Goal: Task Accomplishment & Management: Complete application form

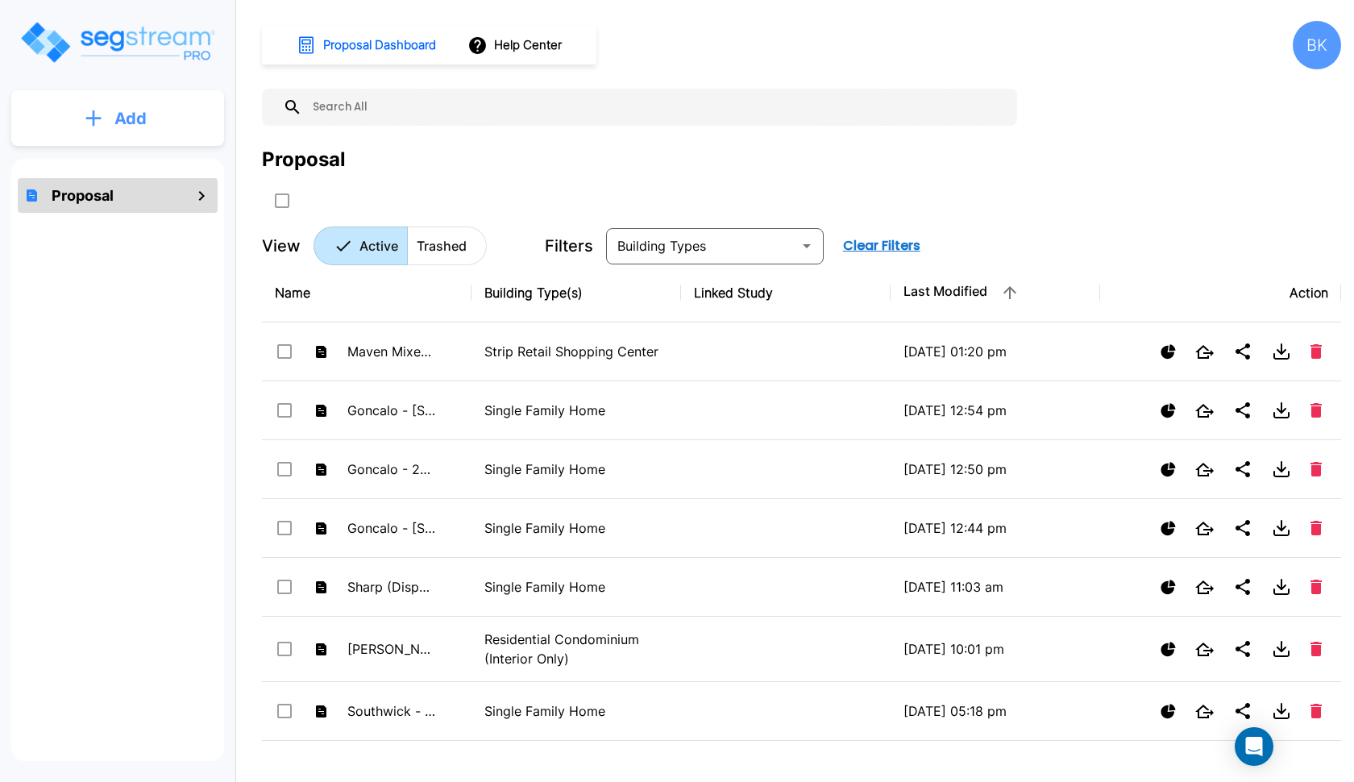
click at [177, 112] on button "Add" at bounding box center [117, 118] width 213 height 47
click at [143, 148] on button "Add Proposal" at bounding box center [118, 163] width 120 height 32
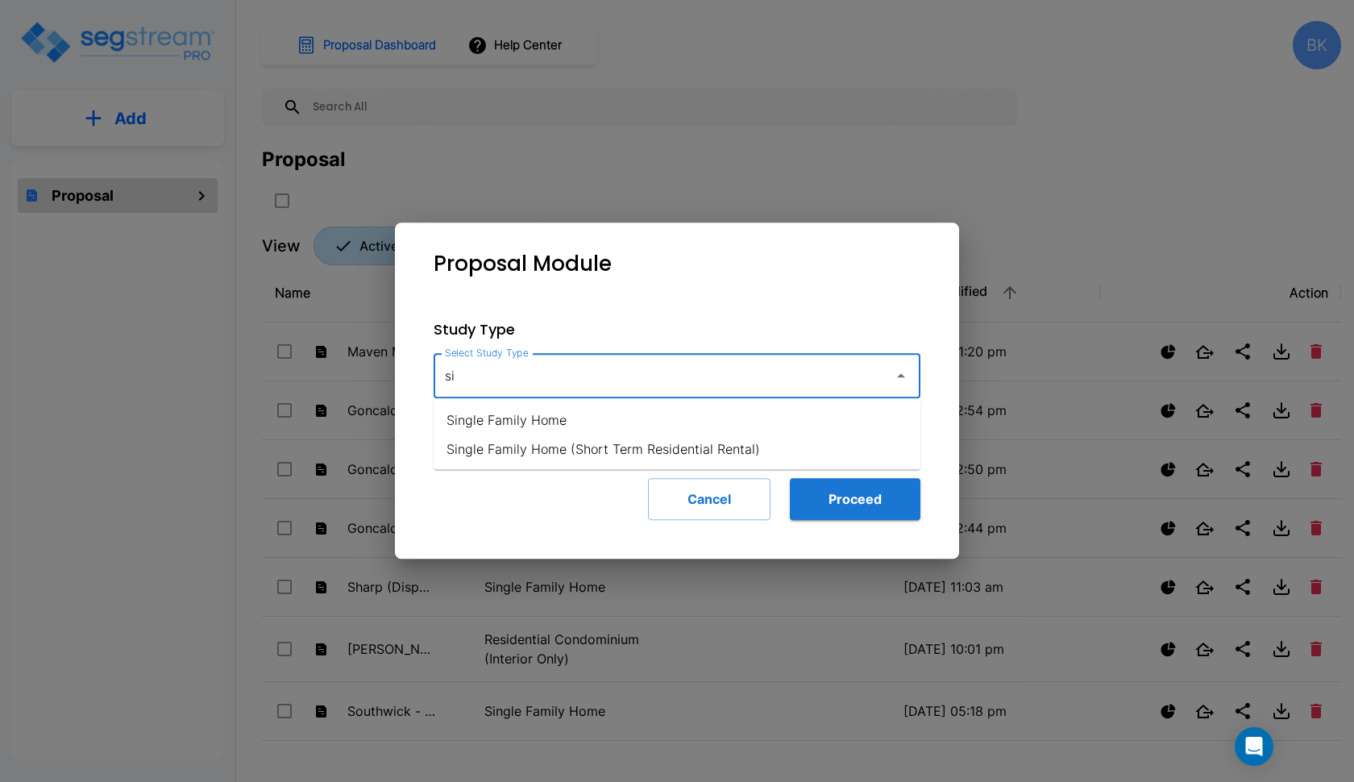
type input "s"
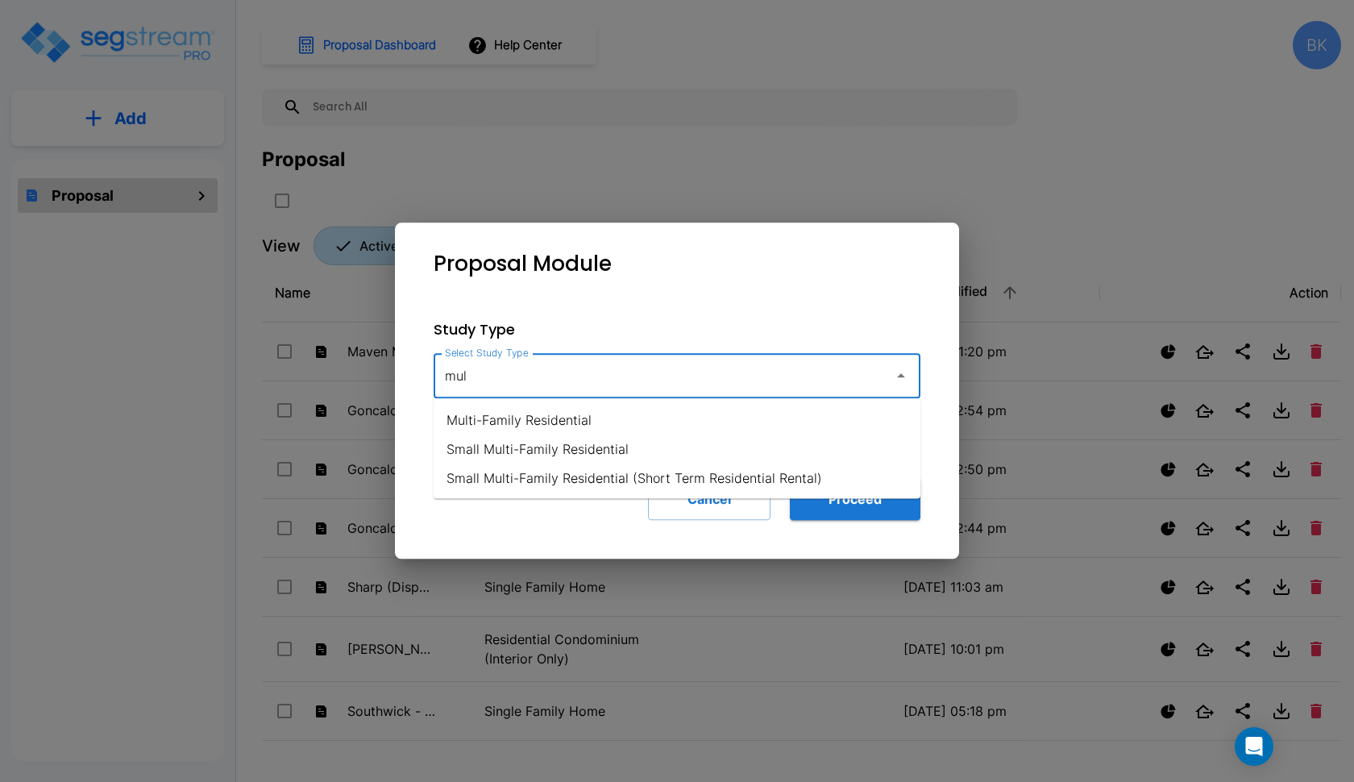
click at [500, 449] on li "Small Multi-Family Residential" at bounding box center [677, 448] width 487 height 29
type input "Small Multi-Family Residential"
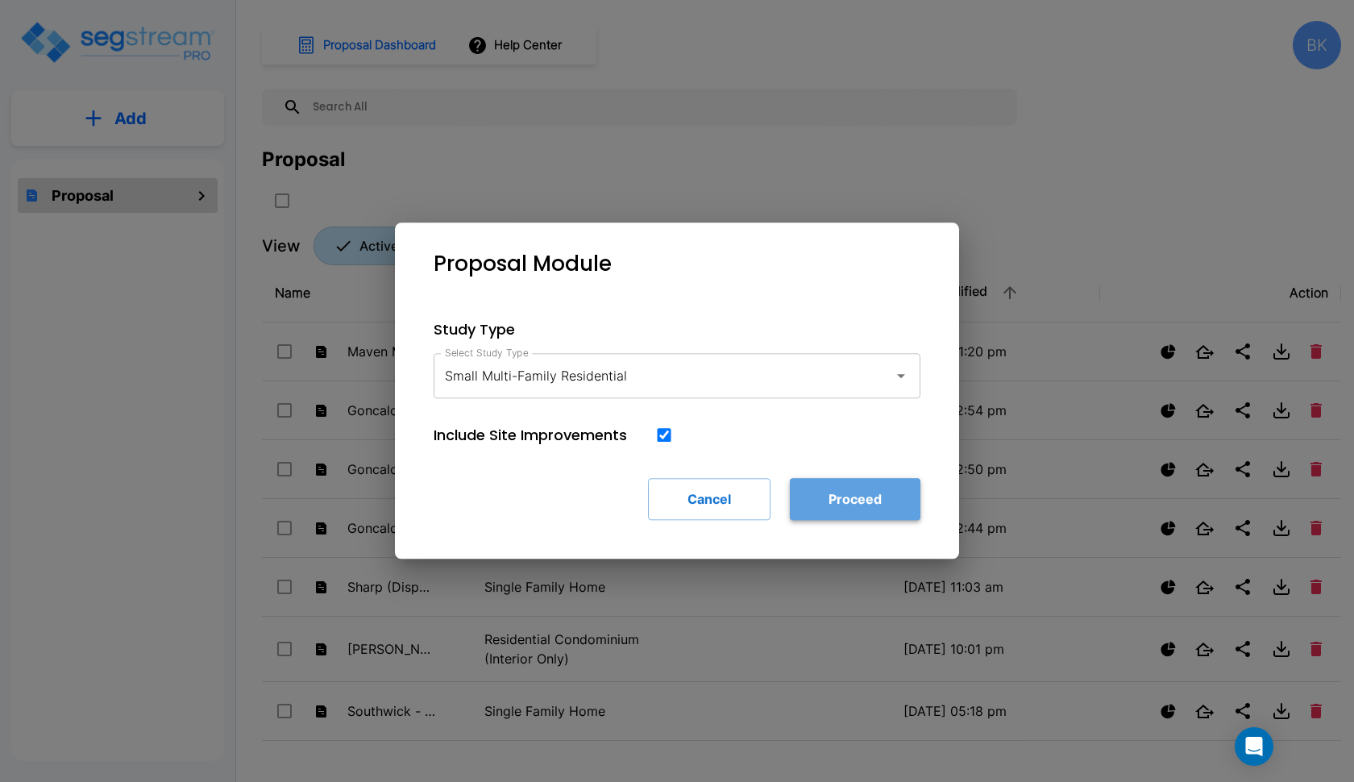
click at [849, 505] on button "Proceed" at bounding box center [855, 499] width 131 height 42
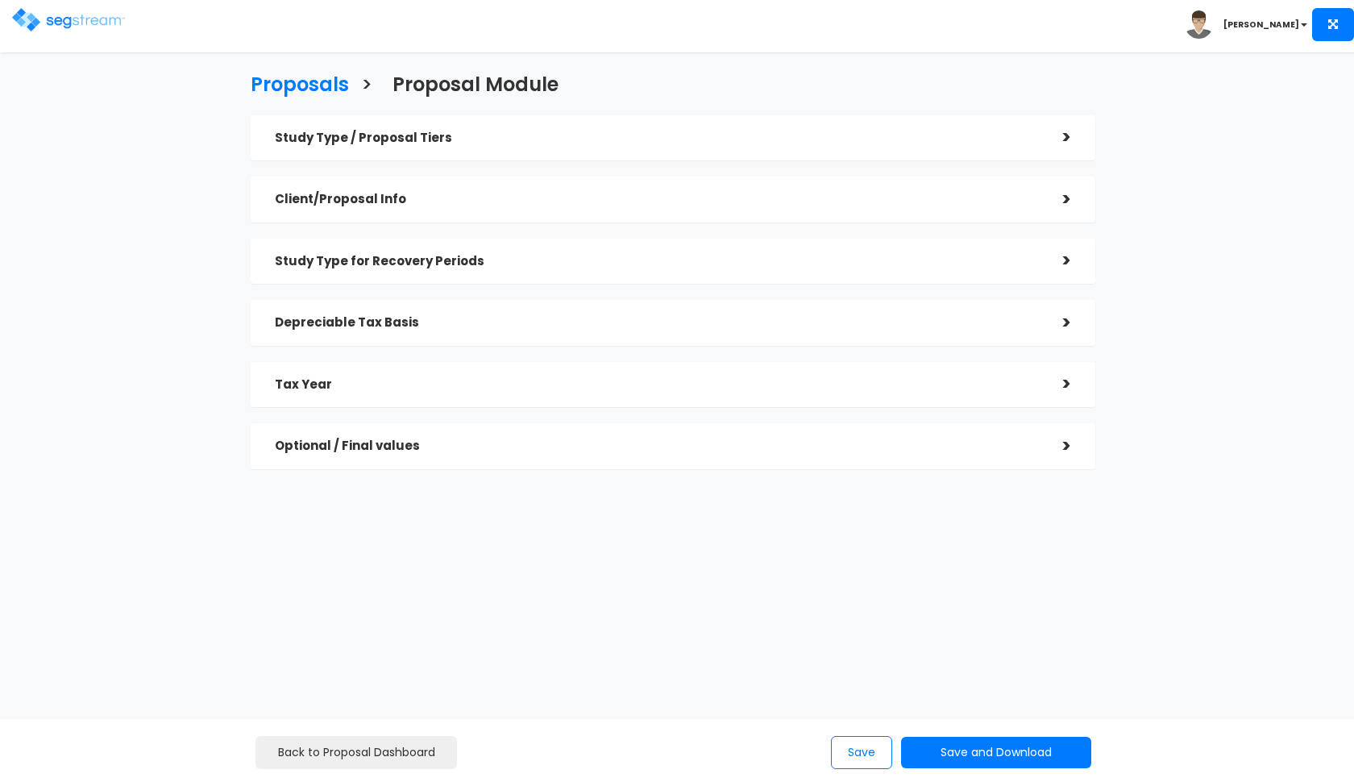
checkbox input "true"
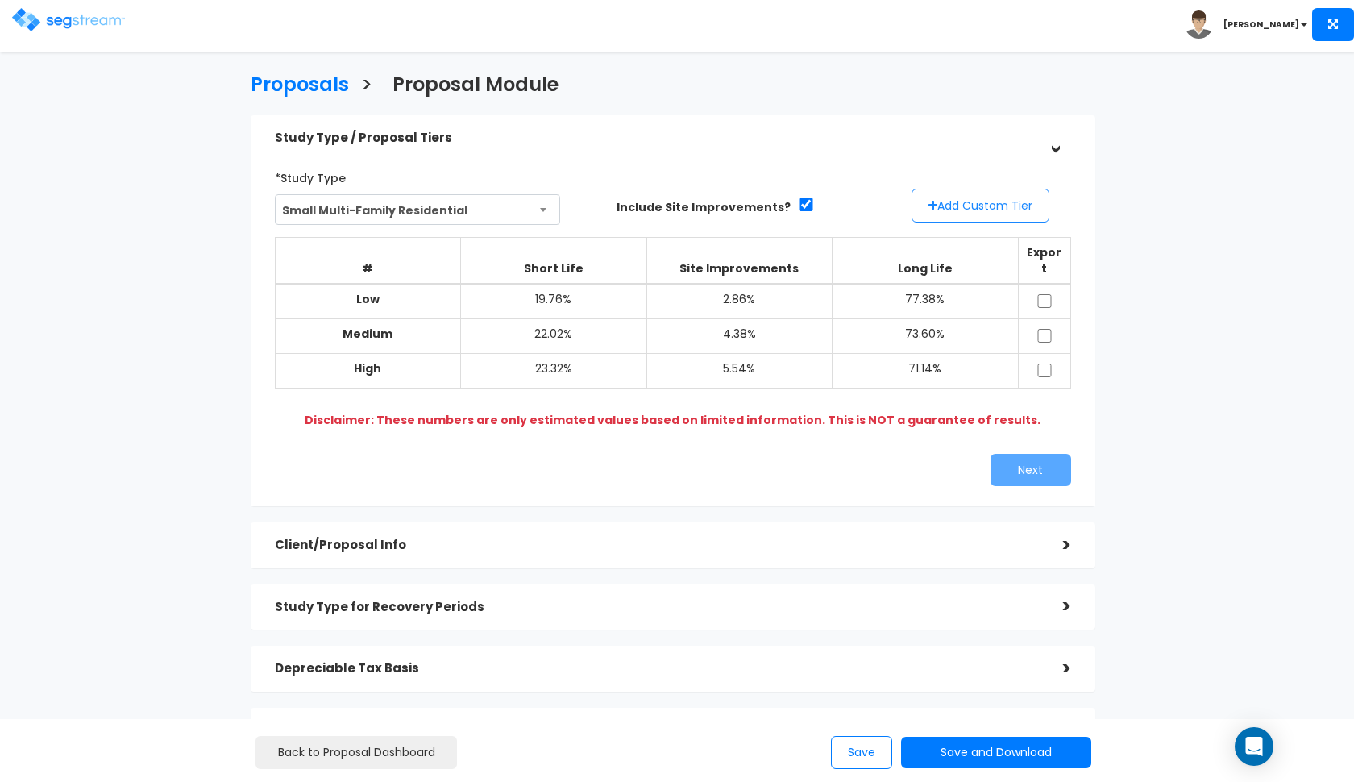
click at [986, 208] on button "Add Custom Tier" at bounding box center [981, 206] width 138 height 34
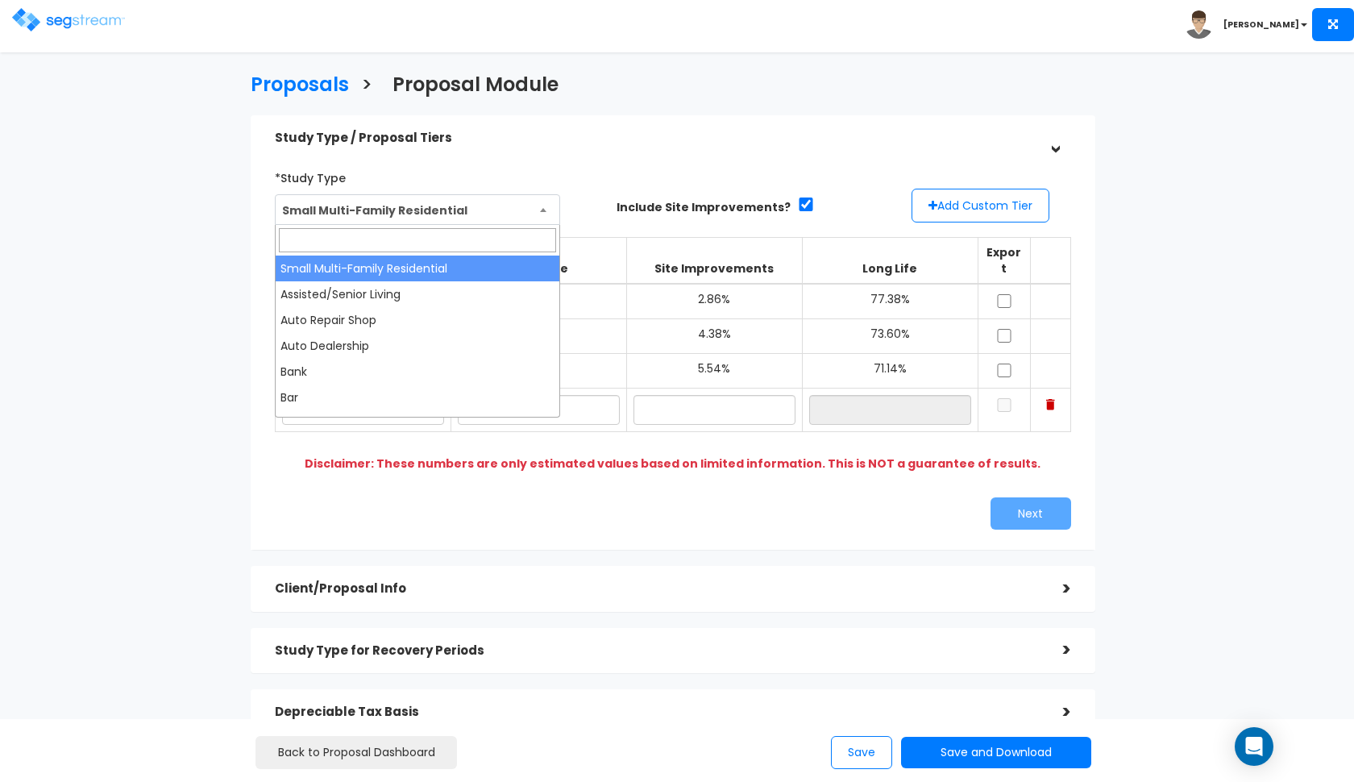
click at [500, 210] on span "Small Multi-Family Residential" at bounding box center [418, 210] width 284 height 31
type input "mot"
select select "70"
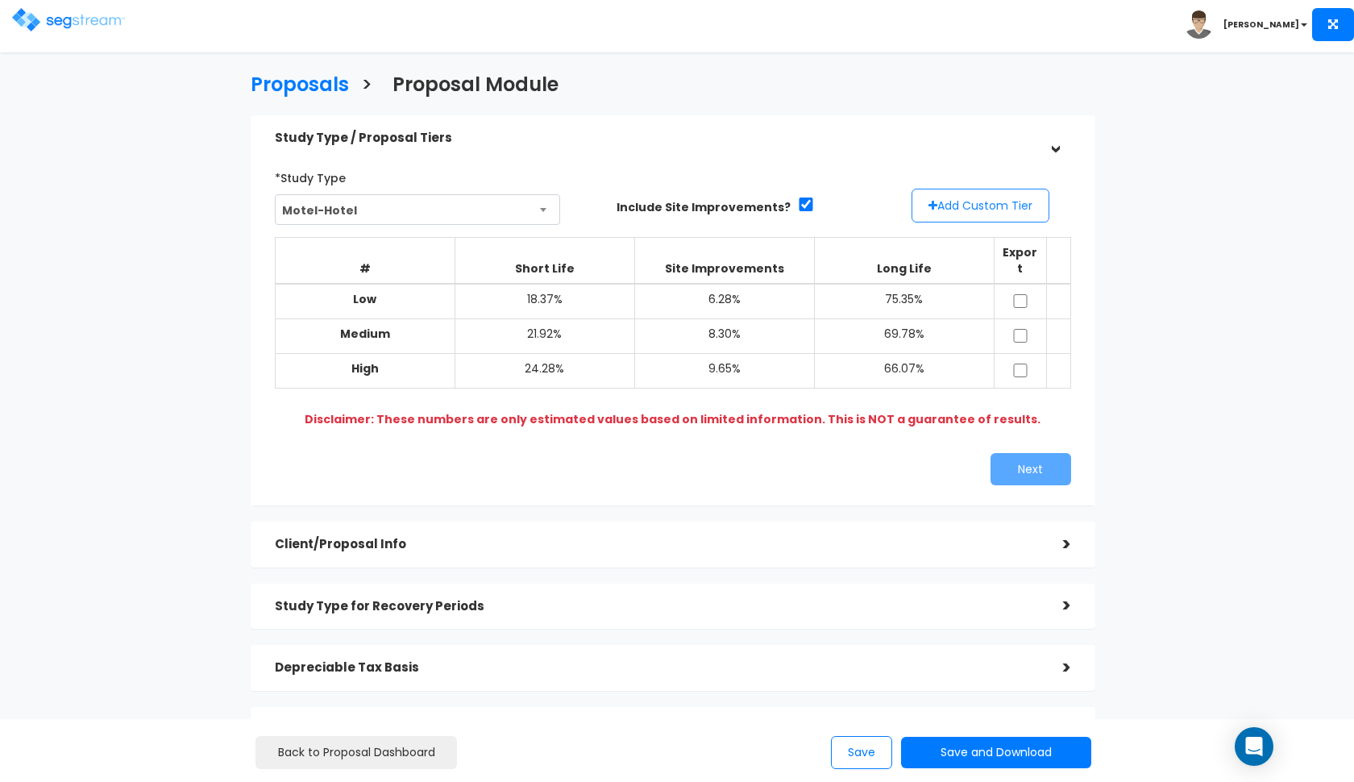
click at [961, 204] on button "Add Custom Tier" at bounding box center [981, 206] width 138 height 34
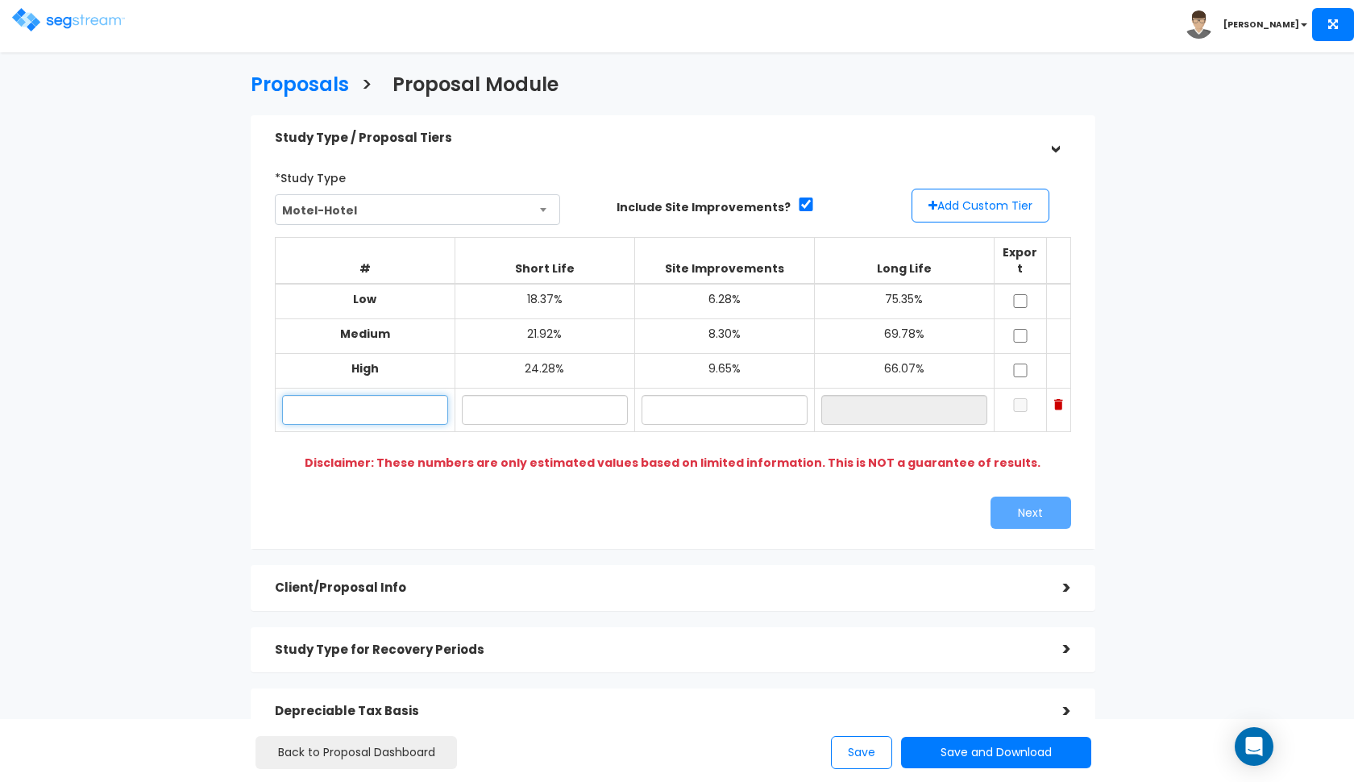
click at [349, 395] on input "text" at bounding box center [365, 410] width 166 height 30
type input "[STREET_ADDRESS]"
type input "17.20%"
type input "5.40%"
type input "77.40%"
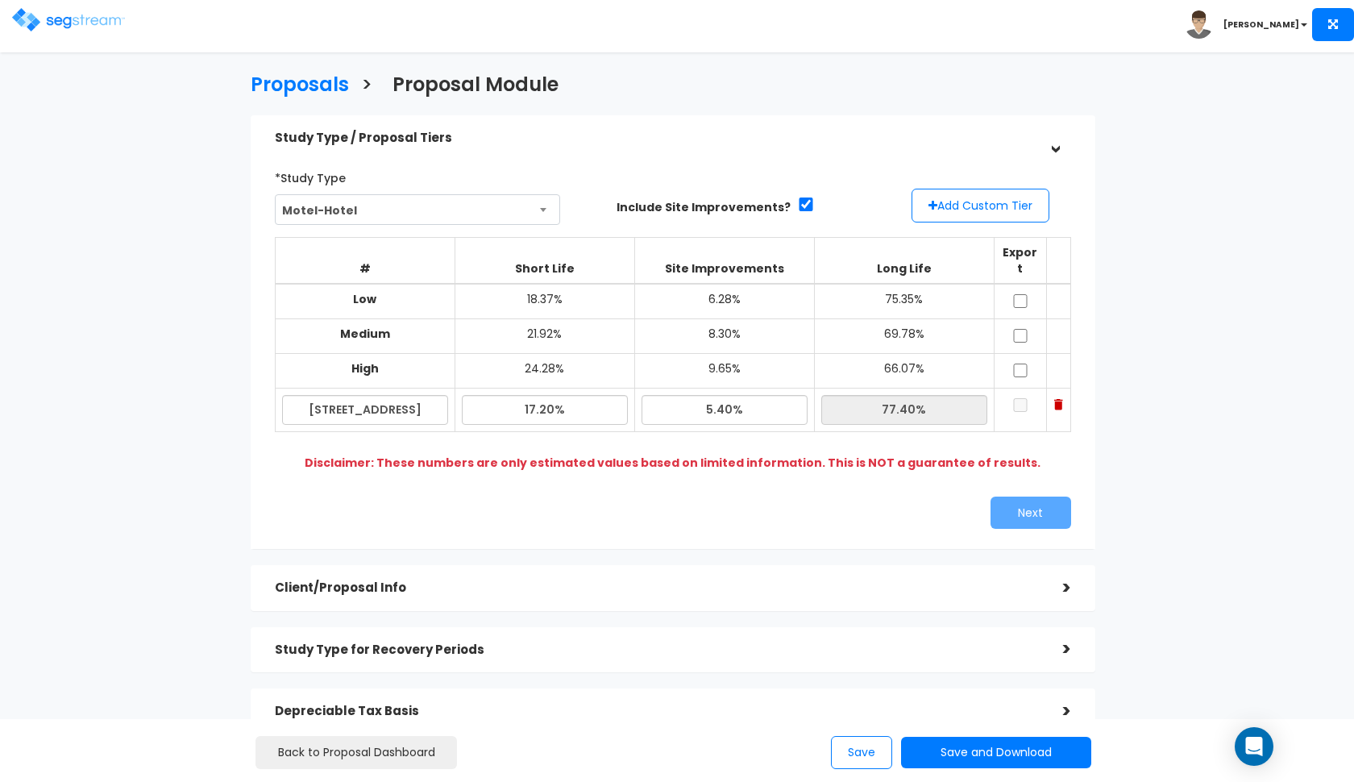
click at [729, 518] on div "*Study Type Small Multi-Family Residential Assisted/Senior Living Auto Repair S…" at bounding box center [673, 346] width 845 height 405
click at [1020, 294] on input "checkbox" at bounding box center [1020, 301] width 16 height 14
checkbox input "true"
click at [1022, 329] on input "checkbox" at bounding box center [1020, 336] width 16 height 14
checkbox input "true"
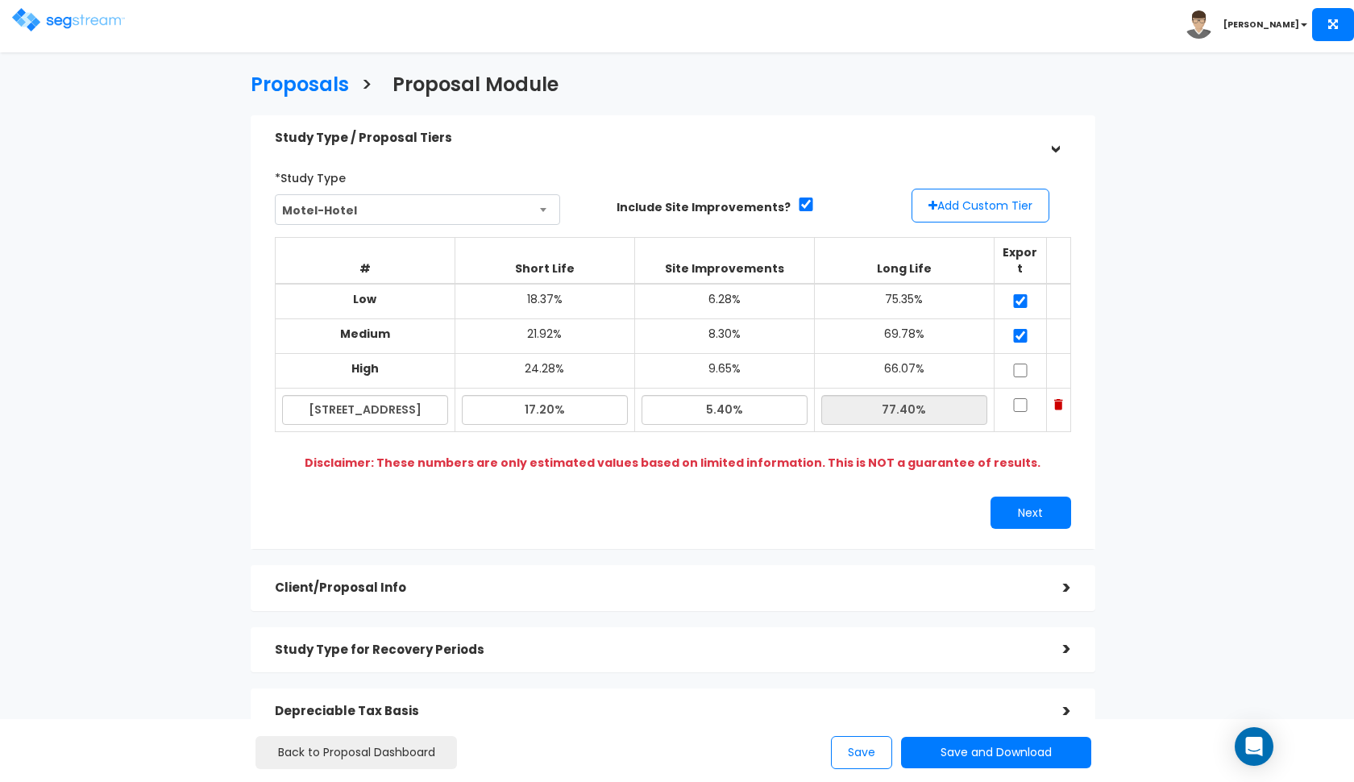
click at [1019, 363] on input "checkbox" at bounding box center [1020, 370] width 16 height 14
checkbox input "true"
click at [1019, 398] on input "checkbox" at bounding box center [1020, 405] width 16 height 14
checkbox input "true"
click at [1050, 496] on button "Next" at bounding box center [1031, 512] width 81 height 32
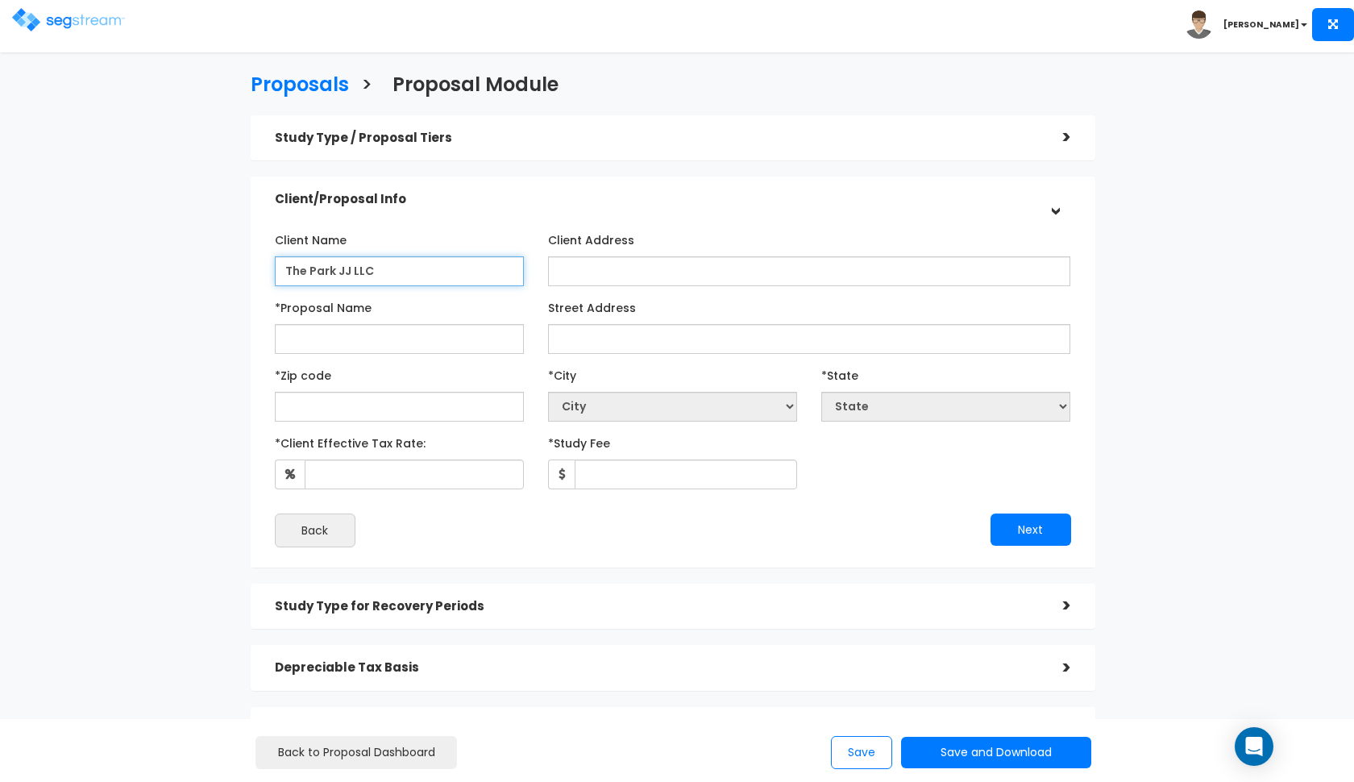
type input "The Park JJ LLC"
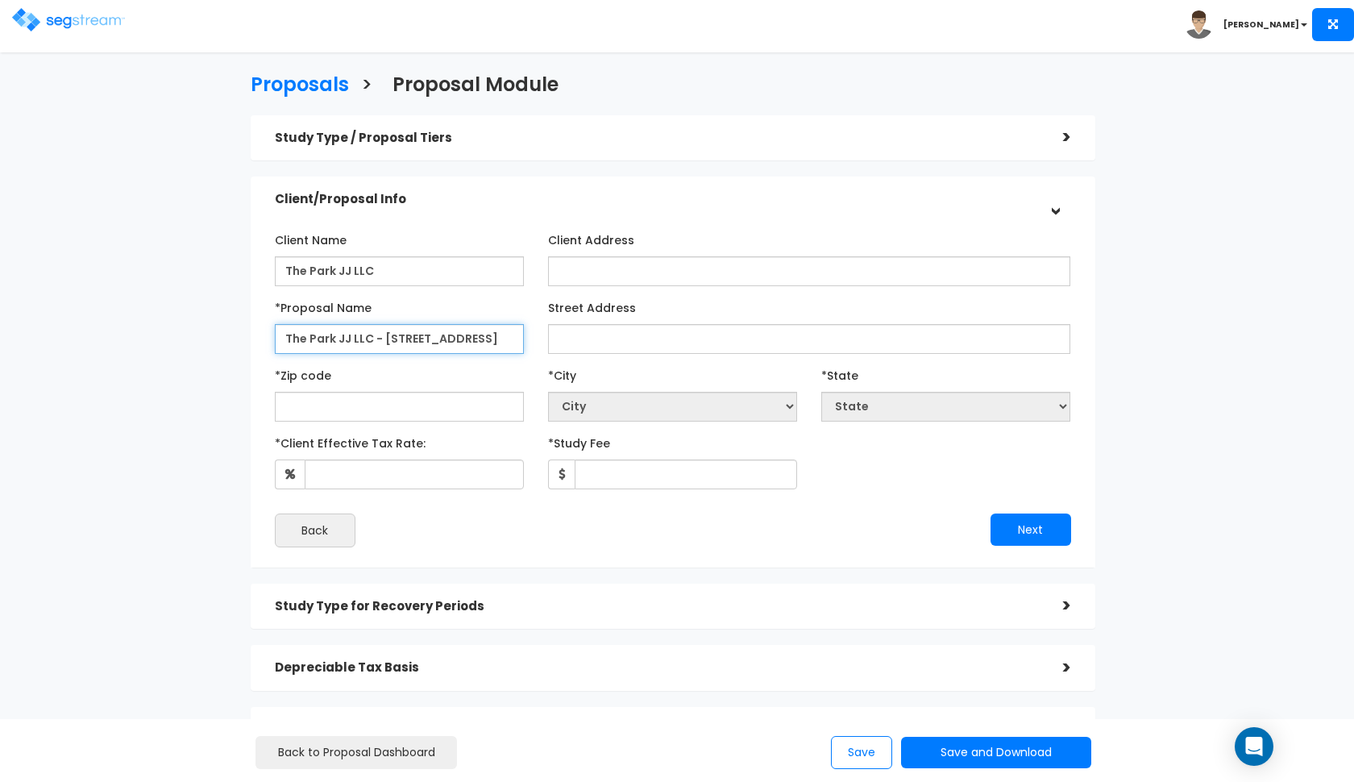
type input "The Park JJ LLC - 2510 Park St"
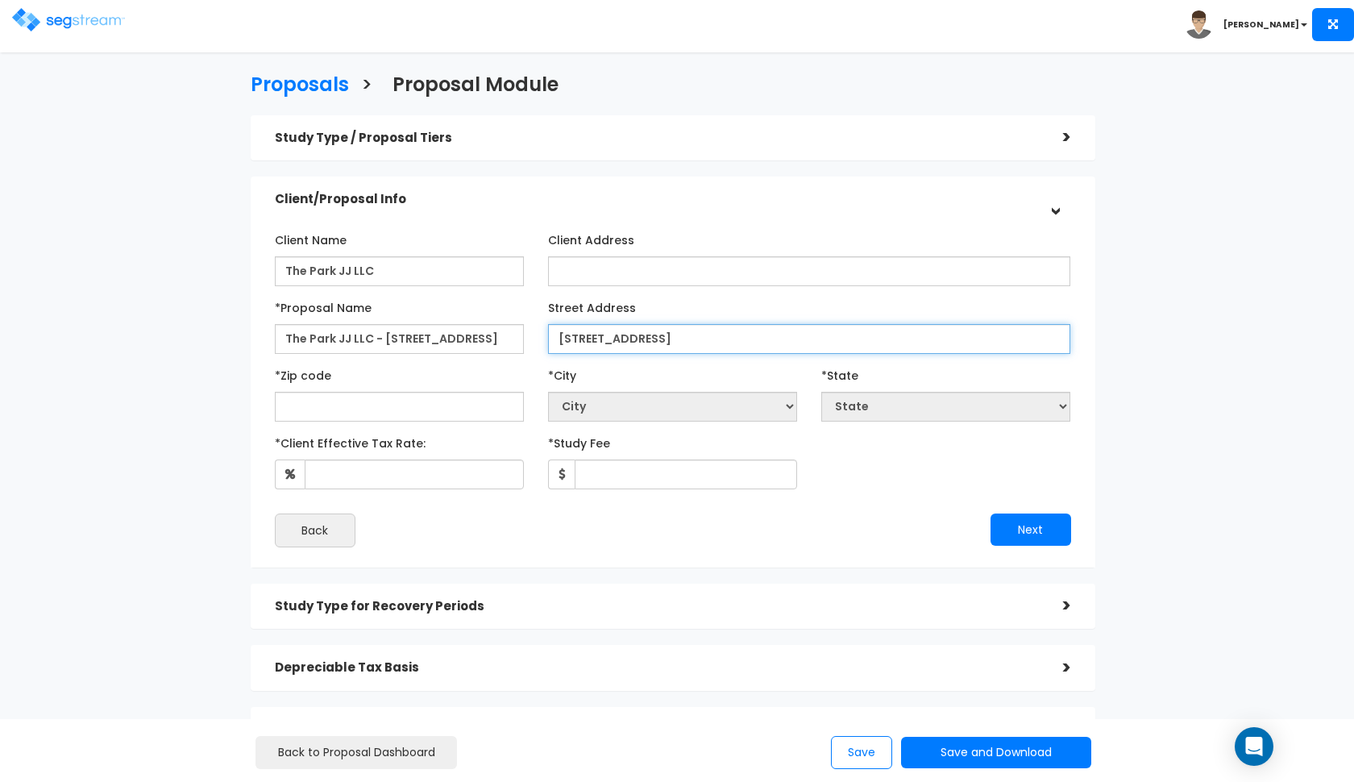
type input "2510 Park St"
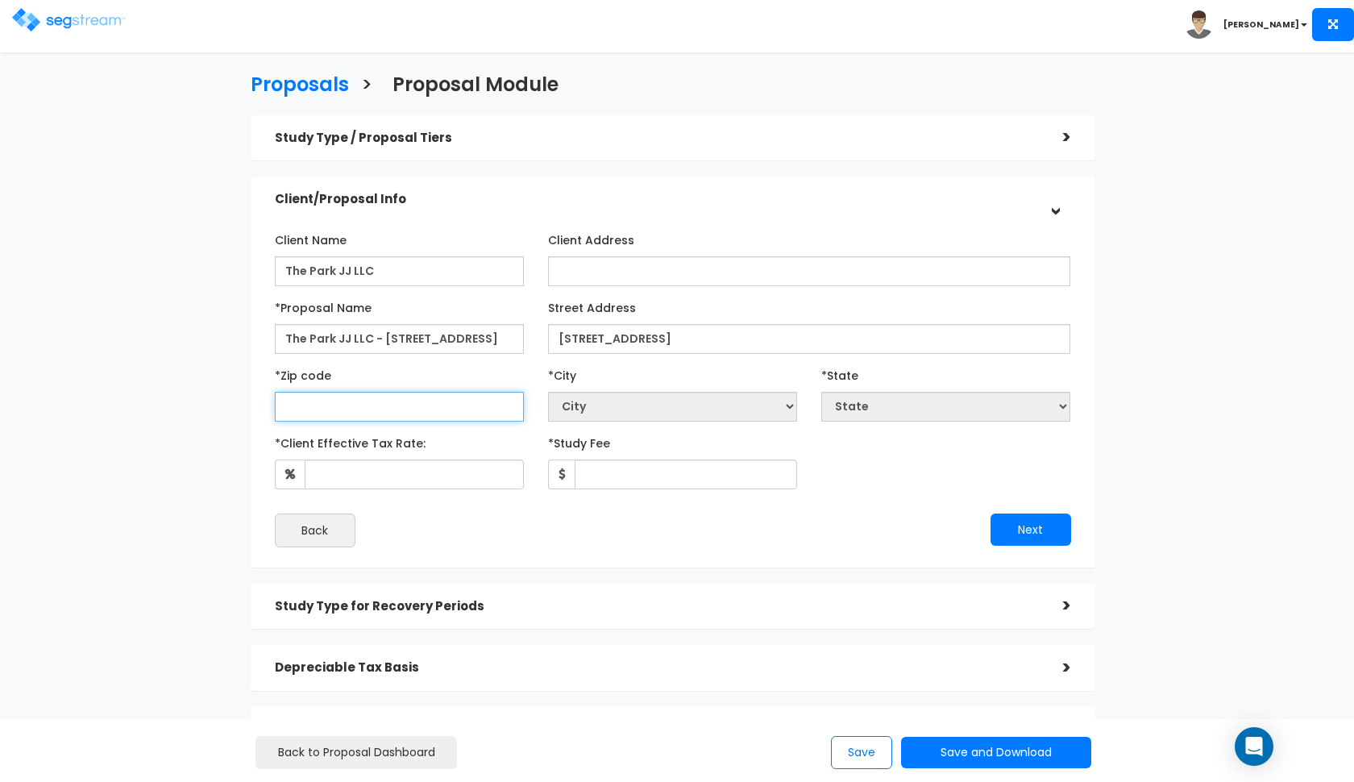
select select "National Average"
type input "770"
select select "[GEOGRAPHIC_DATA]"
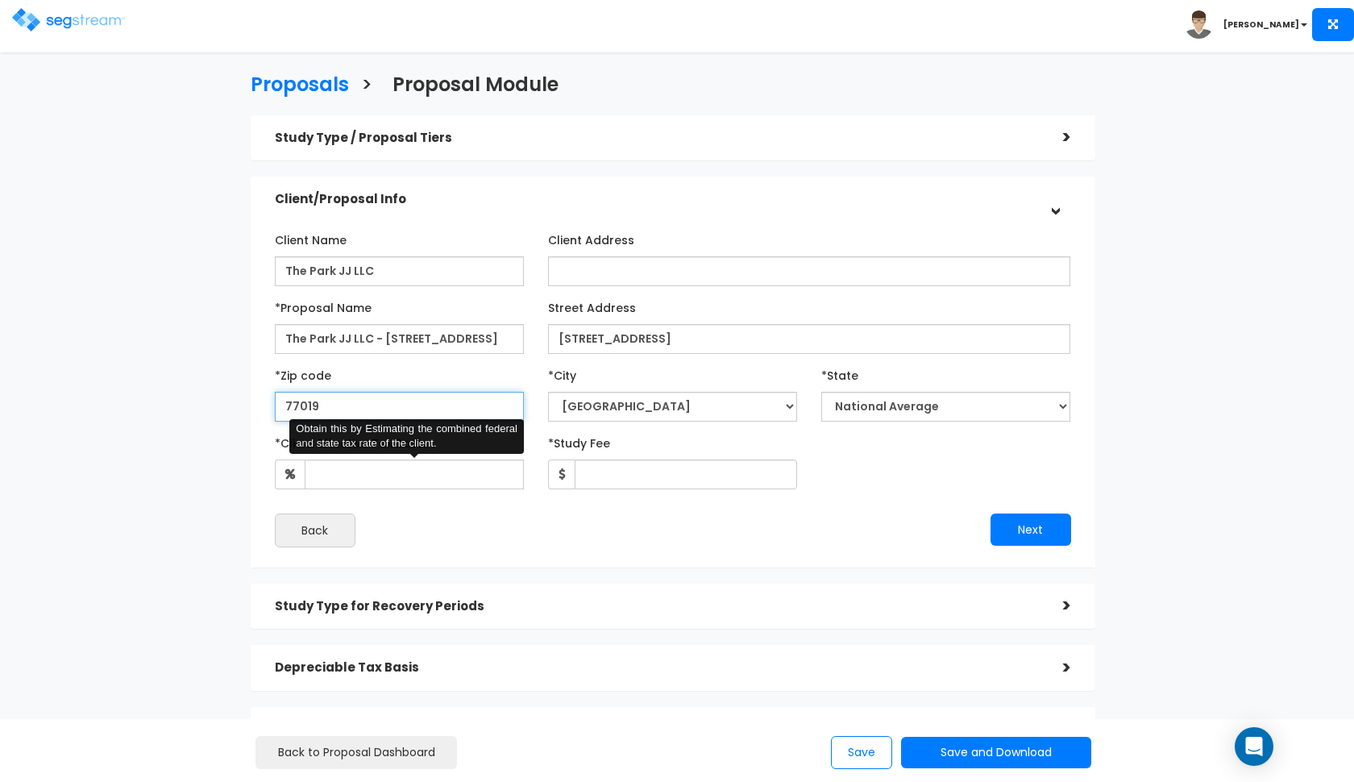
type input "77019"
click at [380, 463] on input "*Client Effective Tax Rate:" at bounding box center [414, 474] width 219 height 30
type input "32"
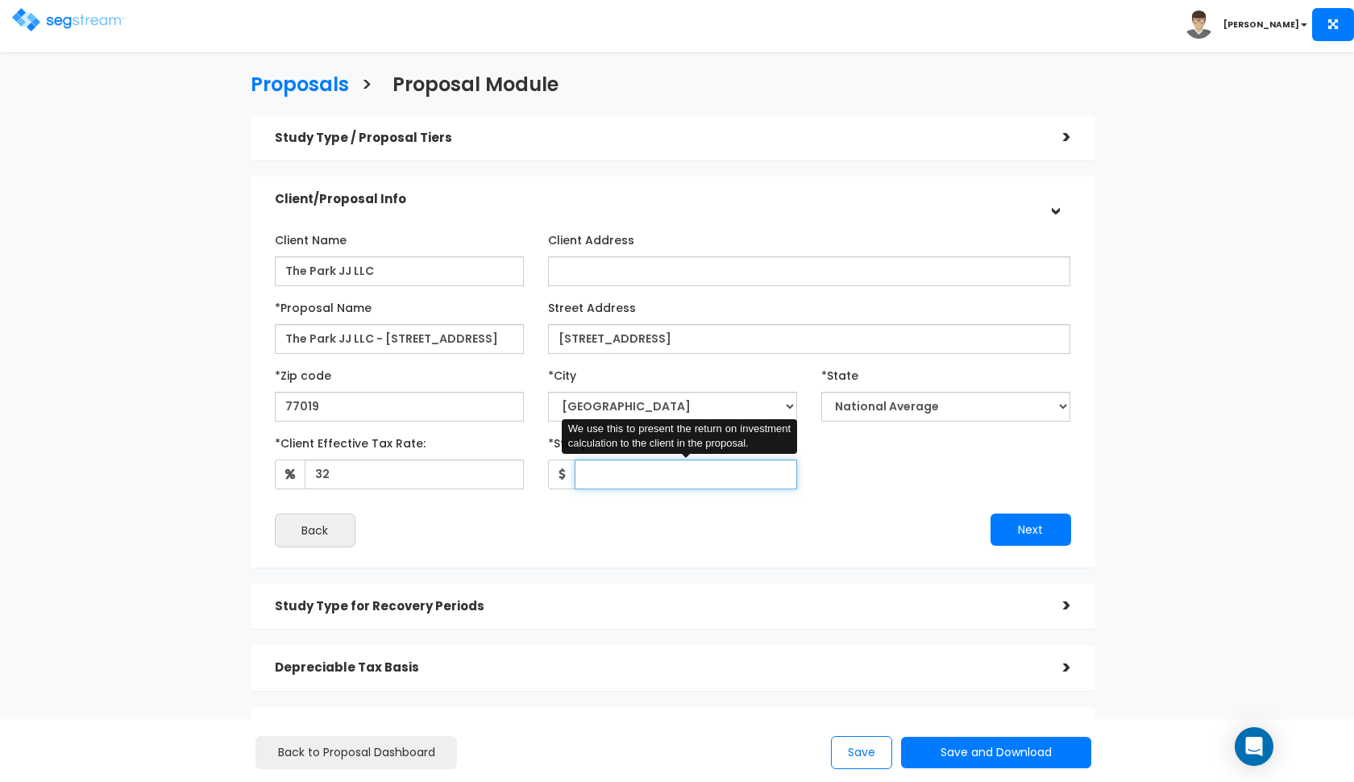
click at [606, 464] on input "*Study Fee" at bounding box center [686, 474] width 222 height 30
type input "3,100"
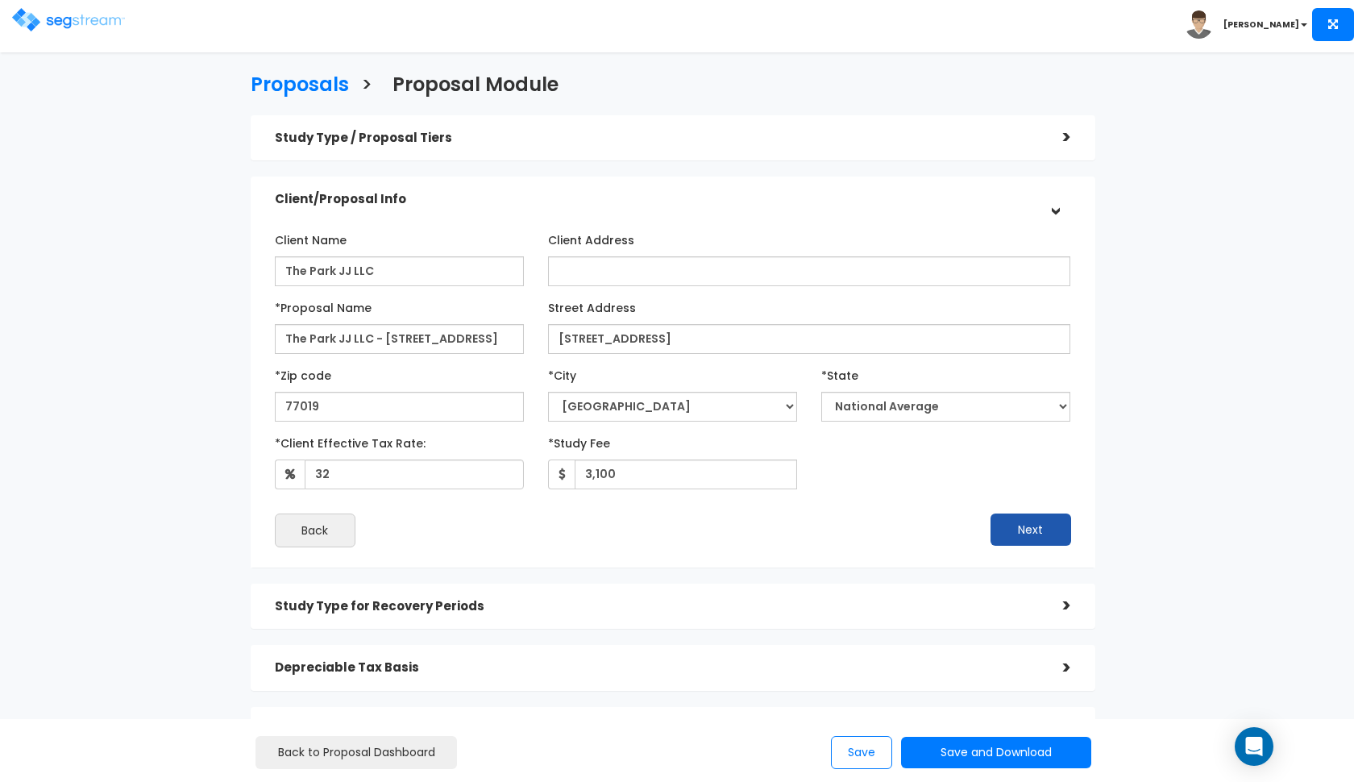
click at [1047, 535] on button "Next" at bounding box center [1031, 529] width 81 height 32
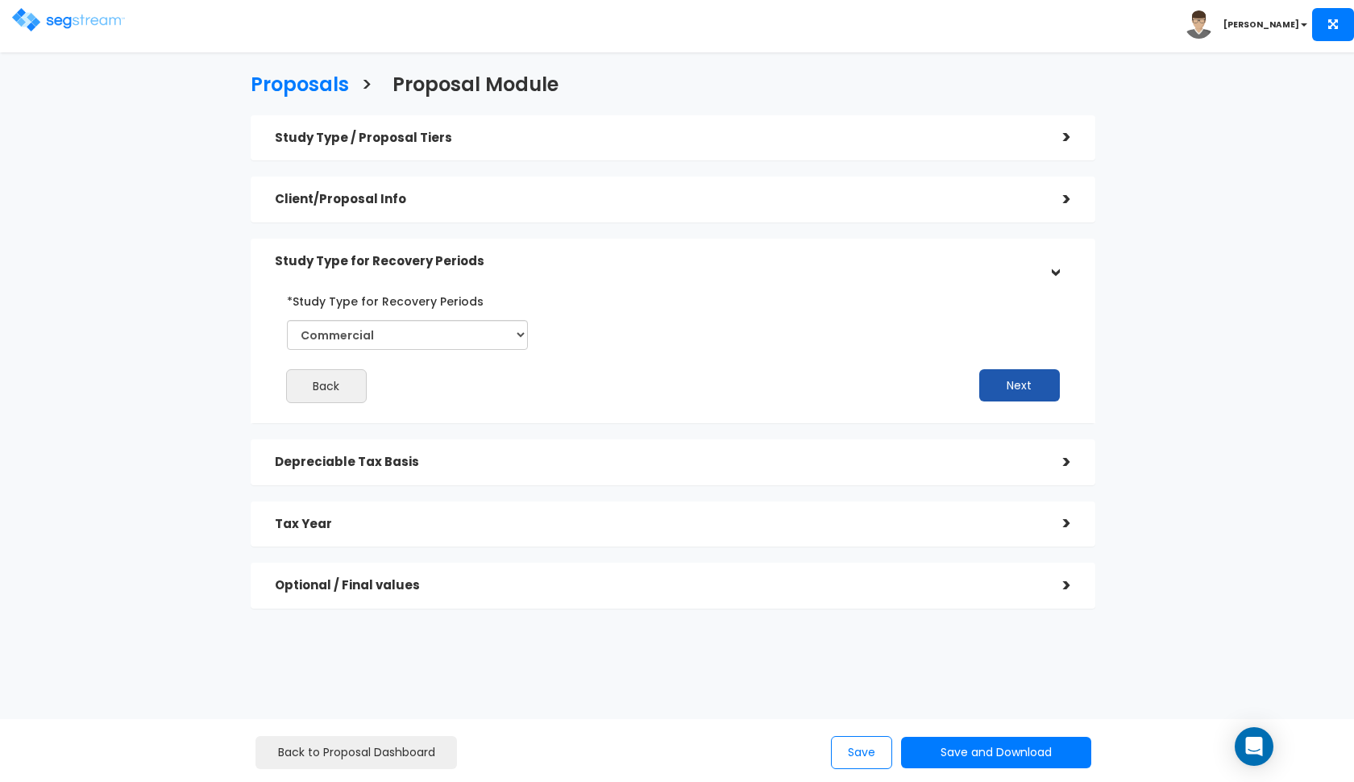
click at [982, 394] on button "Next" at bounding box center [1019, 385] width 81 height 32
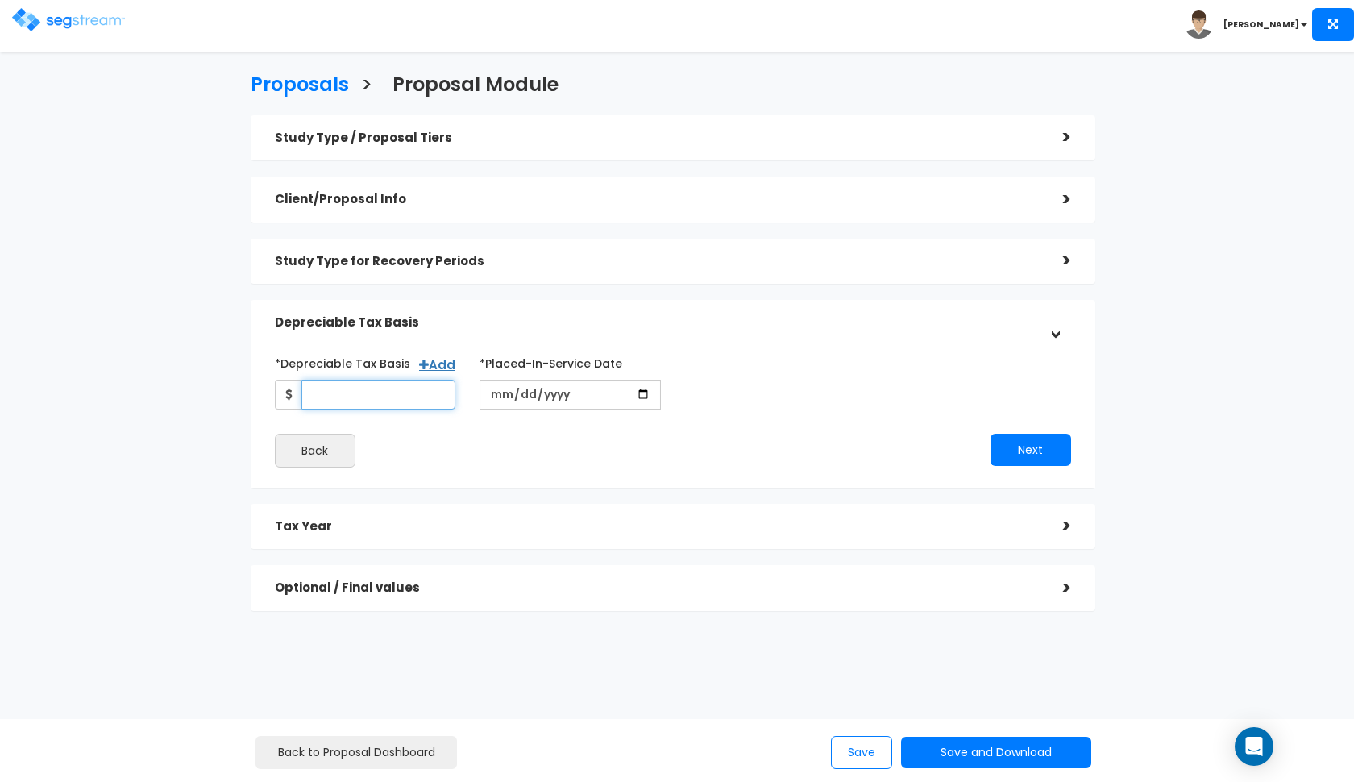
click at [378, 397] on input "*Depreciable Tax Basis" at bounding box center [378, 395] width 155 height 30
type input "625,794"
click at [509, 382] on input "date" at bounding box center [570, 395] width 181 height 30
type input "2018-09-01"
click at [1032, 438] on button "Next" at bounding box center [1031, 450] width 81 height 32
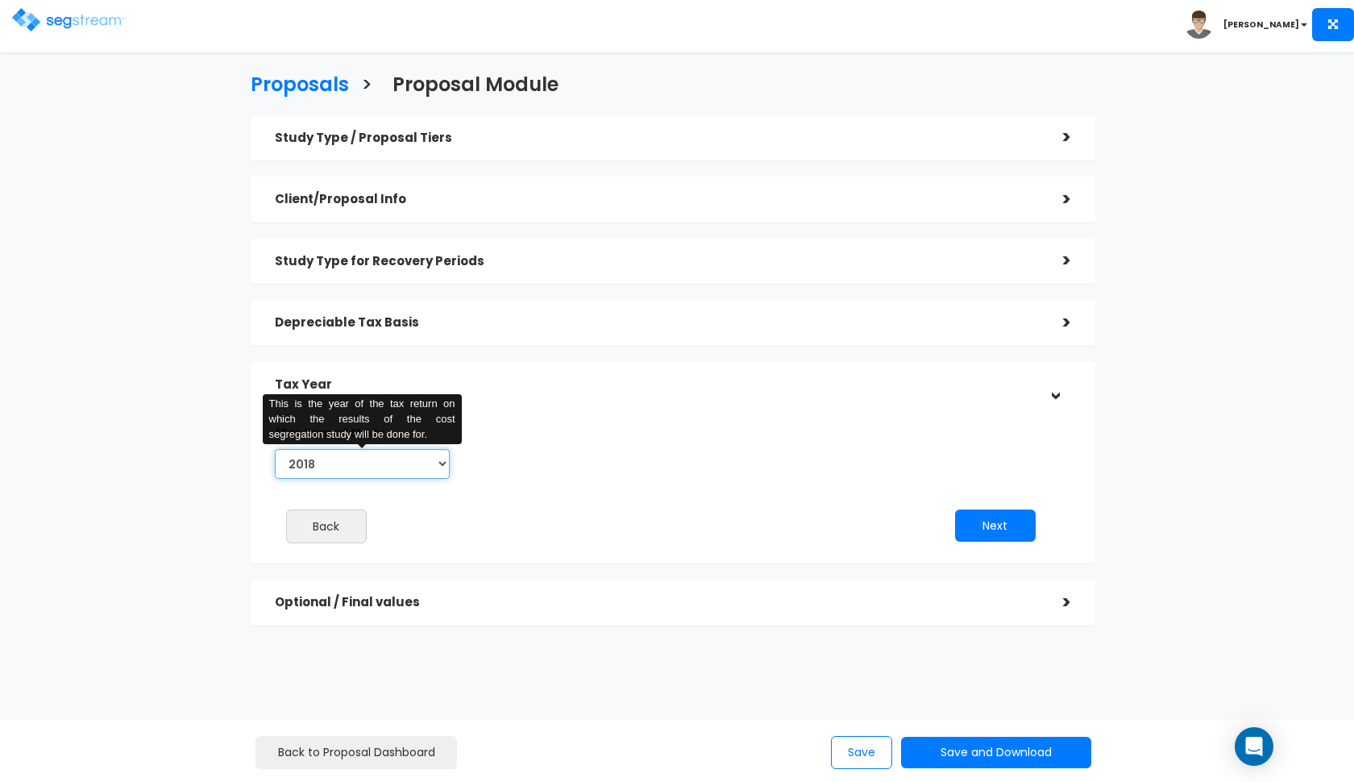
select select "2025"
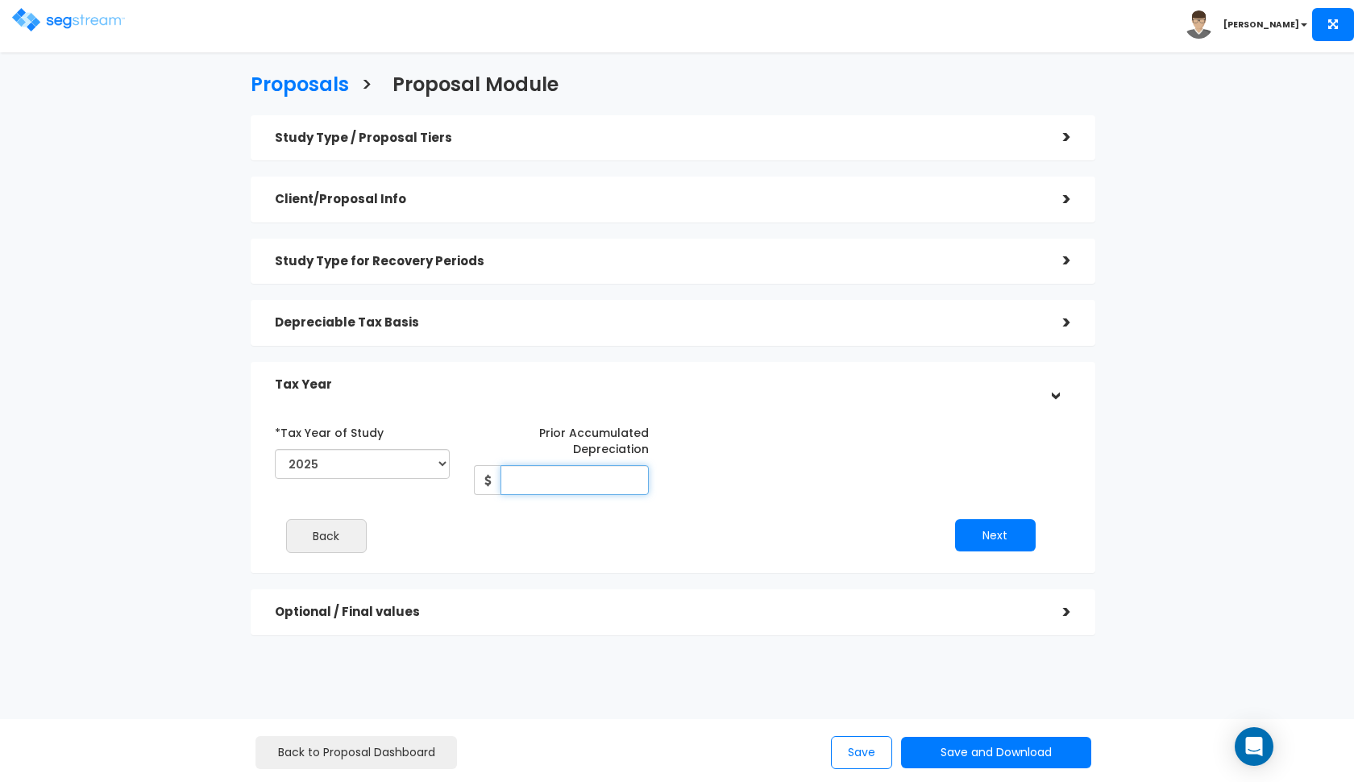
click at [537, 473] on input "Prior Accumulated Depreciation" at bounding box center [574, 480] width 148 height 30
type input "143,175"
click at [1012, 535] on button "Next" at bounding box center [995, 535] width 81 height 32
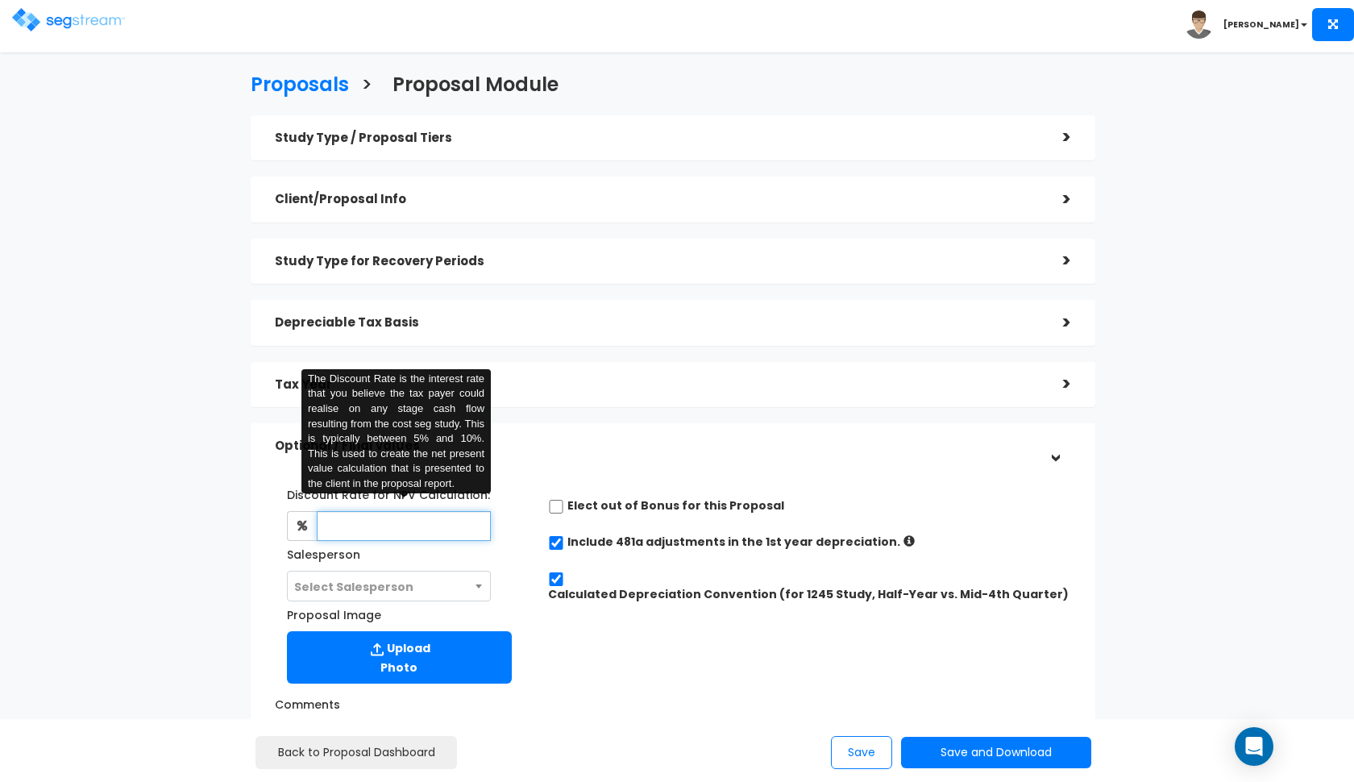
click at [453, 533] on input "text" at bounding box center [404, 526] width 175 height 30
type input "8"
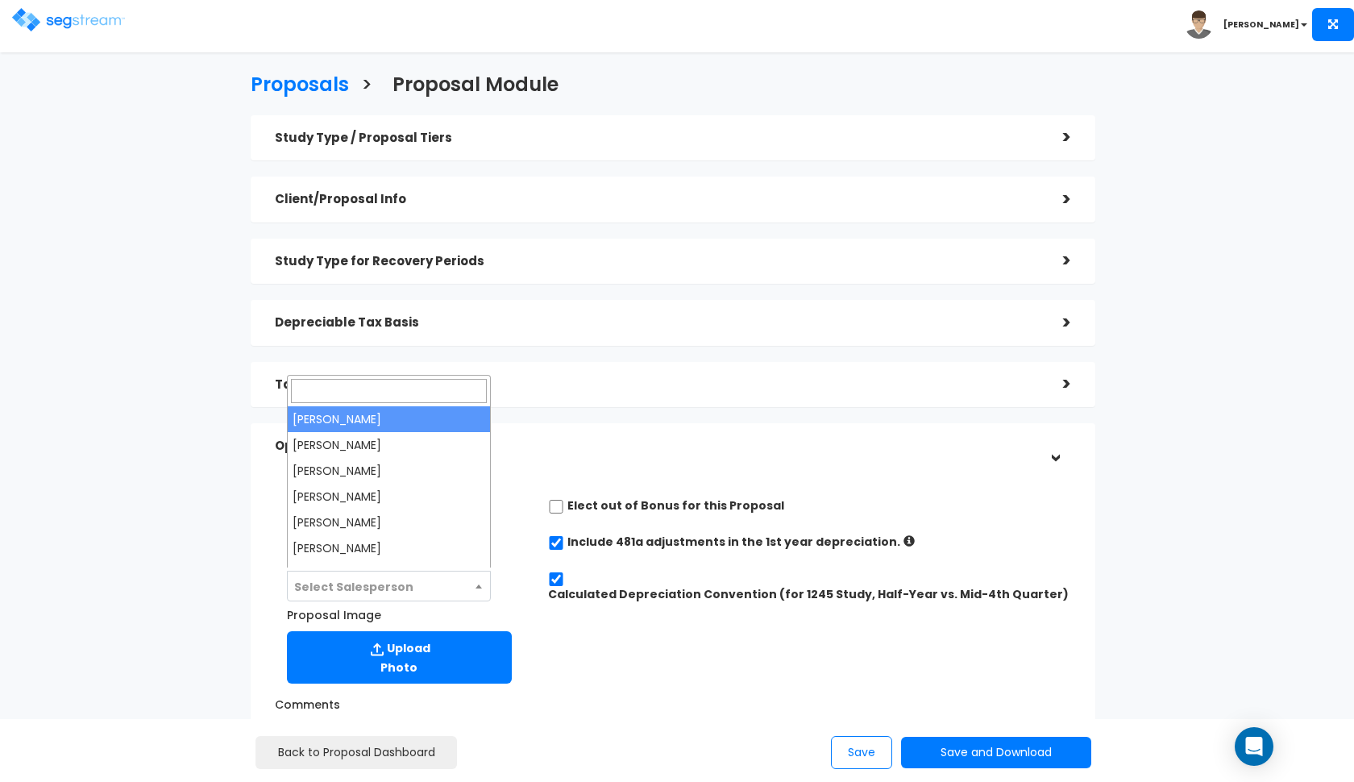
click at [441, 585] on span "Select Salesperson" at bounding box center [389, 586] width 203 height 31
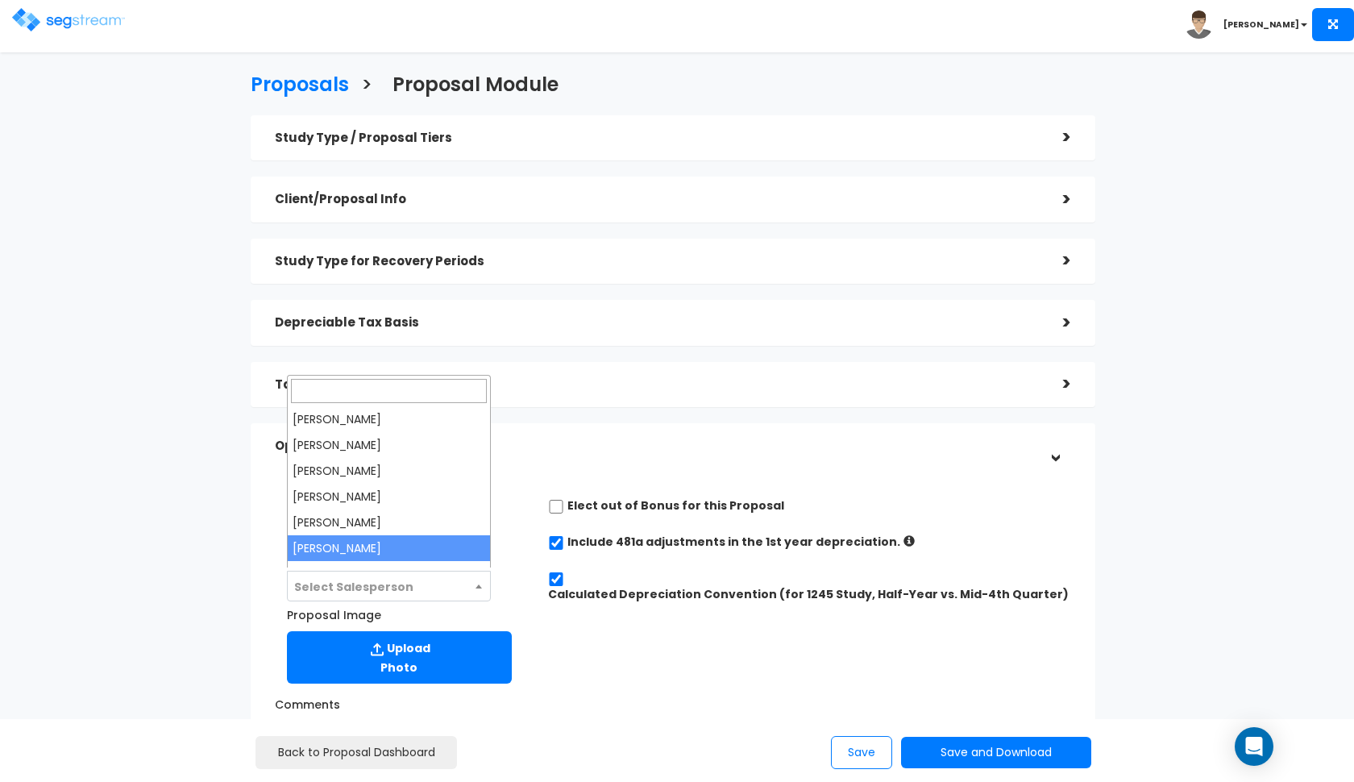
select select "190"
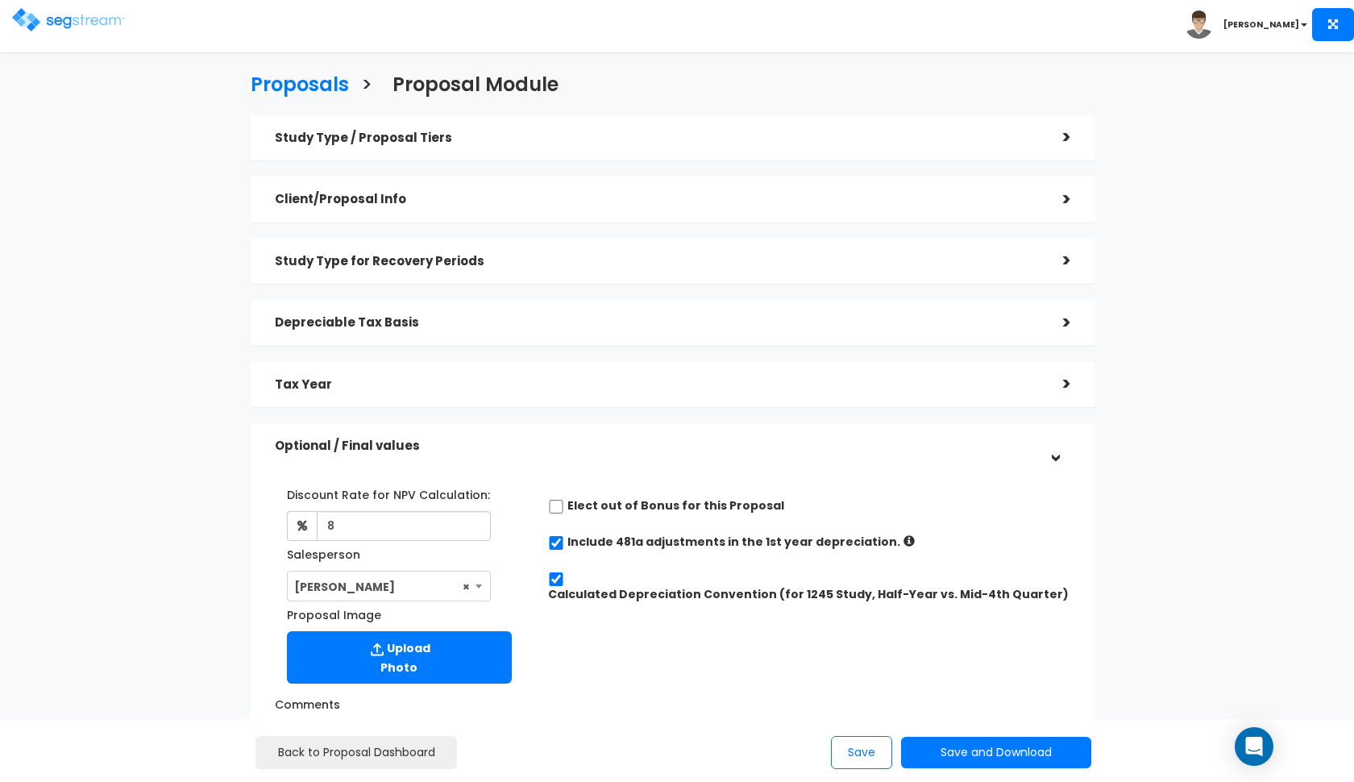
click at [613, 631] on div "Discount Rate for NPV Calculation: 8 Salesperson Select Salesperson × Proposal …" at bounding box center [673, 582] width 820 height 218
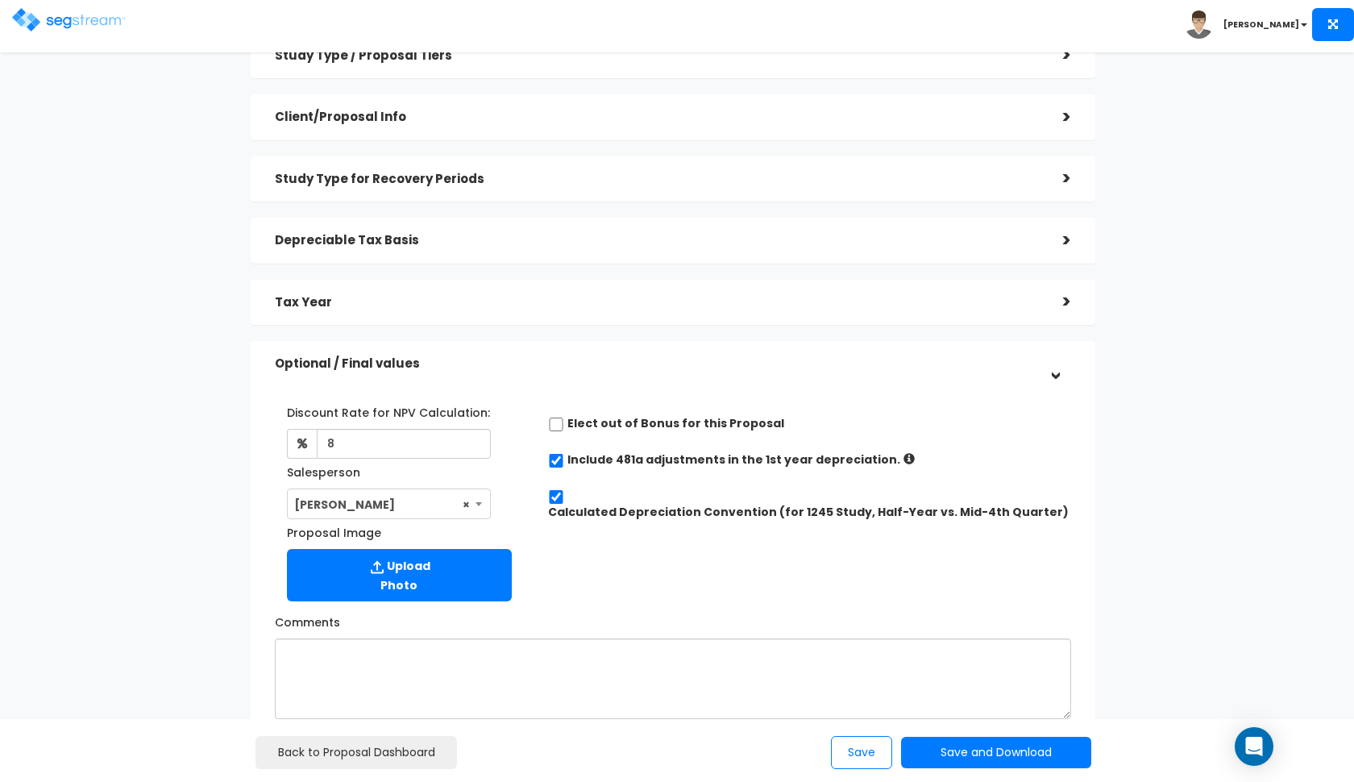
scroll to position [85, 0]
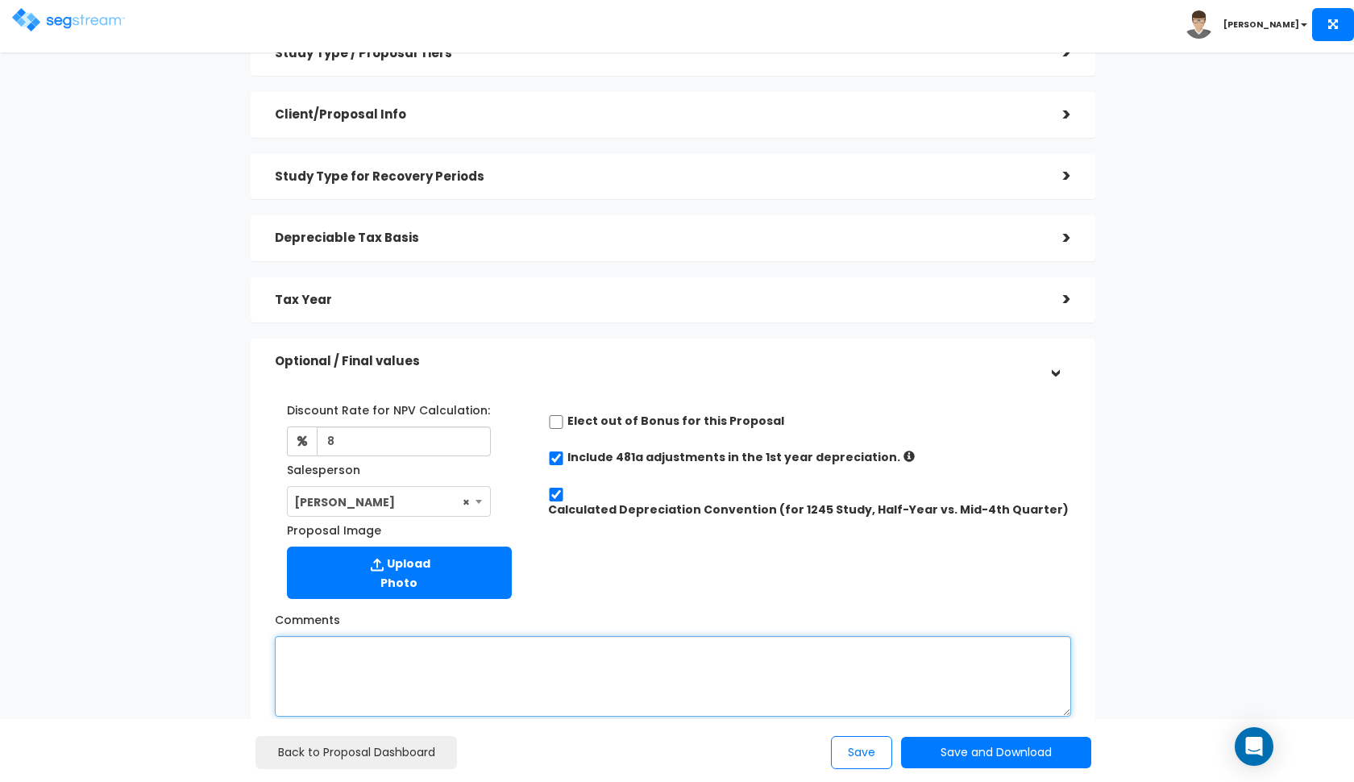
click at [739, 701] on textarea "Comments" at bounding box center [673, 676] width 796 height 81
click at [742, 650] on textarea "improvements added to basis from depreciation schedule. Not sure if deprecaitio…" at bounding box center [673, 676] width 796 height 81
click at [920, 662] on textarea "improvements added to basis from depreciation schedule. Not sure if deprecaiati…" at bounding box center [673, 676] width 796 height 81
click at [733, 642] on textarea "improvements added to basis from depreciation schedule. Not sure if deprecaiati…" at bounding box center [673, 676] width 796 height 81
click at [888, 640] on textarea "improvements added to basis from depreciation schedule. Not sure if depreciatio…" at bounding box center [673, 676] width 796 height 81
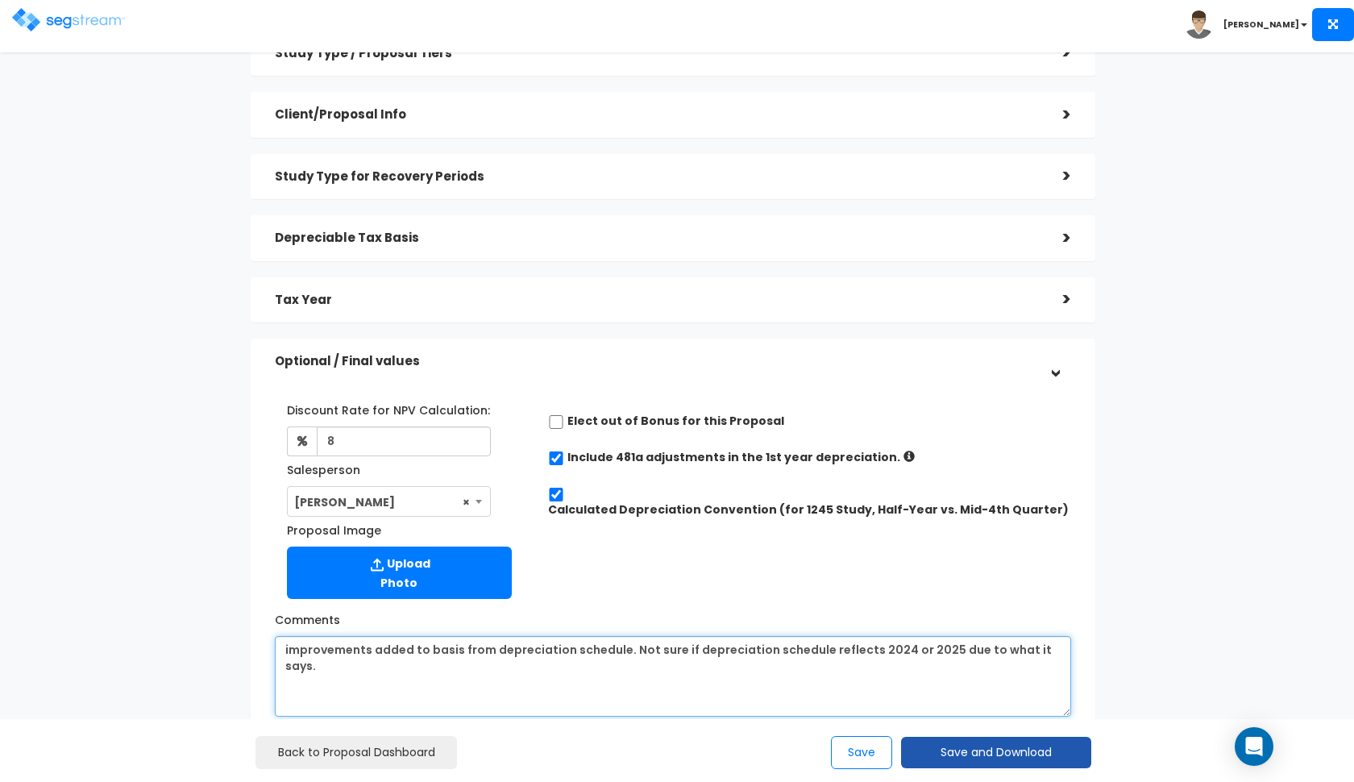
type textarea "improvements added to basis from depreciation schedule. Not sure if depreciatio…"
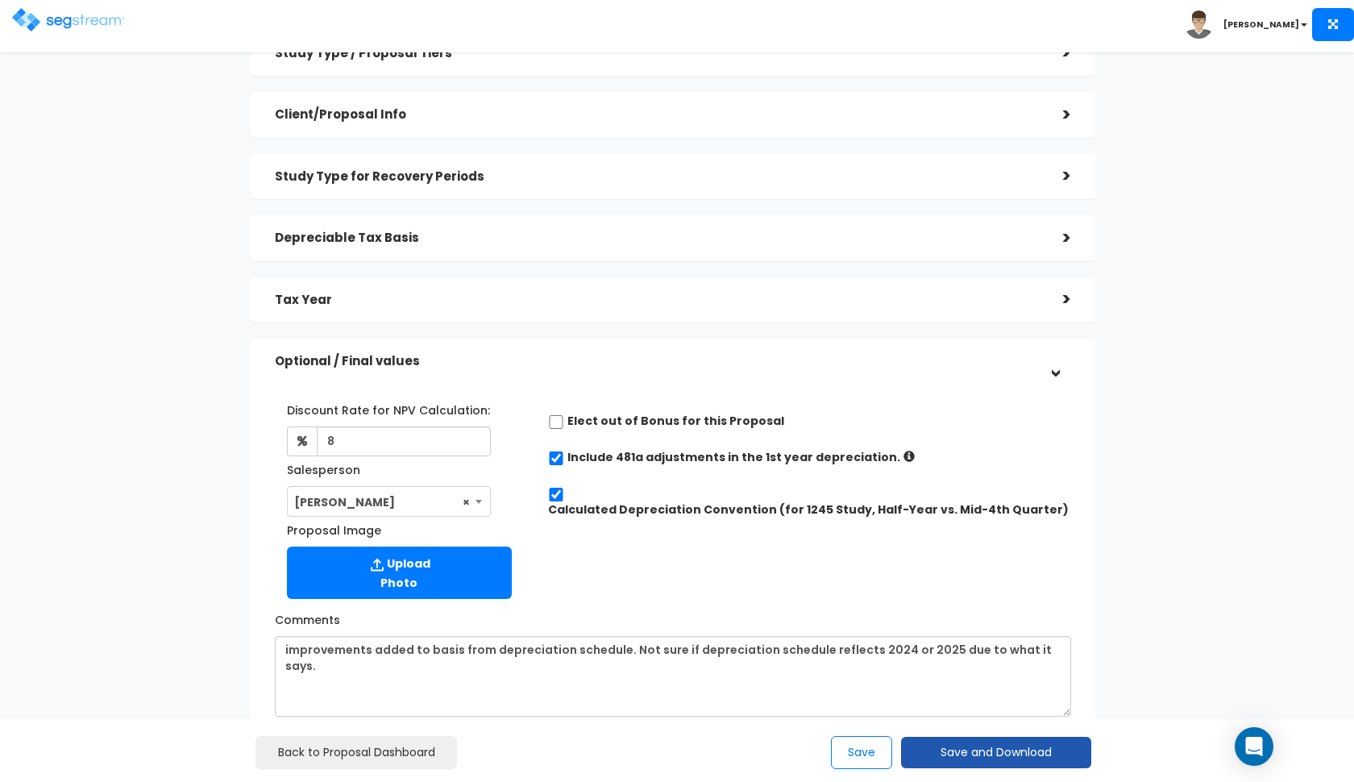
click at [975, 759] on button "Save and Download" at bounding box center [996, 752] width 190 height 31
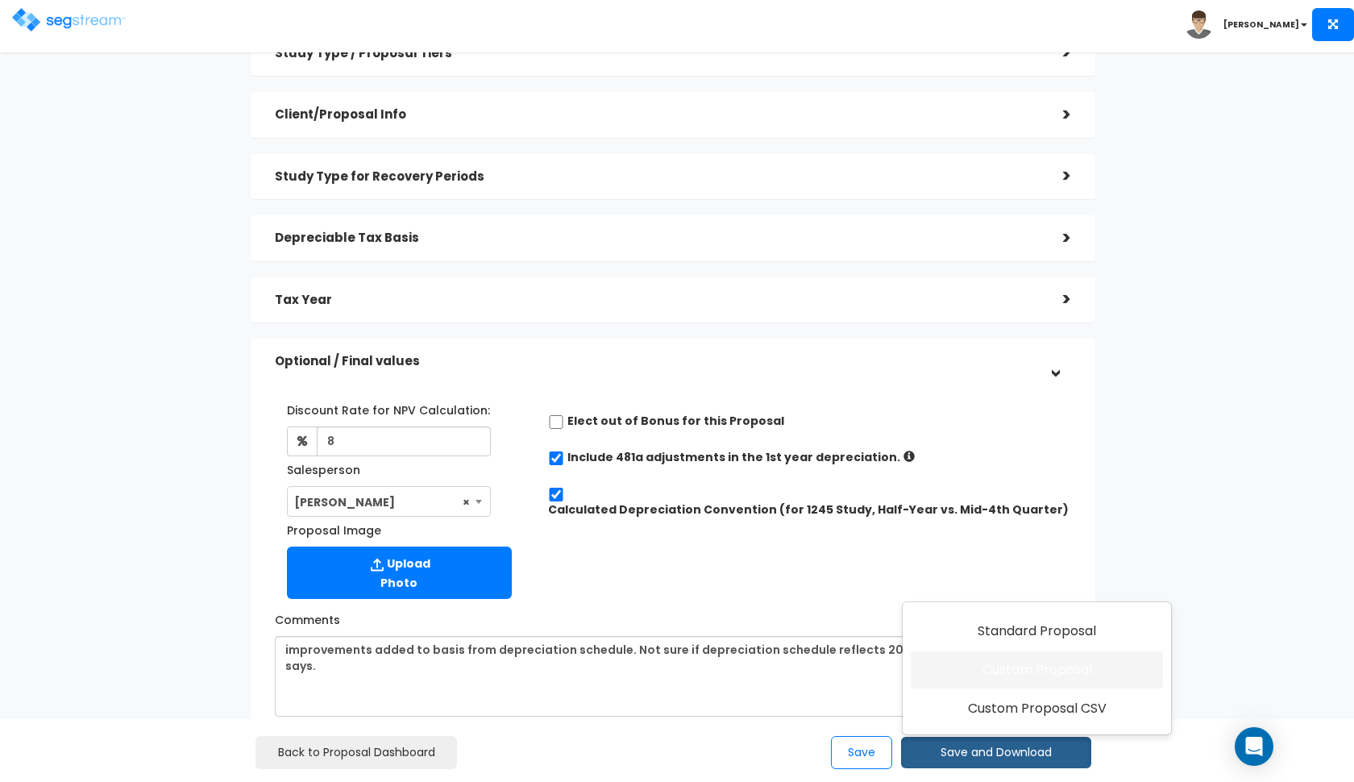
click at [982, 681] on link "Custom Proposal" at bounding box center [1037, 669] width 252 height 37
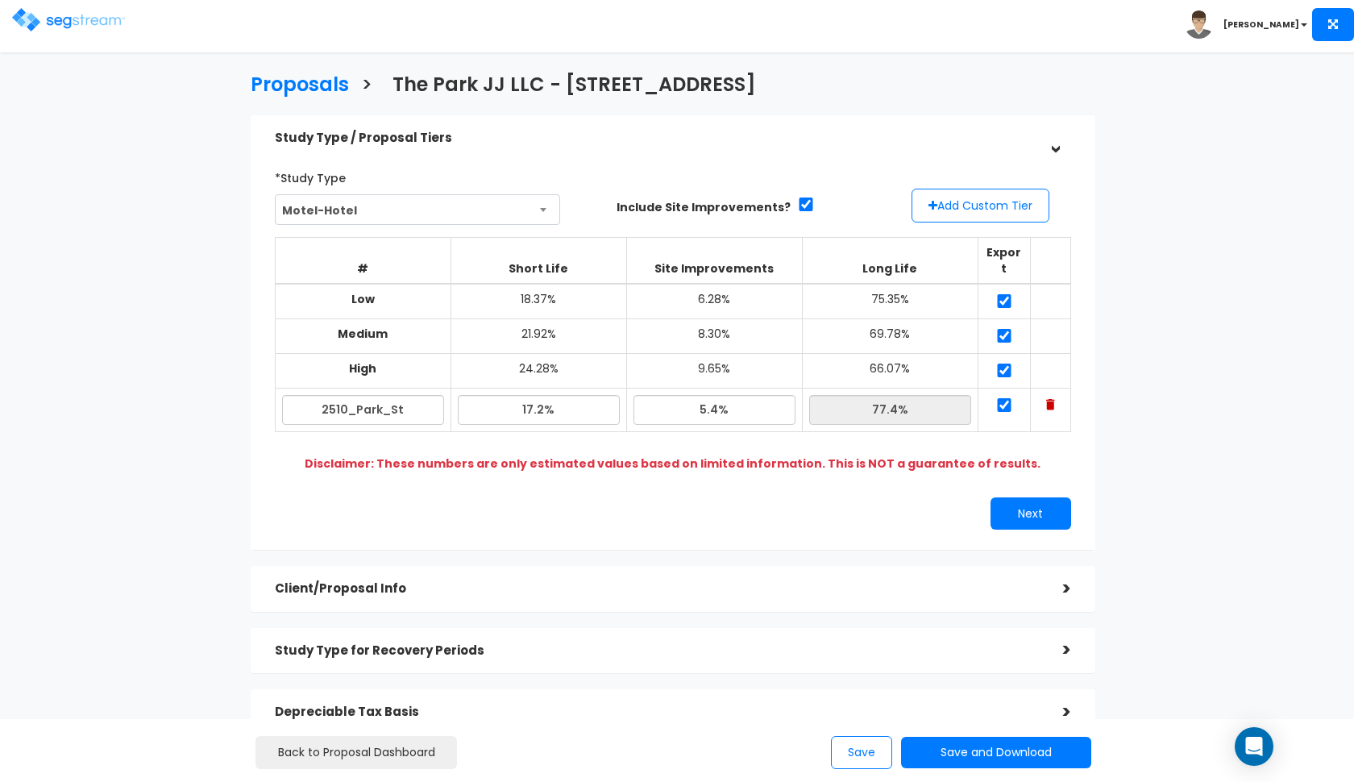
click at [1041, 511] on div "*Study Type Motel-Hotel Assisted/Senior Living Auto Repair Shop Auto Dealership…" at bounding box center [673, 346] width 820 height 381
click at [1041, 500] on button "Next" at bounding box center [1031, 513] width 81 height 32
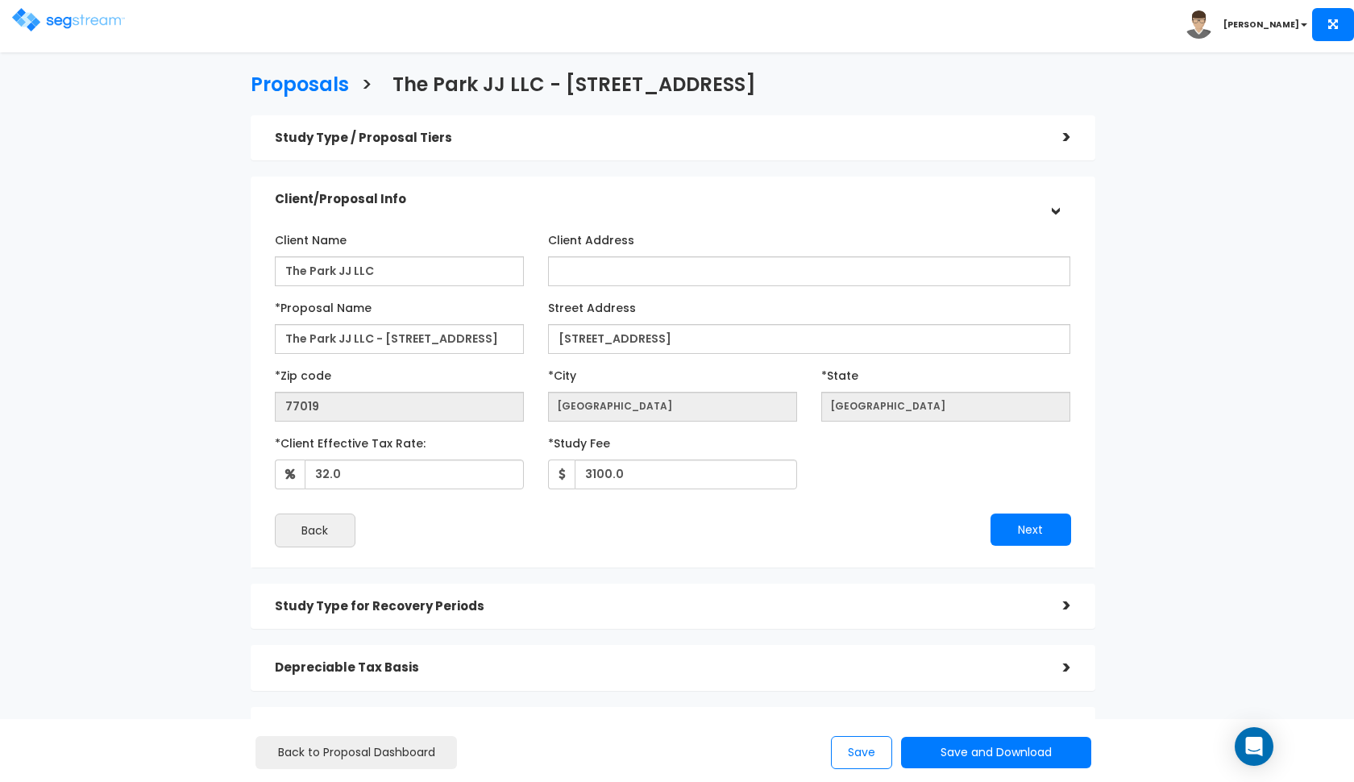
click at [52, 28] on img at bounding box center [68, 19] width 113 height 23
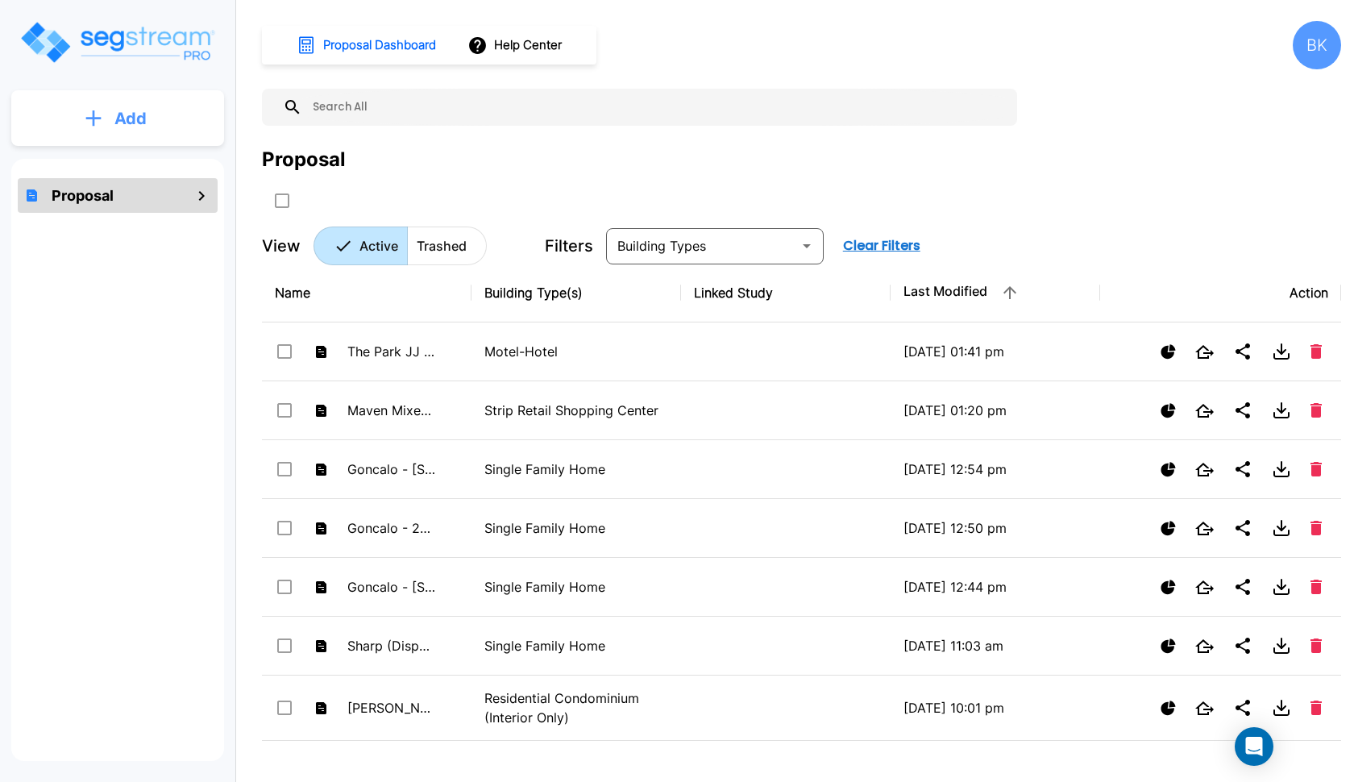
click at [102, 96] on button "Add" at bounding box center [117, 118] width 213 height 47
click at [93, 149] on button "Add Proposal" at bounding box center [118, 163] width 120 height 32
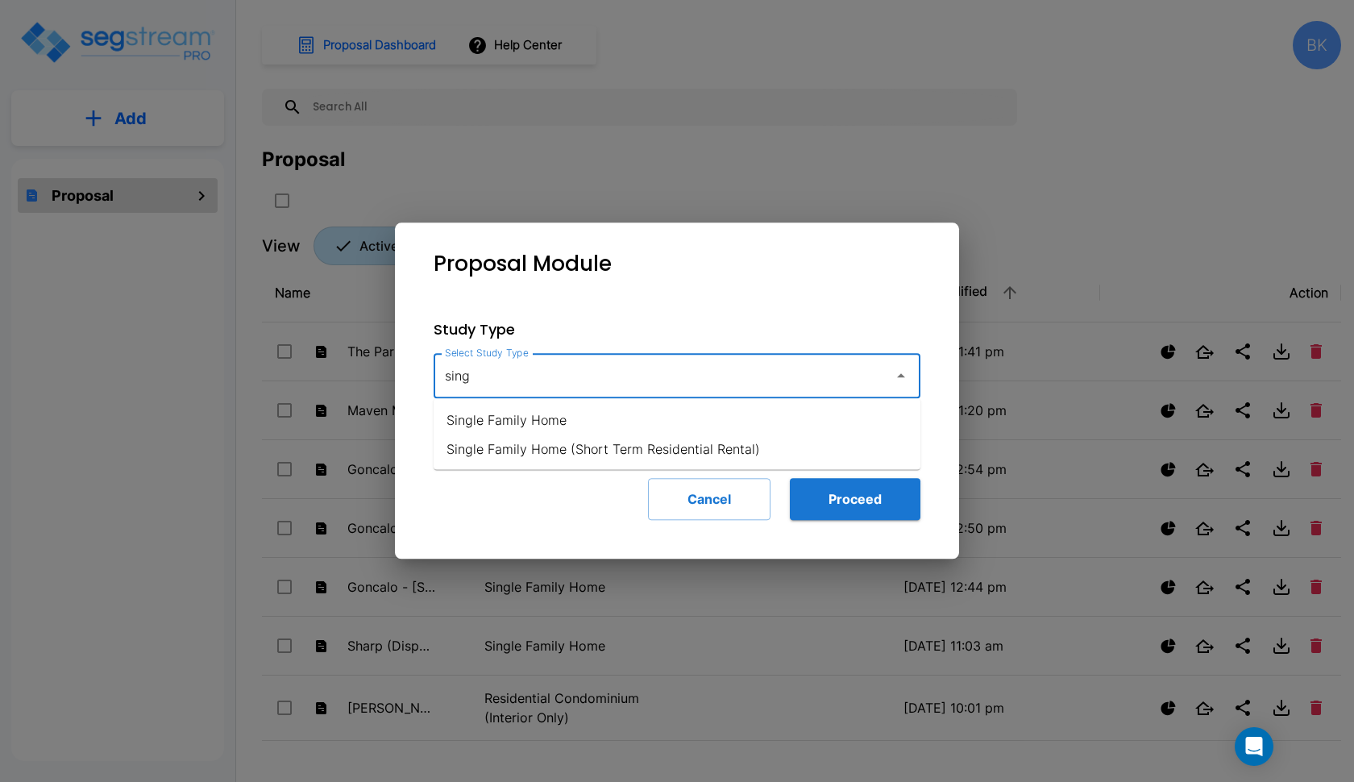
click at [652, 416] on li "Single Family Home" at bounding box center [677, 419] width 487 height 29
type input "Single Family Home"
click at [841, 507] on button "Proceed" at bounding box center [855, 499] width 131 height 42
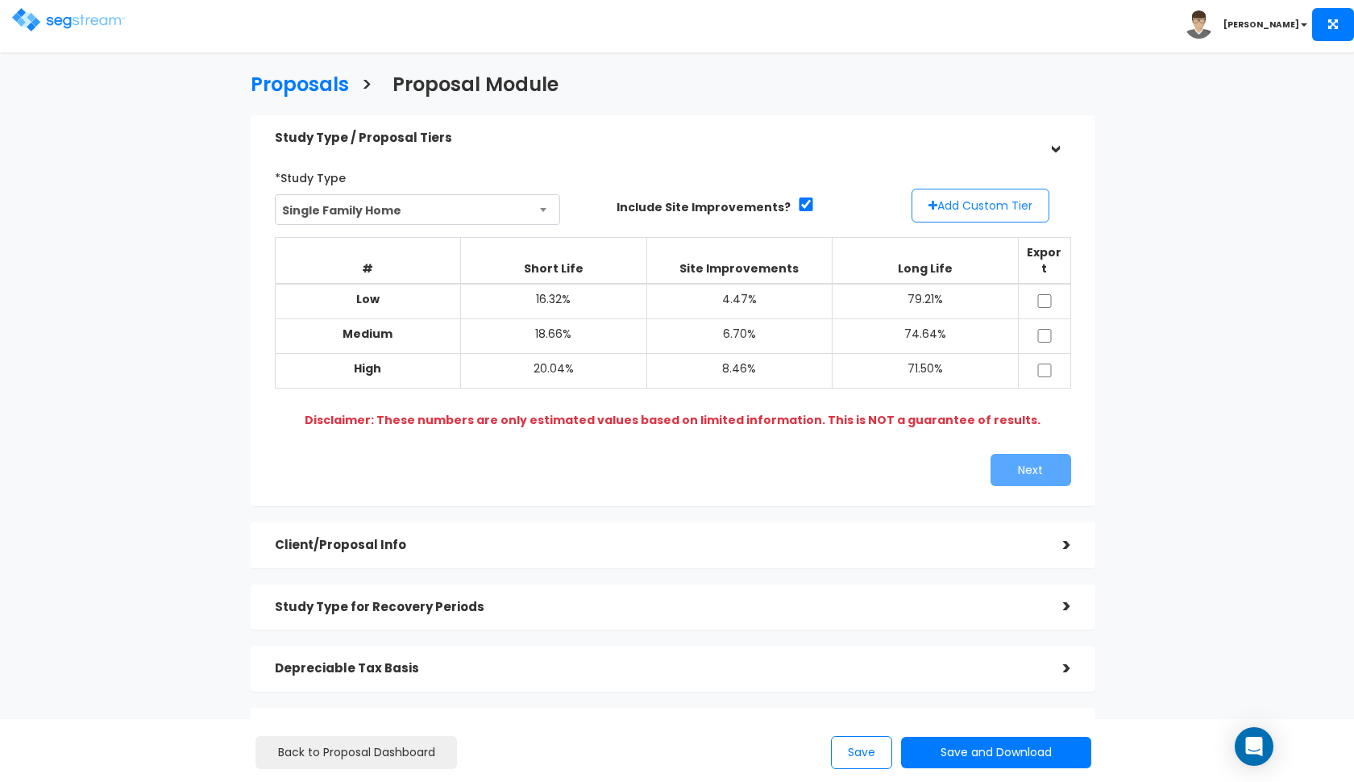
click at [971, 200] on button "Add Custom Tier" at bounding box center [981, 206] width 138 height 34
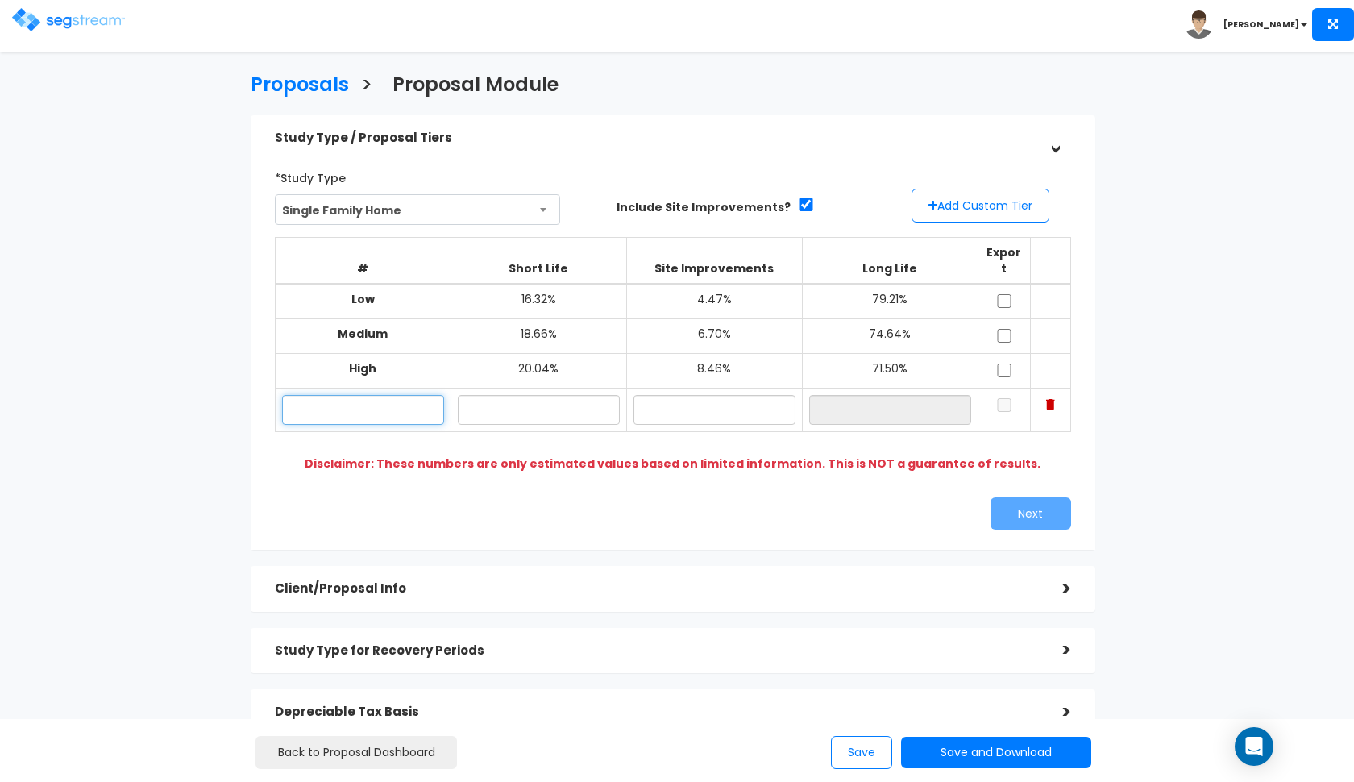
click at [419, 395] on input "text" at bounding box center [363, 410] width 162 height 30
type input "2509 Park St"
click at [498, 395] on input "text" at bounding box center [539, 410] width 162 height 30
type input "16.50%"
click at [716, 395] on input "text" at bounding box center [714, 410] width 162 height 30
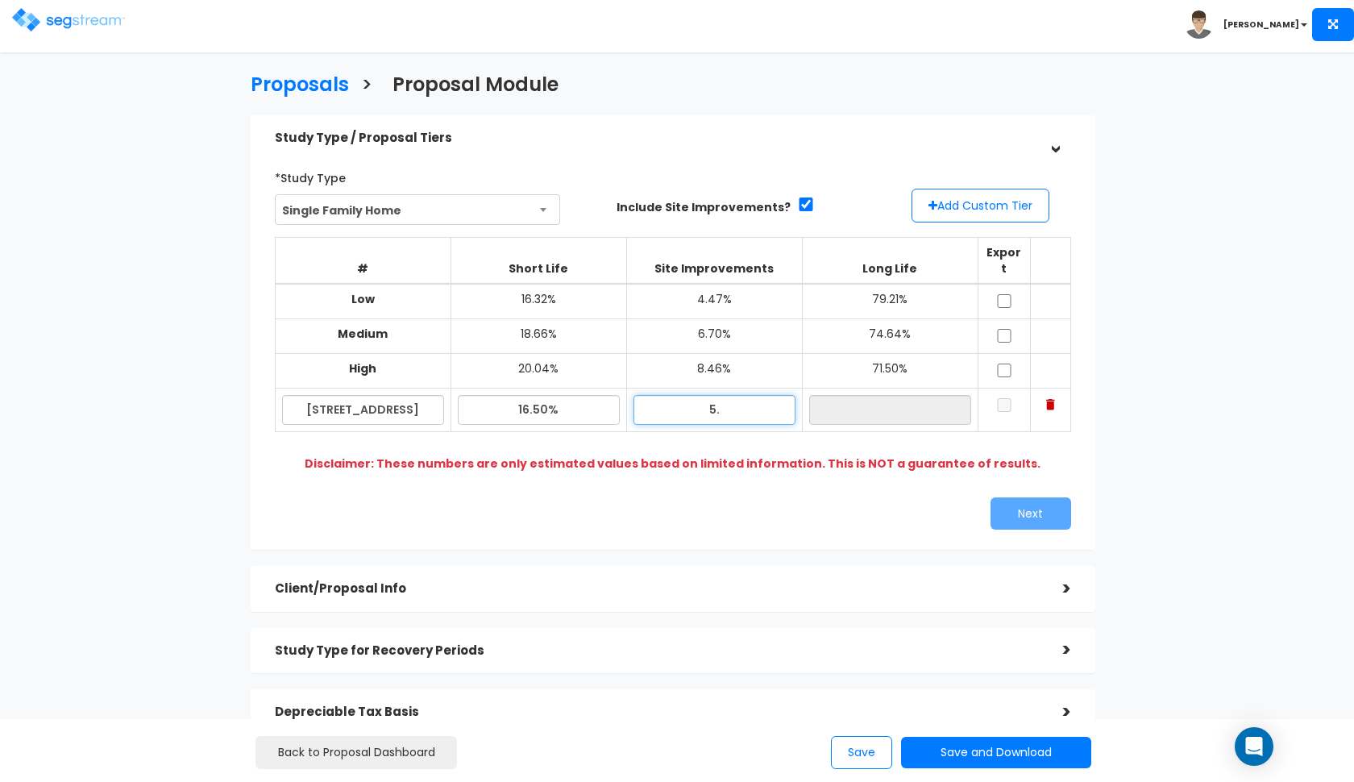
type input "5"
type input "4.90%"
type input "78.60%"
click at [641, 524] on div "*Study Type Single Family Home Assisted/Senior Living Auto Repair Shop Auto Dea…" at bounding box center [673, 346] width 845 height 405
click at [1005, 294] on input "checkbox" at bounding box center [1004, 301] width 16 height 14
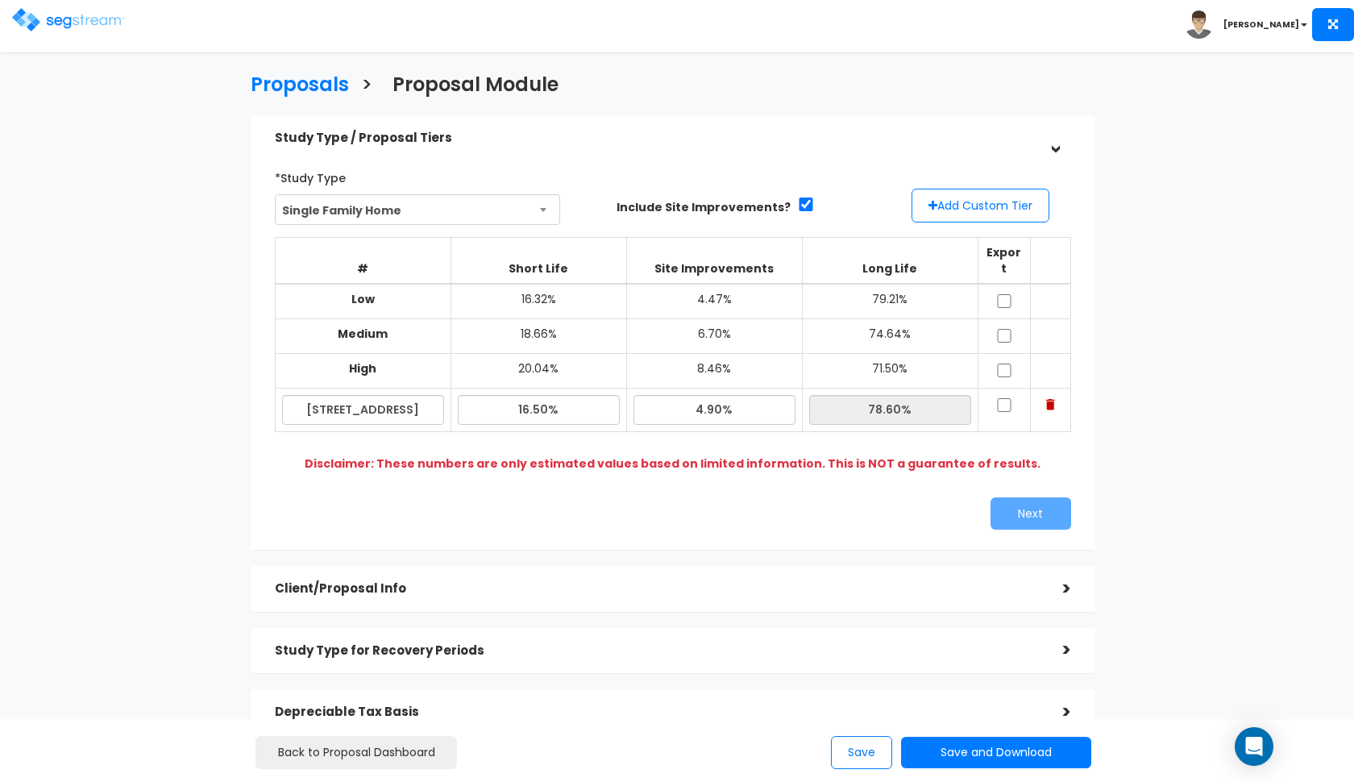
checkbox input "true"
click at [1000, 329] on input "checkbox" at bounding box center [1004, 336] width 16 height 14
checkbox input "true"
drag, startPoint x: 1000, startPoint y: 348, endPoint x: 1003, endPoint y: 381, distance: 33.1
click at [1003, 381] on tbody "Low 16.32% 4.47% 79.21% Medium 18.66% 6.70% 74.64% High 20.04%" at bounding box center [672, 358] width 795 height 148
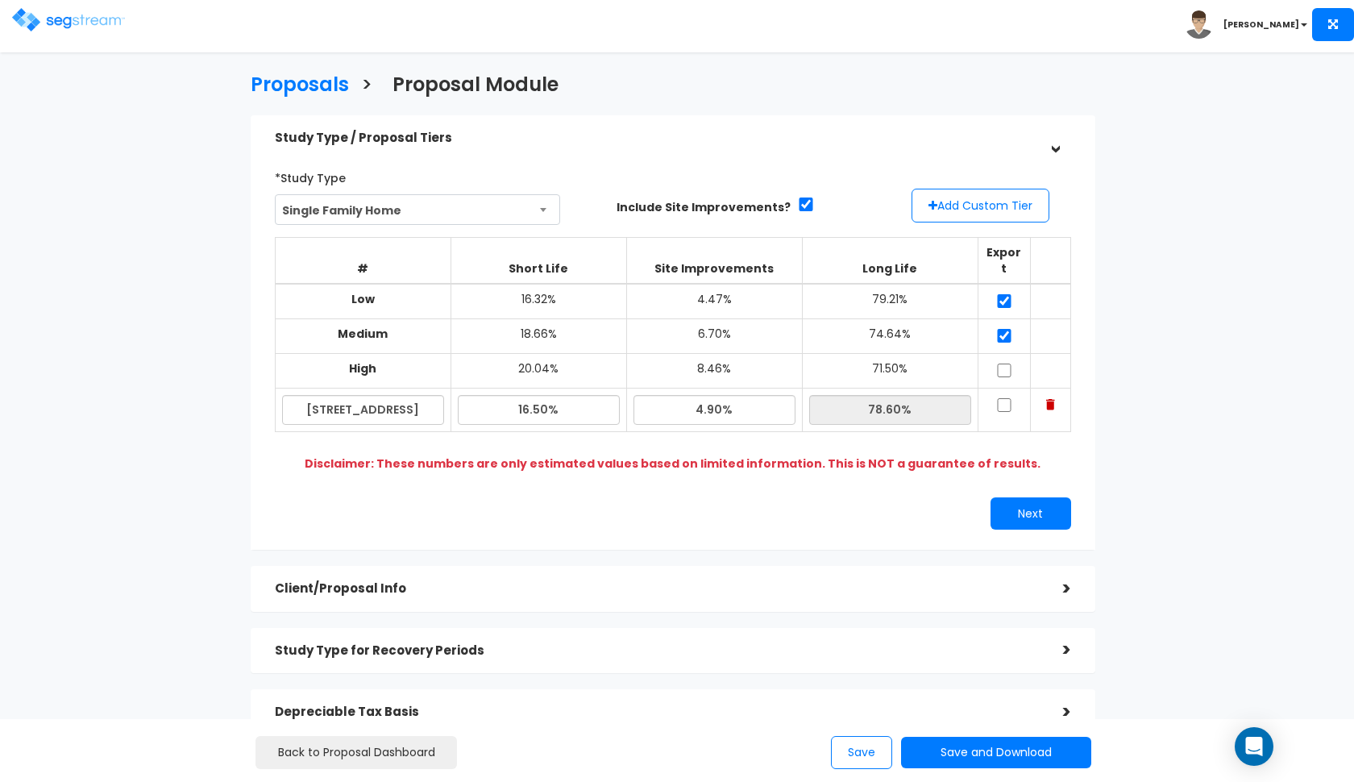
click at [1003, 398] on input "checkbox" at bounding box center [1004, 405] width 16 height 14
checkbox input "true"
click at [1003, 363] on input "checkbox" at bounding box center [1004, 370] width 16 height 14
checkbox input "true"
click at [1009, 506] on button "Next" at bounding box center [1031, 513] width 81 height 32
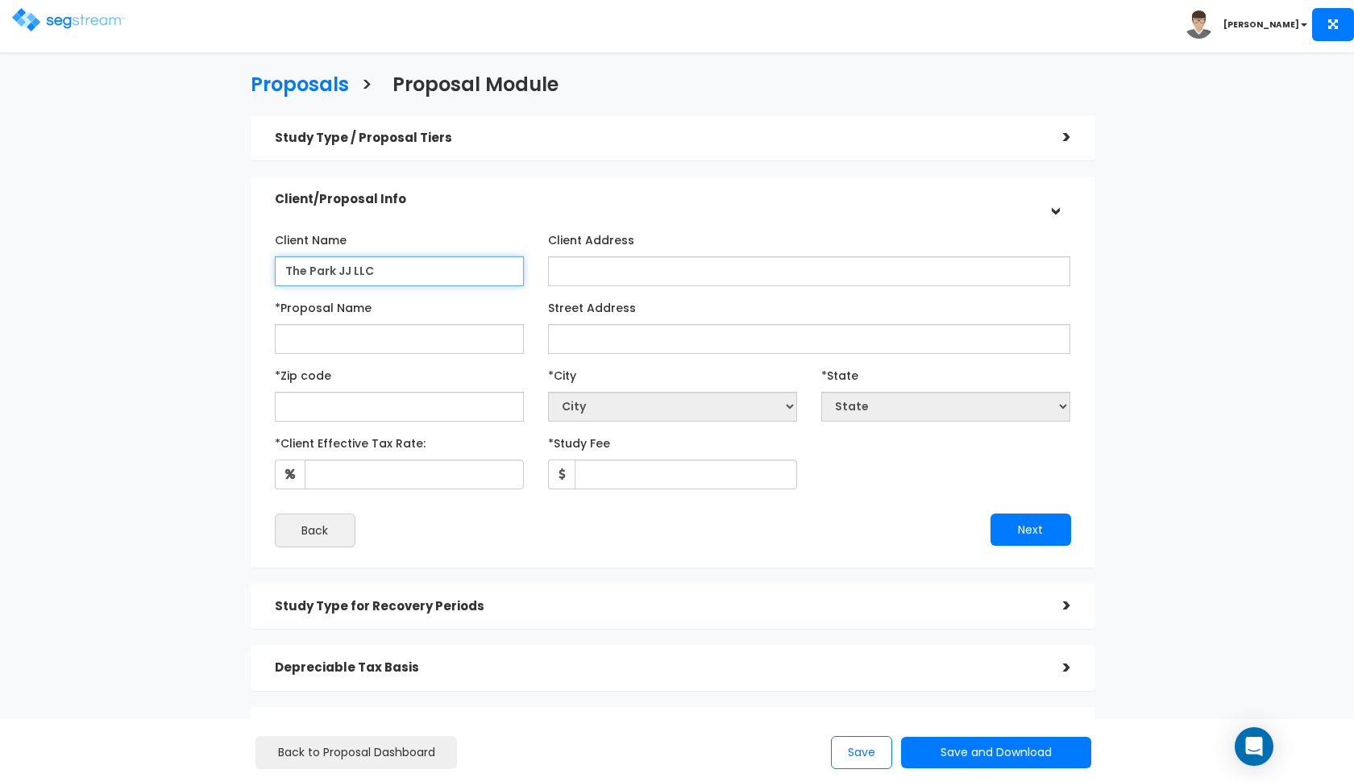
type input "The Park JJ LLC"
drag, startPoint x: 309, startPoint y: 340, endPoint x: 251, endPoint y: 340, distance: 58.0
click at [251, 340] on div "Client Name The Park JJ LLC Client Address" at bounding box center [673, 386] width 845 height 361
type input "Park JJ LLC"
drag, startPoint x: 312, startPoint y: 268, endPoint x: 264, endPoint y: 268, distance: 47.6
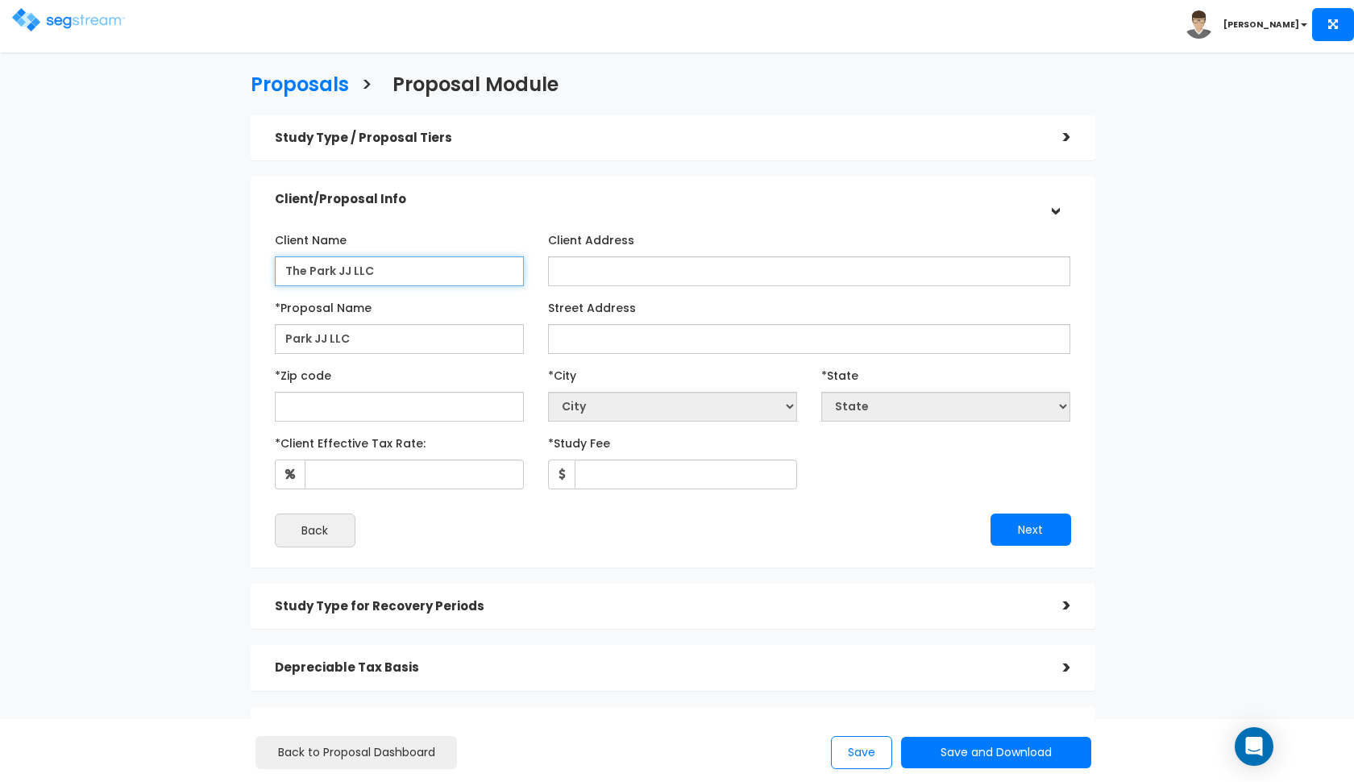
click at [268, 268] on div "Client Name The Park JJ LLC" at bounding box center [399, 256] width 273 height 60
type input "Park JJ LLC"
click at [469, 336] on input "Park JJ LLC" at bounding box center [399, 339] width 249 height 30
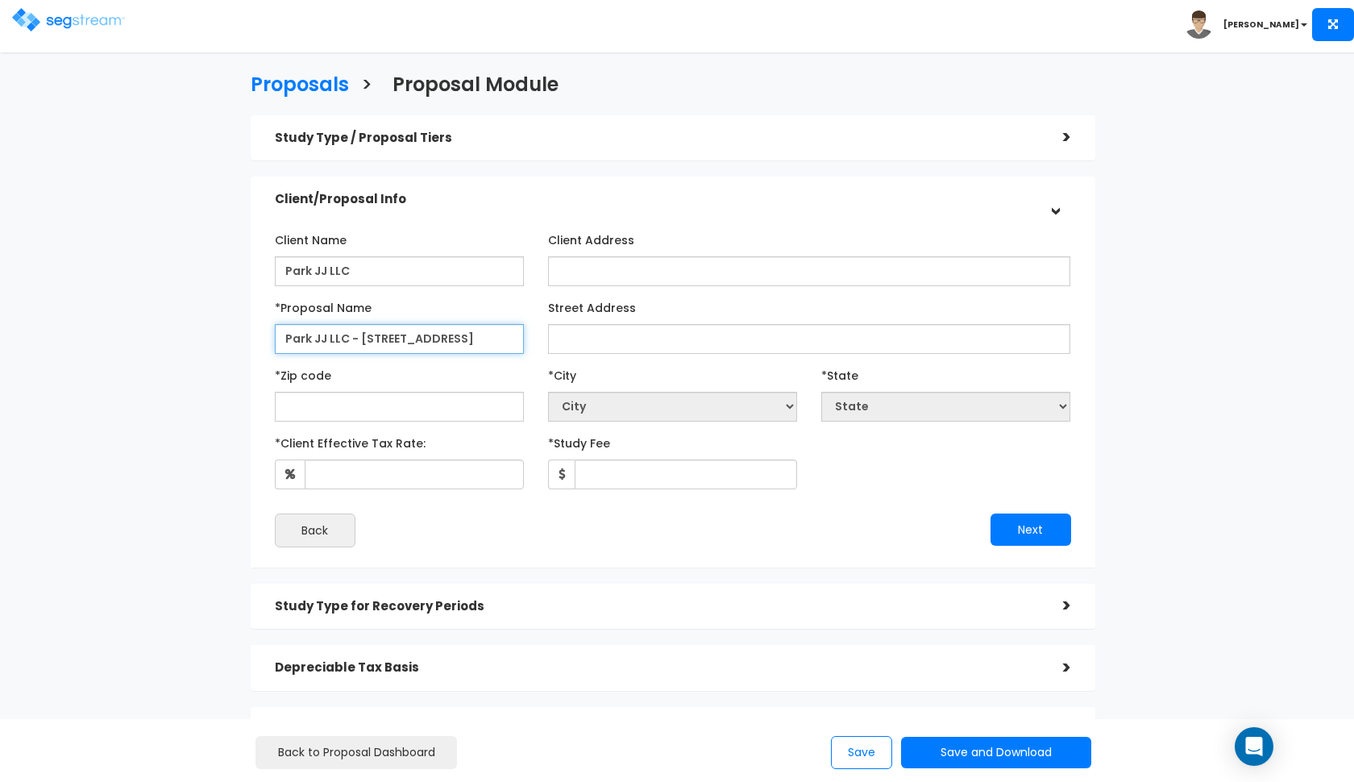
type input "Park JJ LLC - 2509 Park St"
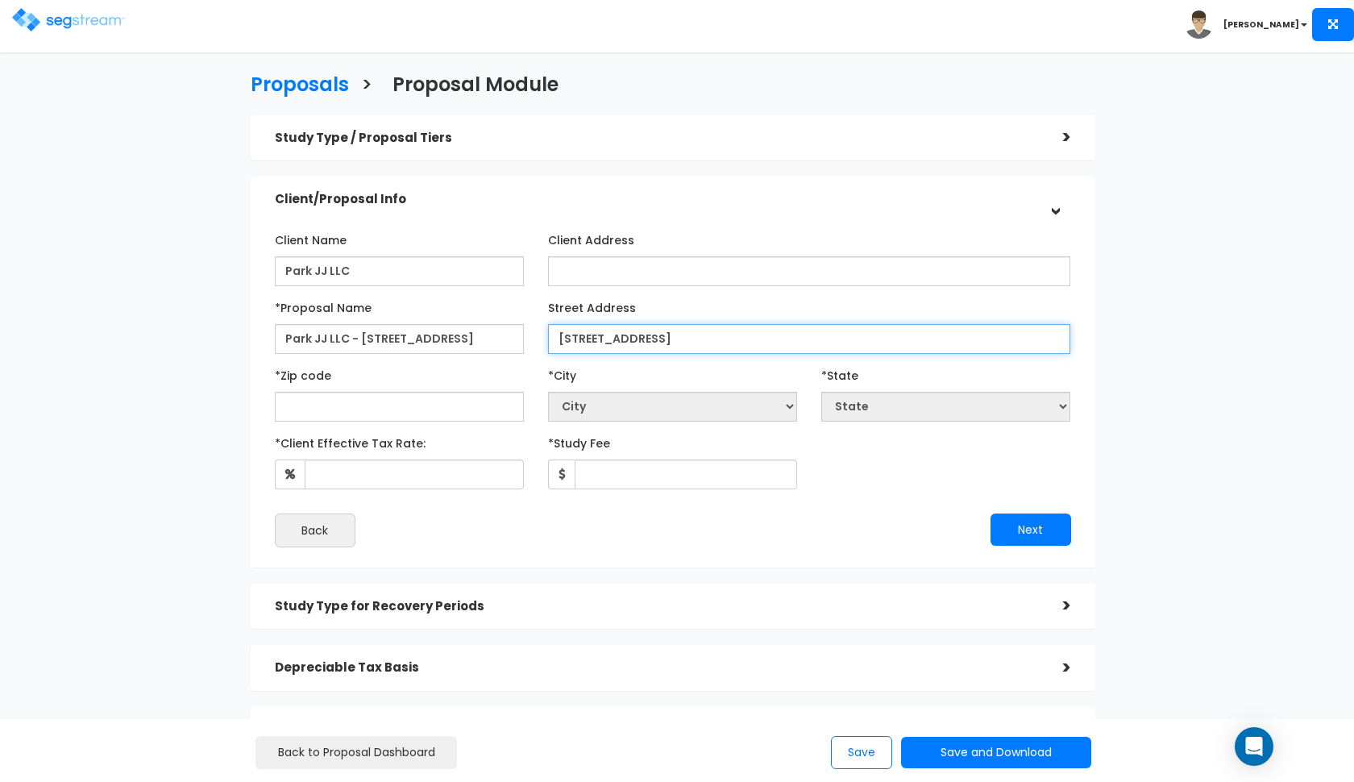
type input "2509 Park St"
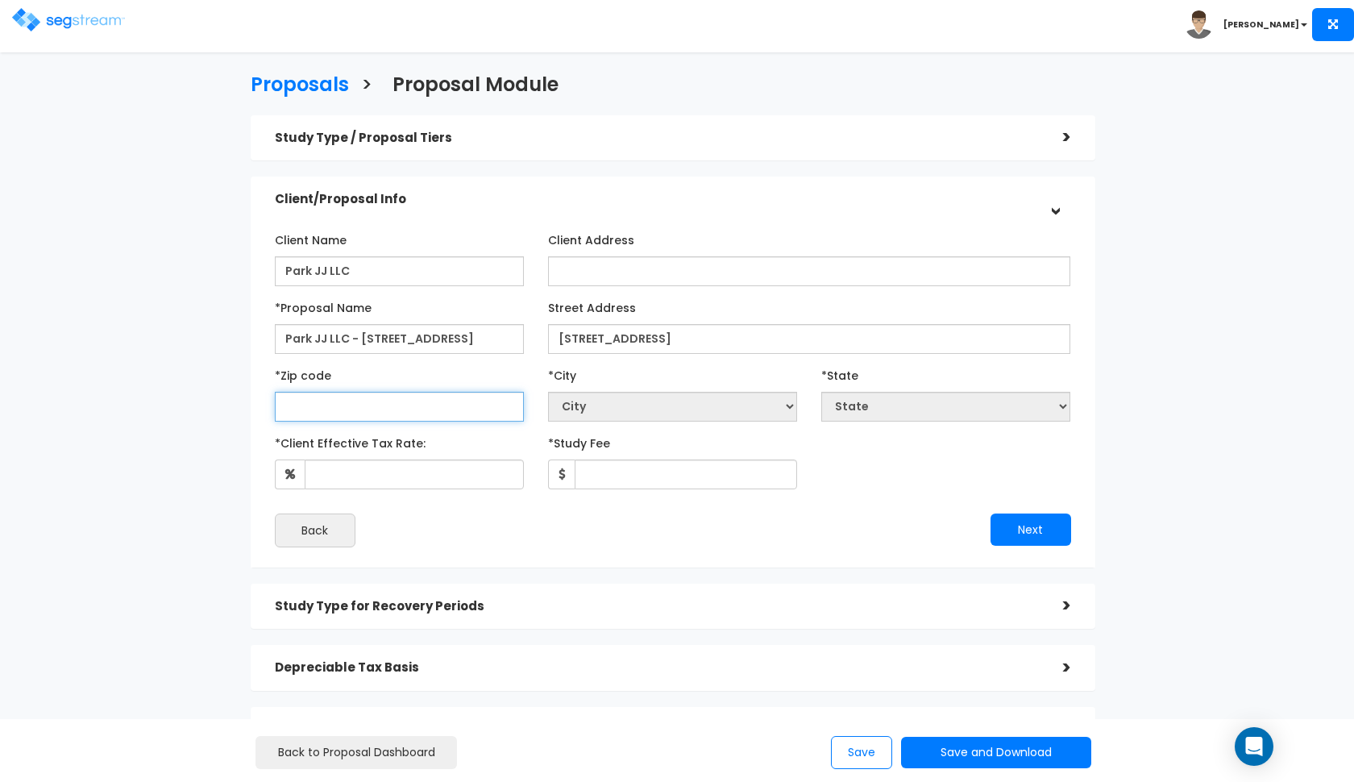
select select "National Average"
type input "77"
select select "[GEOGRAPHIC_DATA]"
type input "77019"
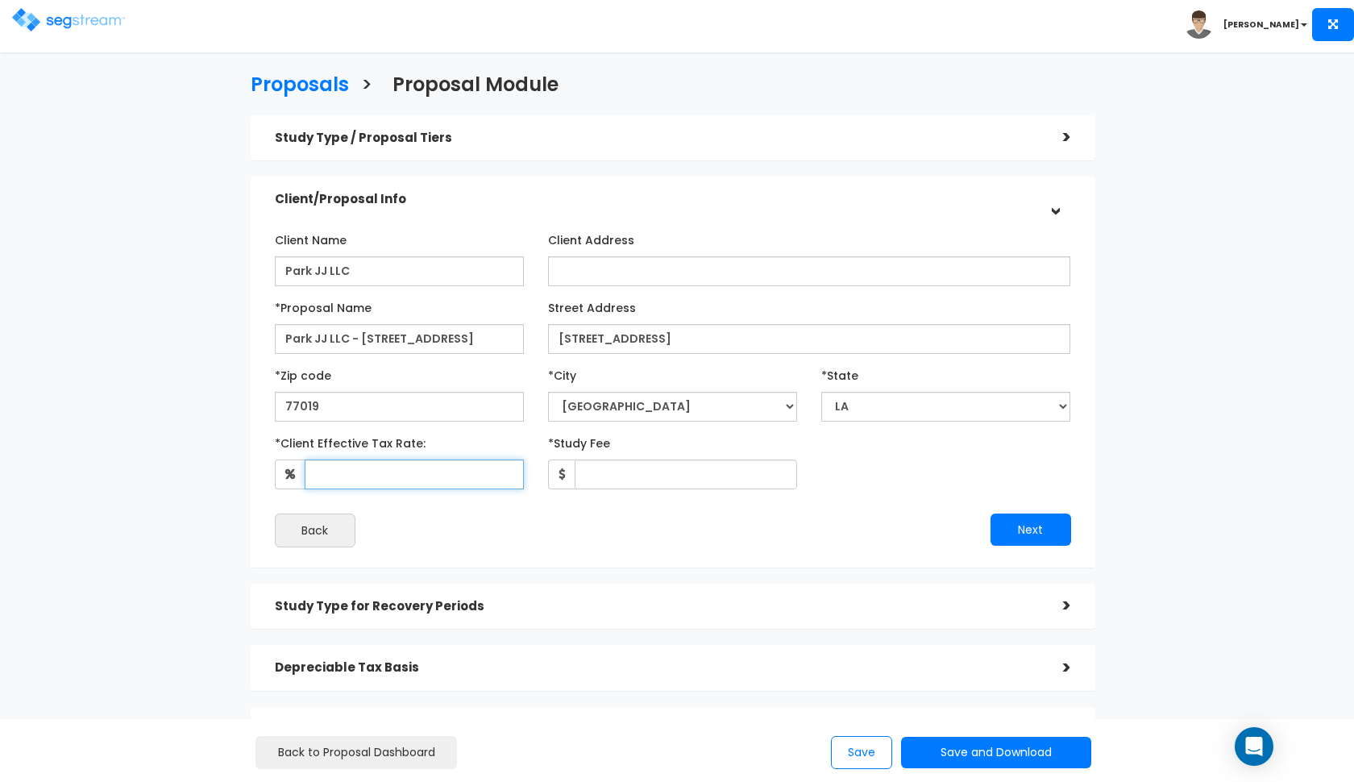
click at [357, 486] on input "*Client Effective Tax Rate:" at bounding box center [414, 474] width 219 height 30
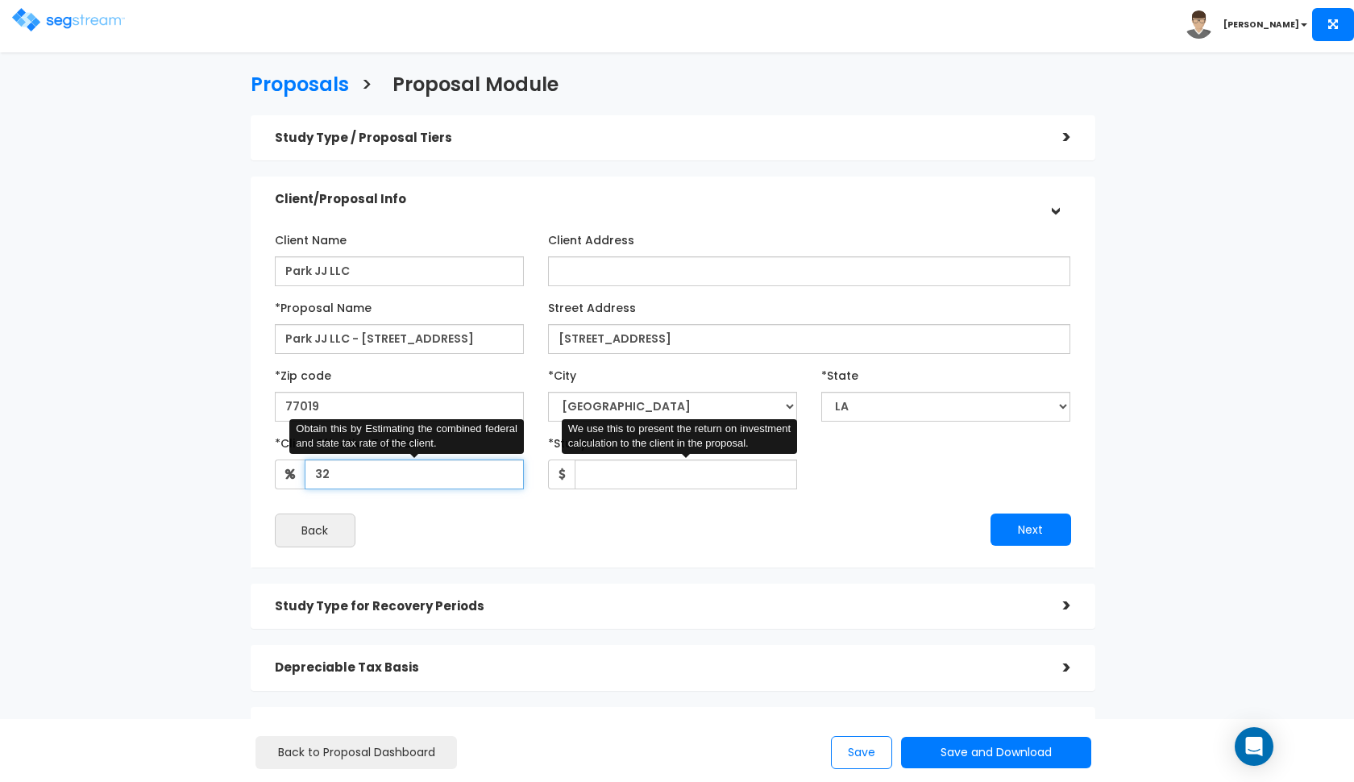
type input "32"
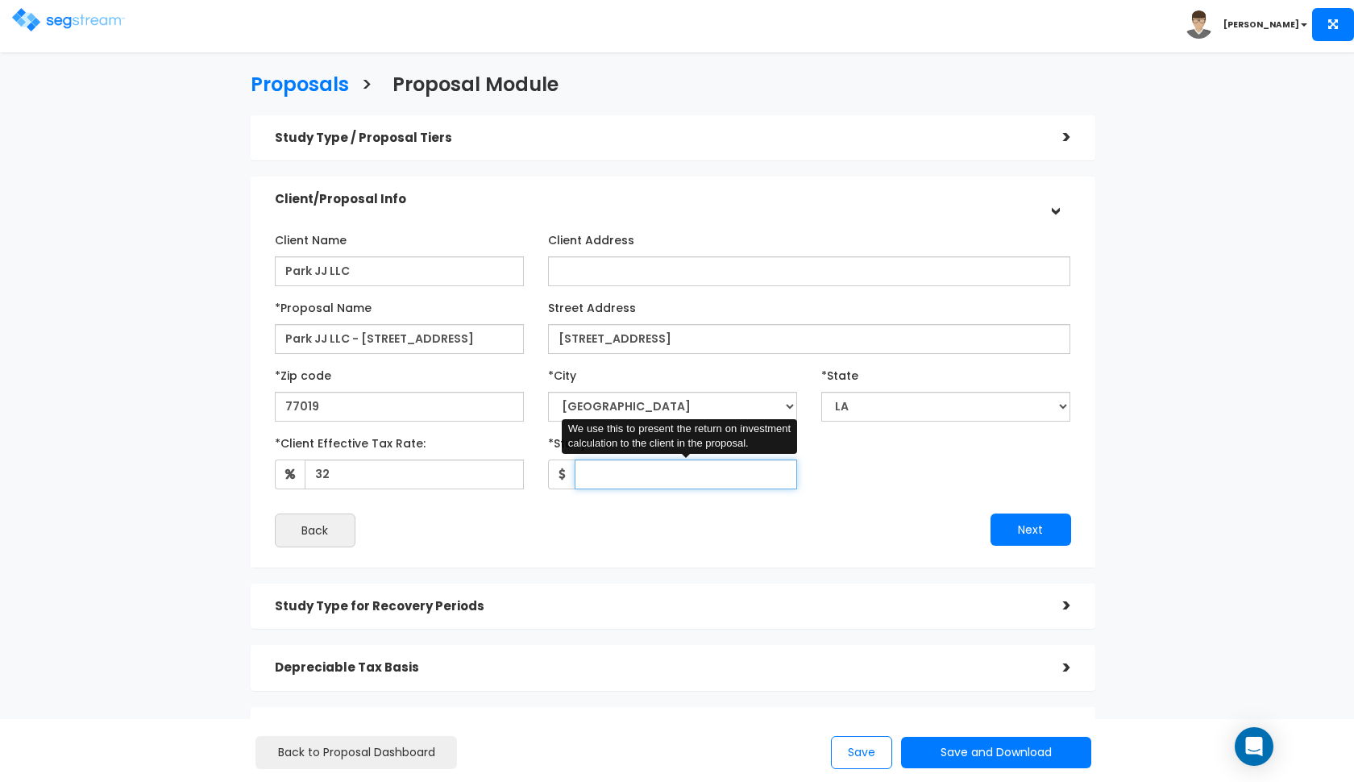
click at [617, 479] on input "*Study Fee" at bounding box center [686, 474] width 222 height 30
type input "2,750"
click at [1019, 513] on button "Next" at bounding box center [1031, 529] width 81 height 32
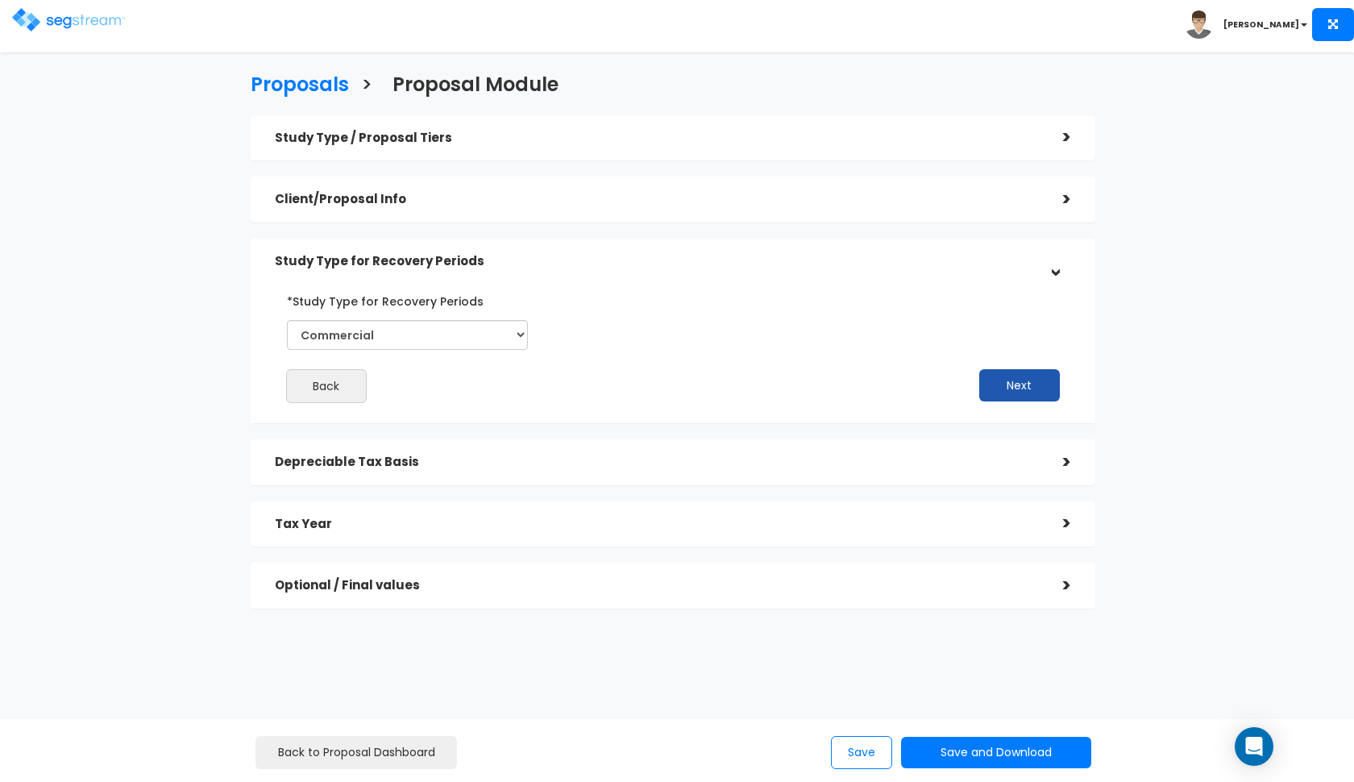
click at [1051, 387] on button "Next" at bounding box center [1019, 385] width 81 height 32
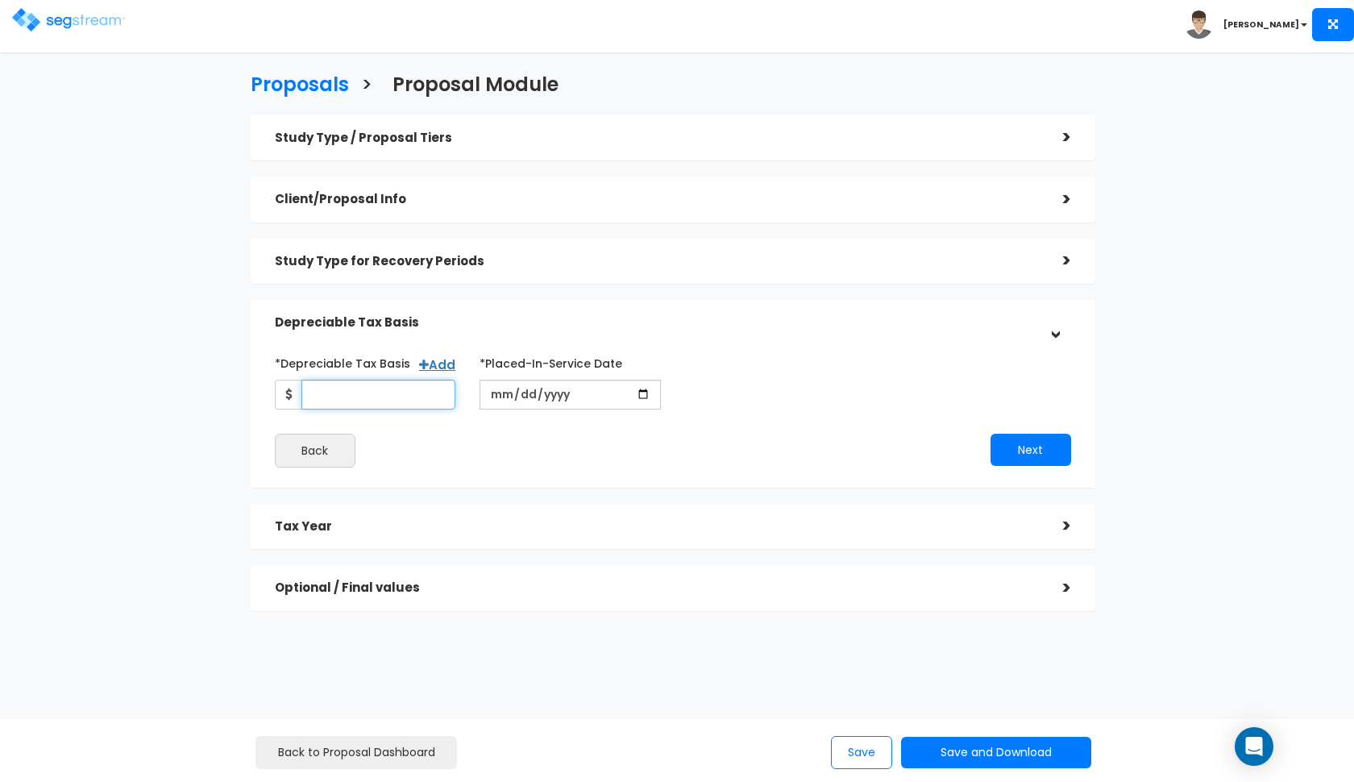
click at [313, 390] on input "*Depreciable Tax Basis" at bounding box center [378, 395] width 155 height 30
type input "76,495"
click at [504, 392] on input "date" at bounding box center [570, 395] width 181 height 30
type input "2019-01-15"
click at [1016, 444] on button "Next" at bounding box center [1031, 450] width 81 height 32
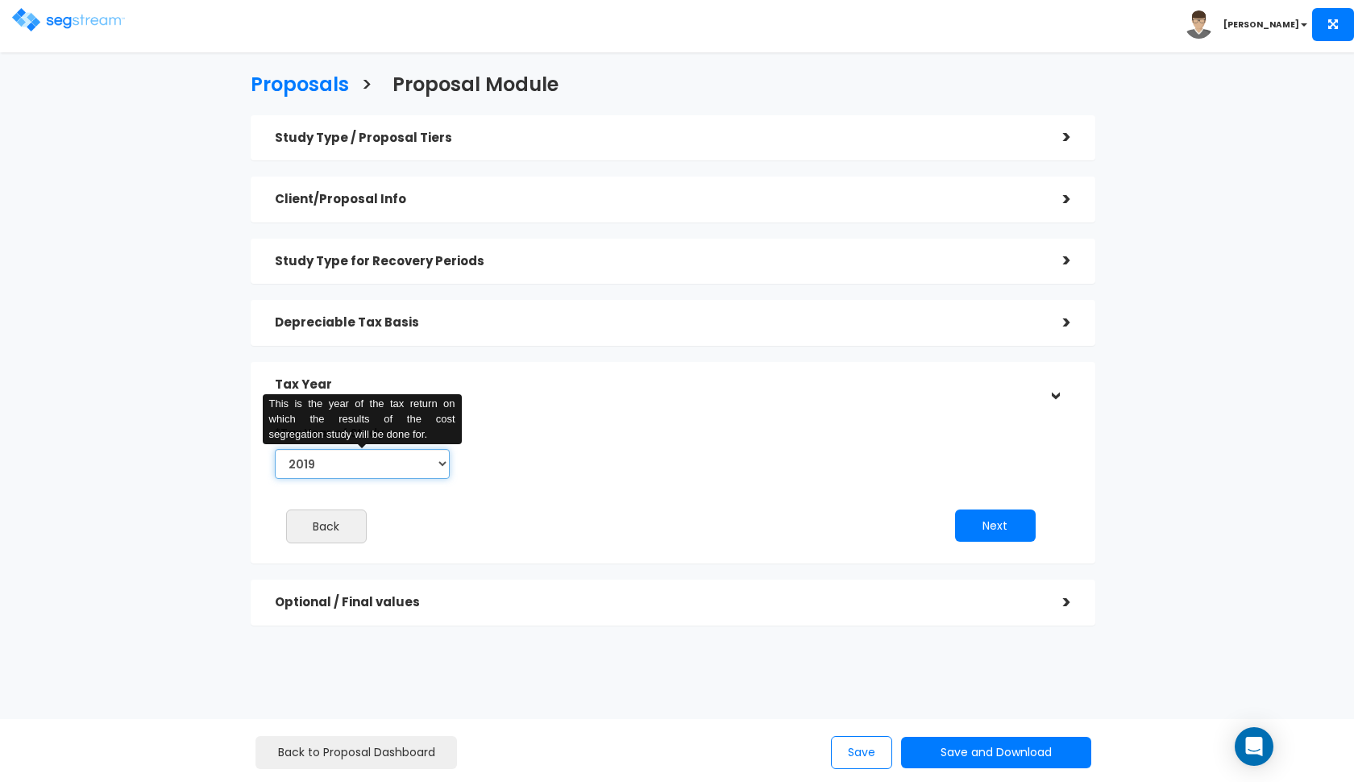
select select "2025"
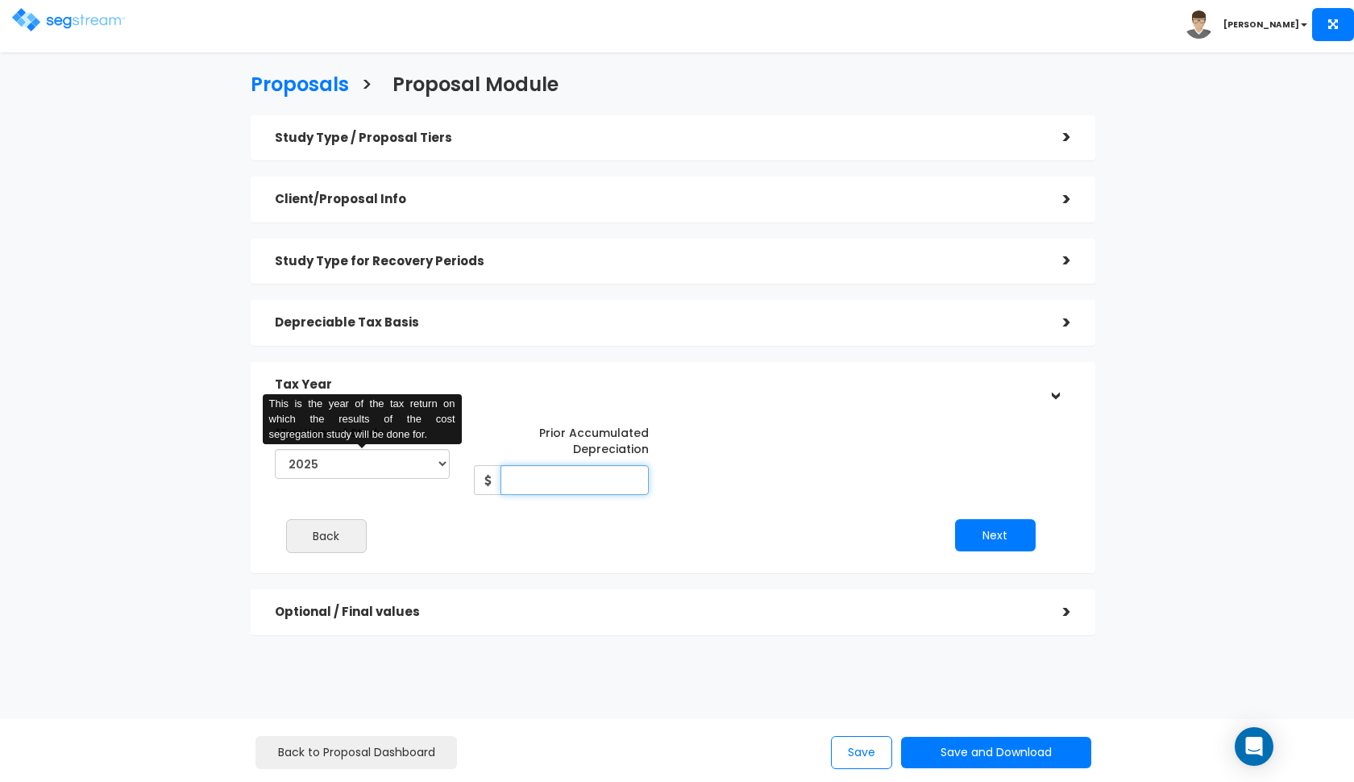
click at [523, 479] on input "Prior Accumulated Depreciation" at bounding box center [574, 480] width 148 height 30
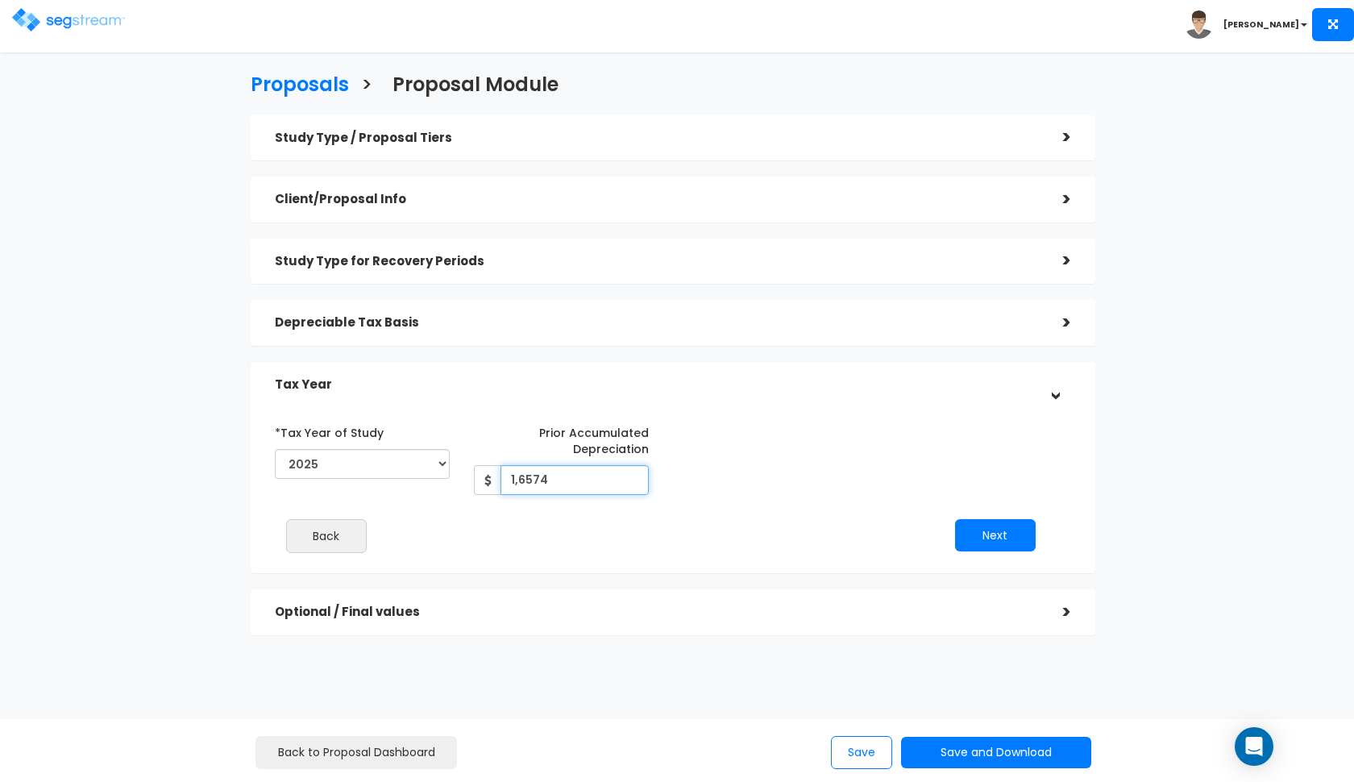
type input "16,574"
click at [983, 538] on button "Next" at bounding box center [995, 535] width 81 height 32
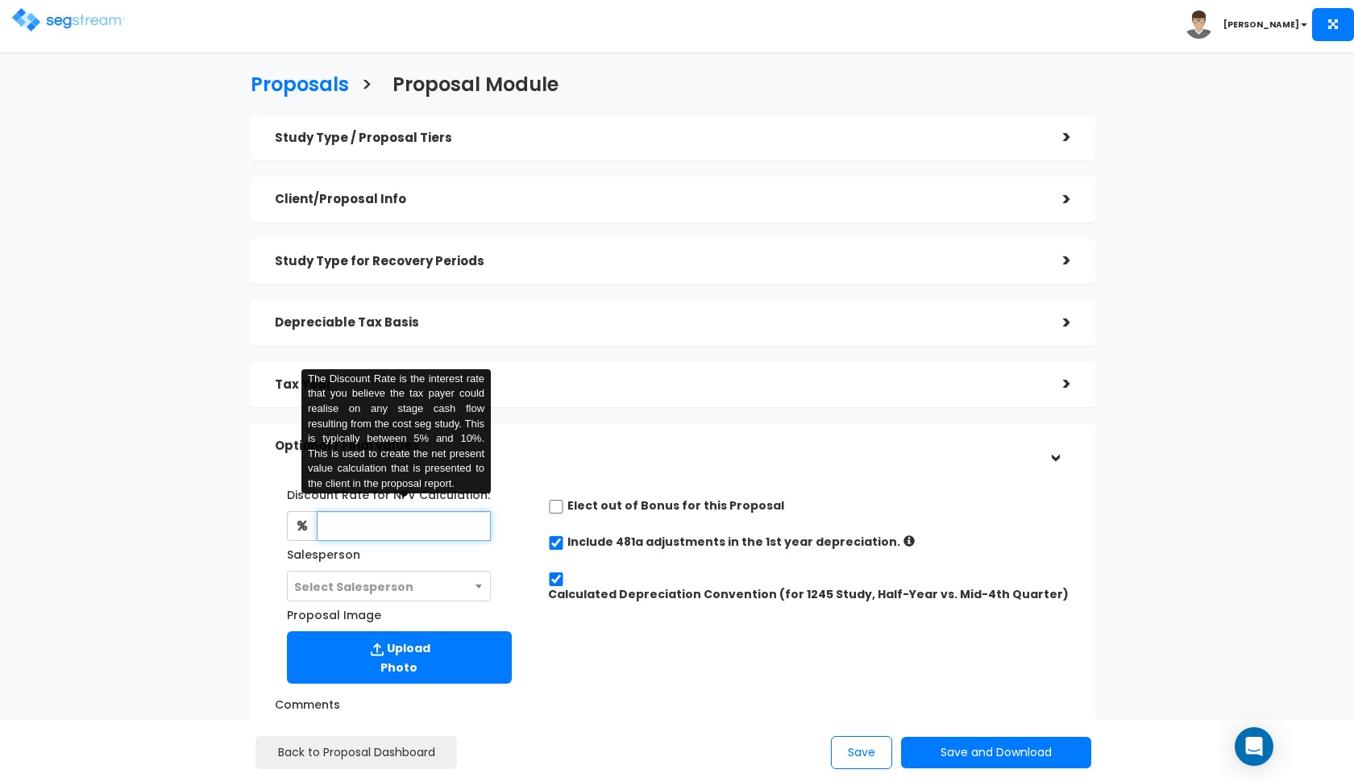
click at [394, 515] on input "text" at bounding box center [404, 526] width 175 height 30
type input "8"
click at [414, 574] on span "Select Salesperson" at bounding box center [389, 586] width 203 height 31
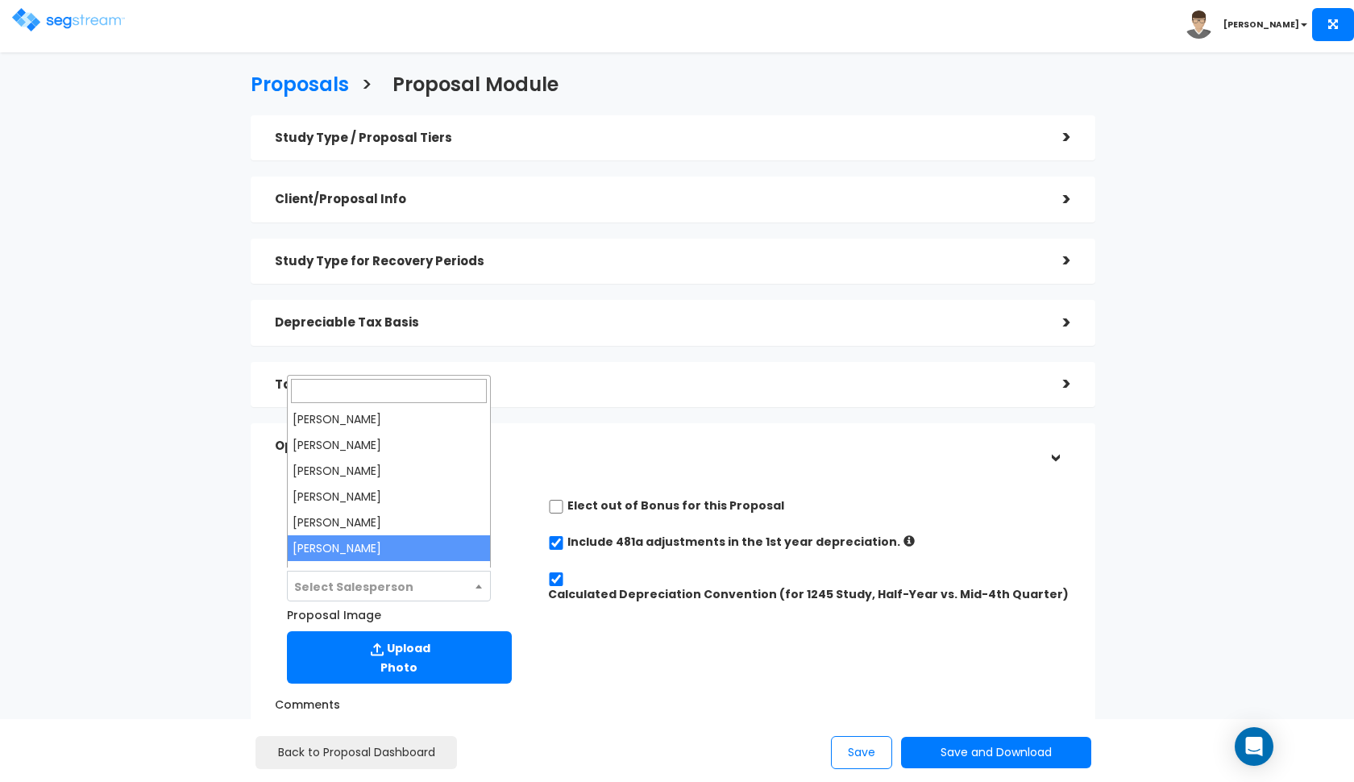
select select "190"
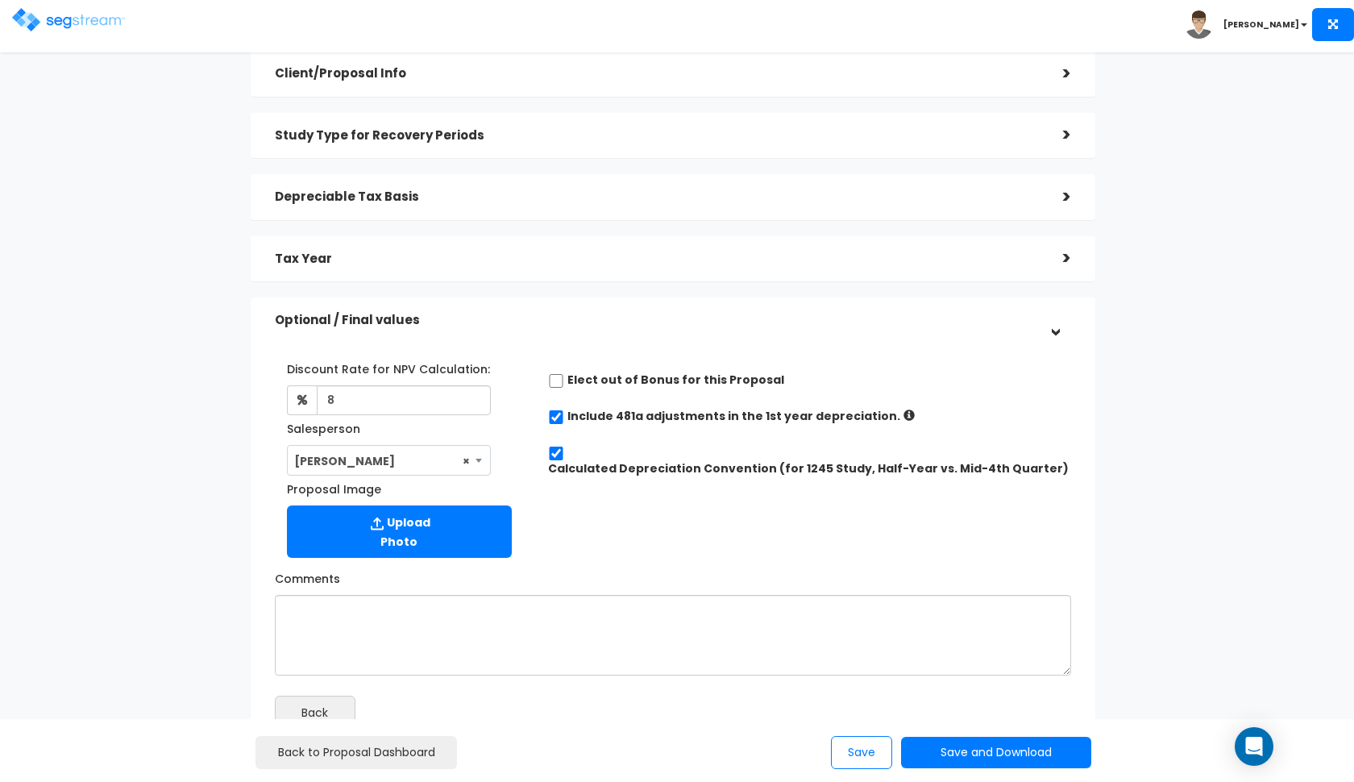
scroll to position [174, 0]
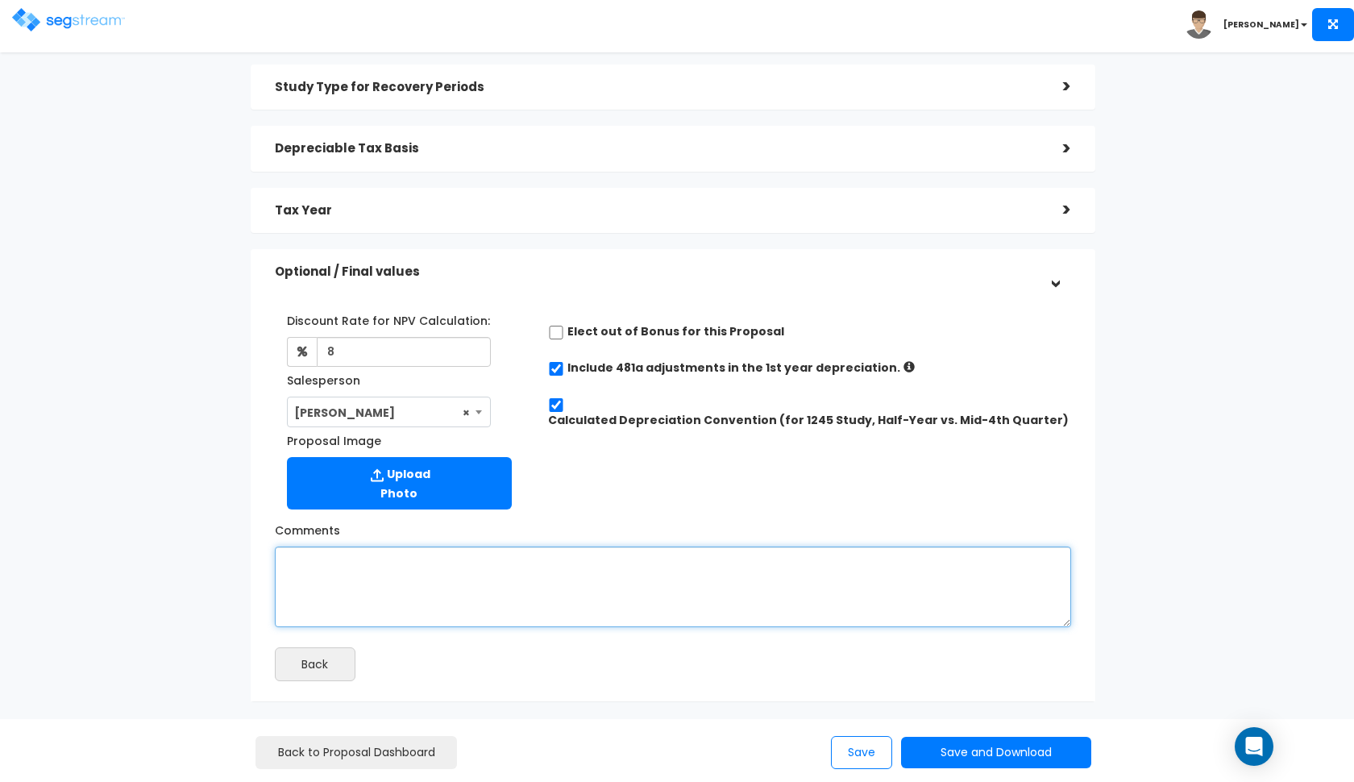
click at [467, 581] on textarea "Comments" at bounding box center [673, 586] width 796 height 81
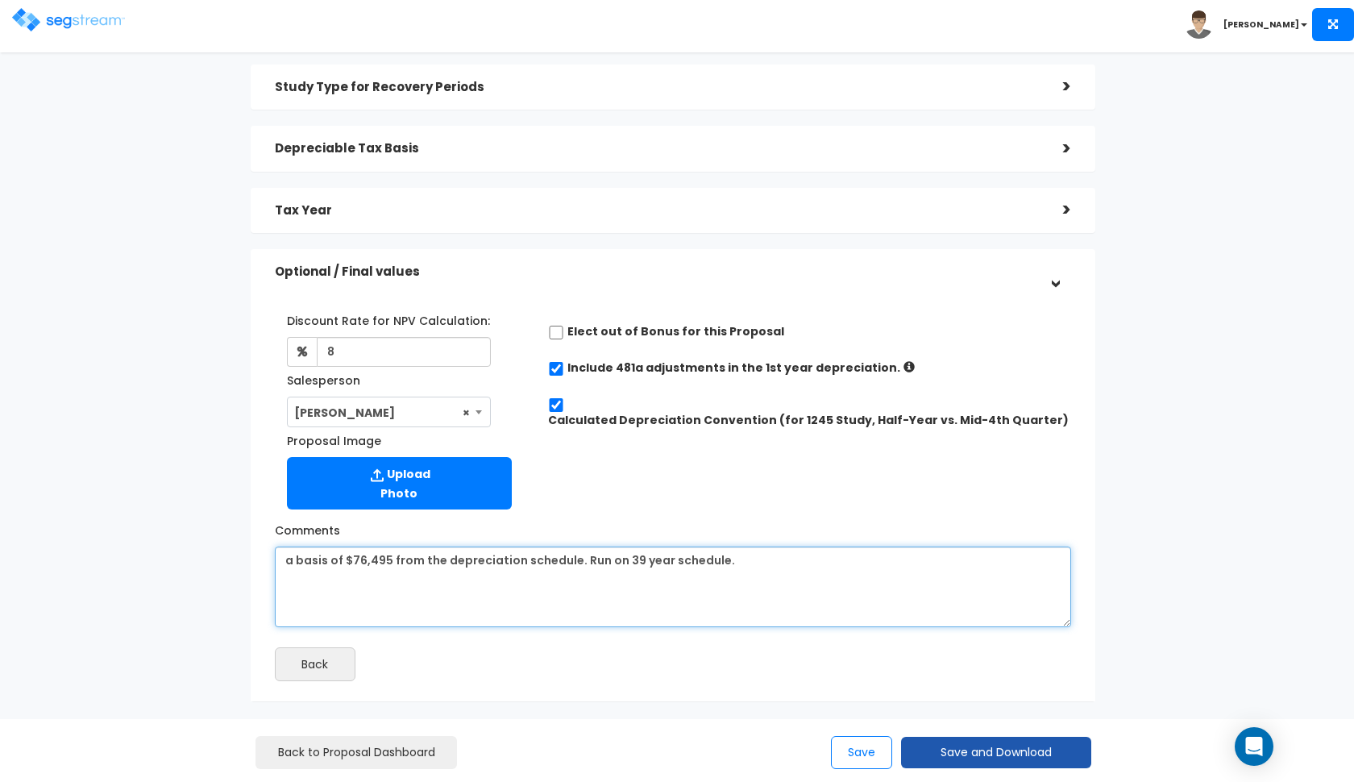
type textarea "a basis of $76,495 from the depreciation schedule. Run on 39 year schedule."
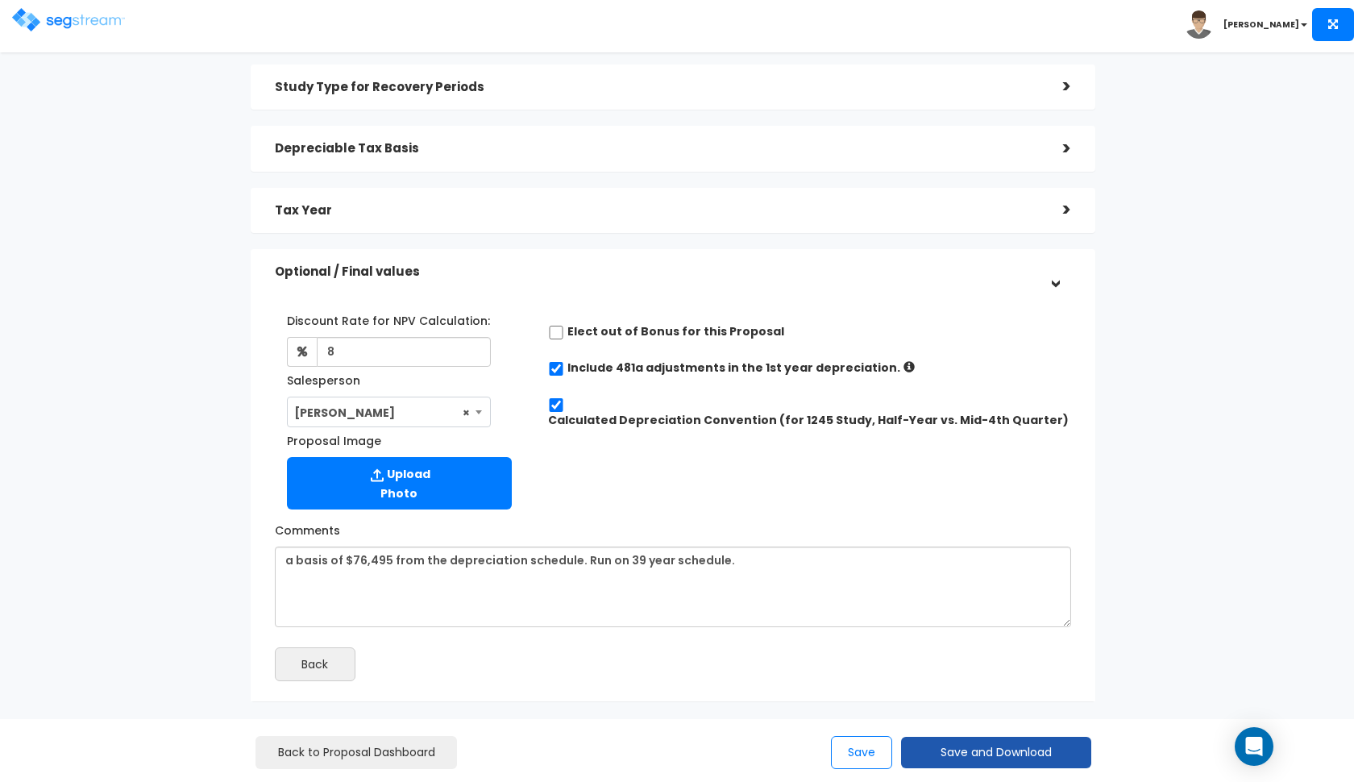
click at [936, 749] on button "Save and Download" at bounding box center [996, 752] width 190 height 31
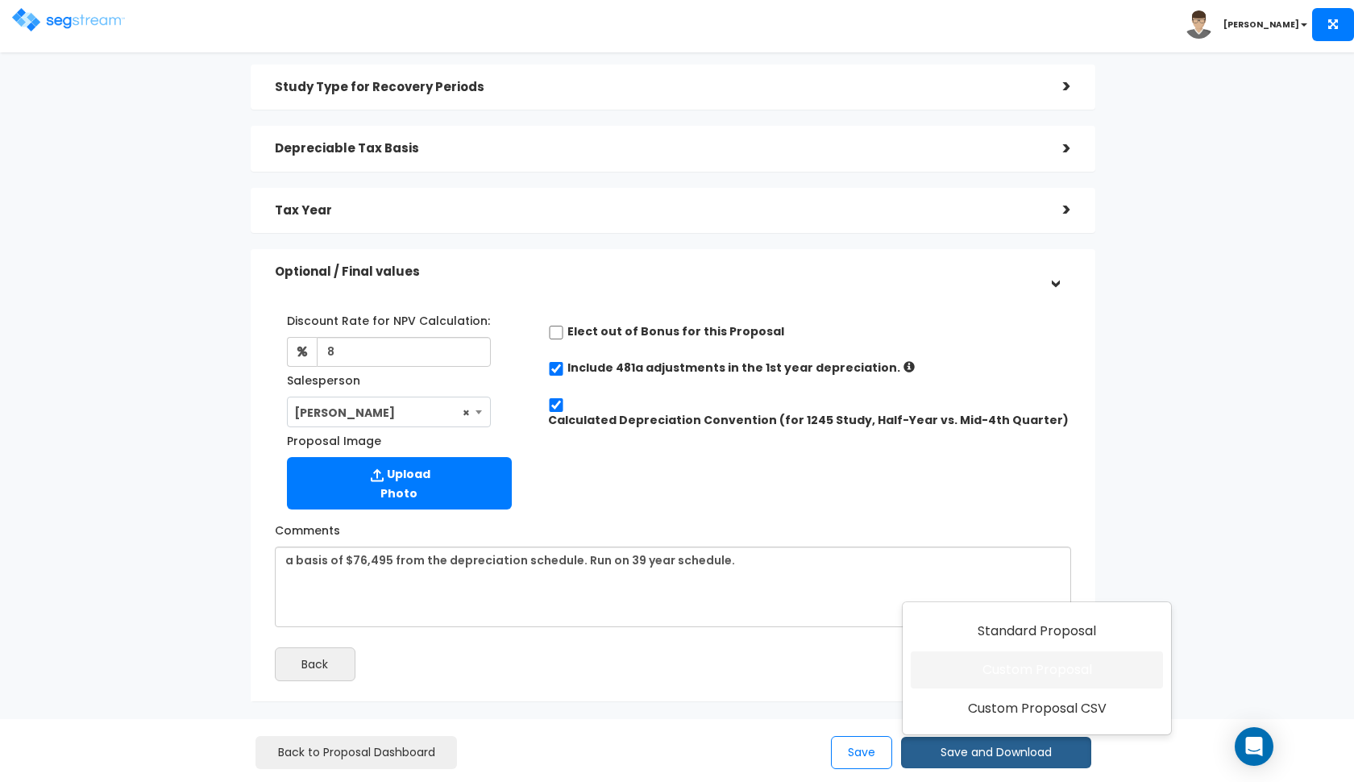
click at [998, 674] on link "Custom Proposal" at bounding box center [1037, 669] width 252 height 37
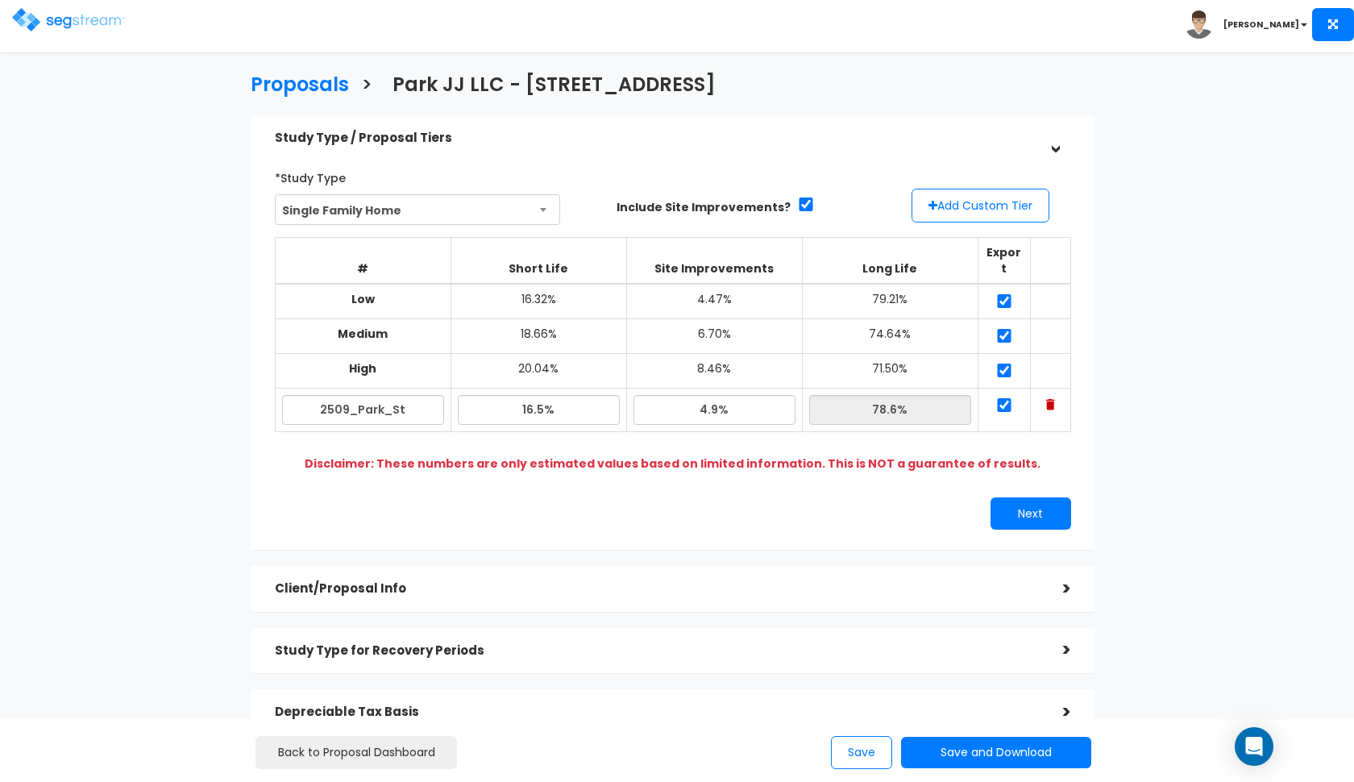
click at [49, 27] on img at bounding box center [68, 19] width 113 height 23
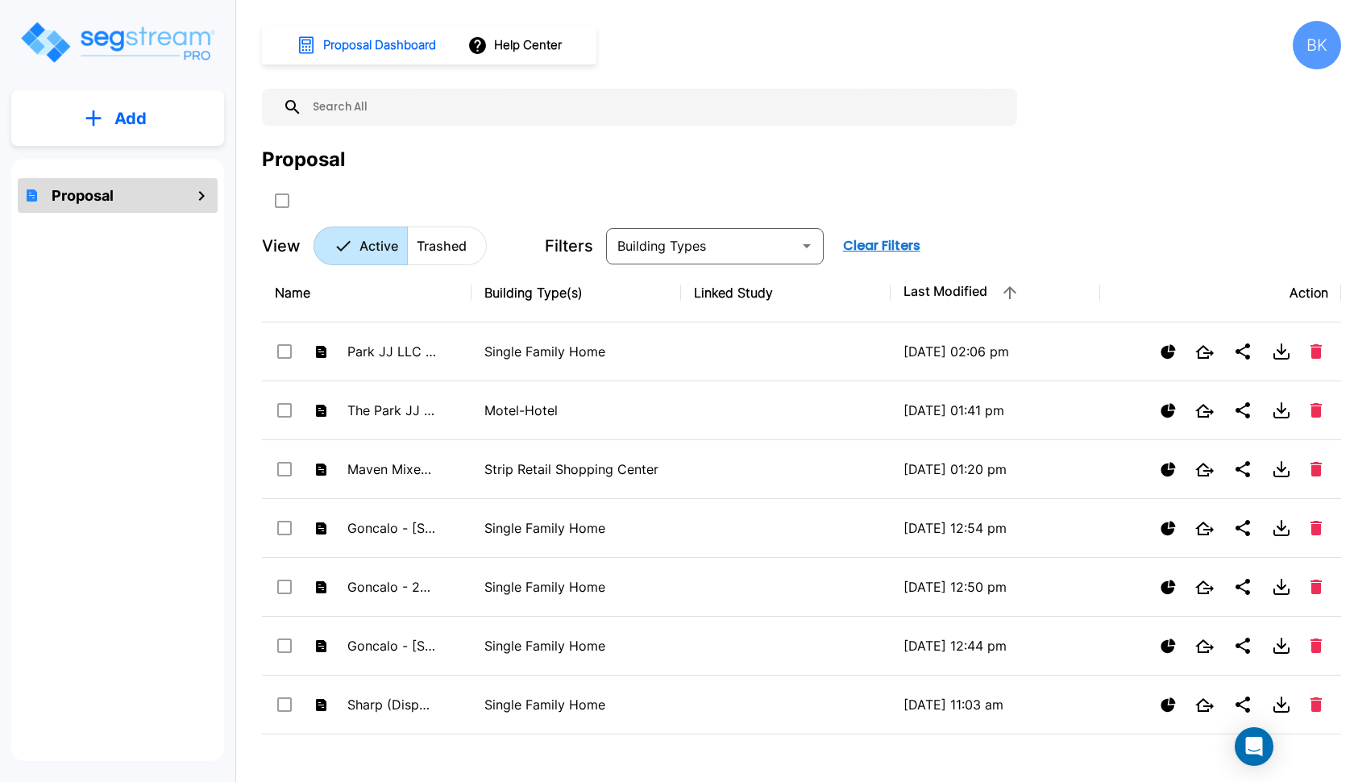
click at [140, 133] on button "Add" at bounding box center [117, 118] width 213 height 47
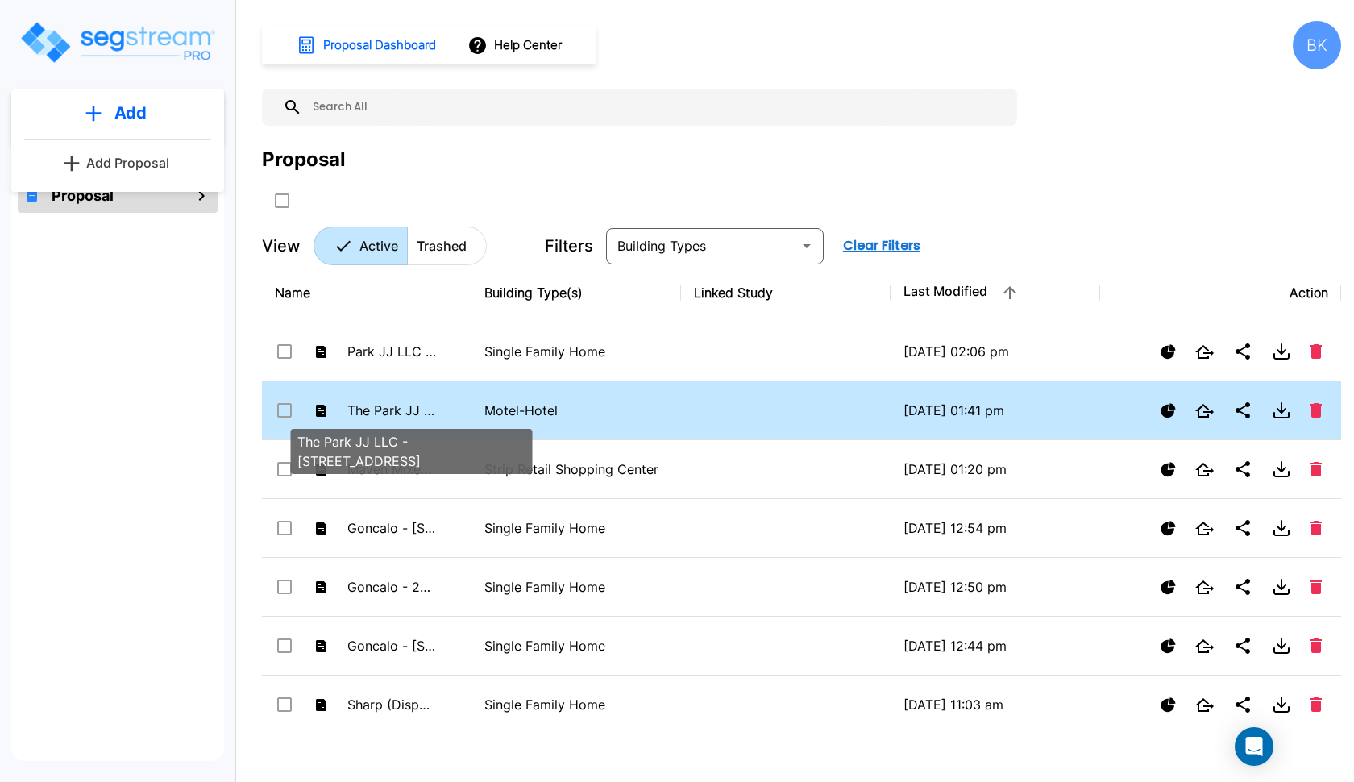
click at [406, 405] on p "The Park JJ LLC - [STREET_ADDRESS]" at bounding box center [391, 410] width 89 height 19
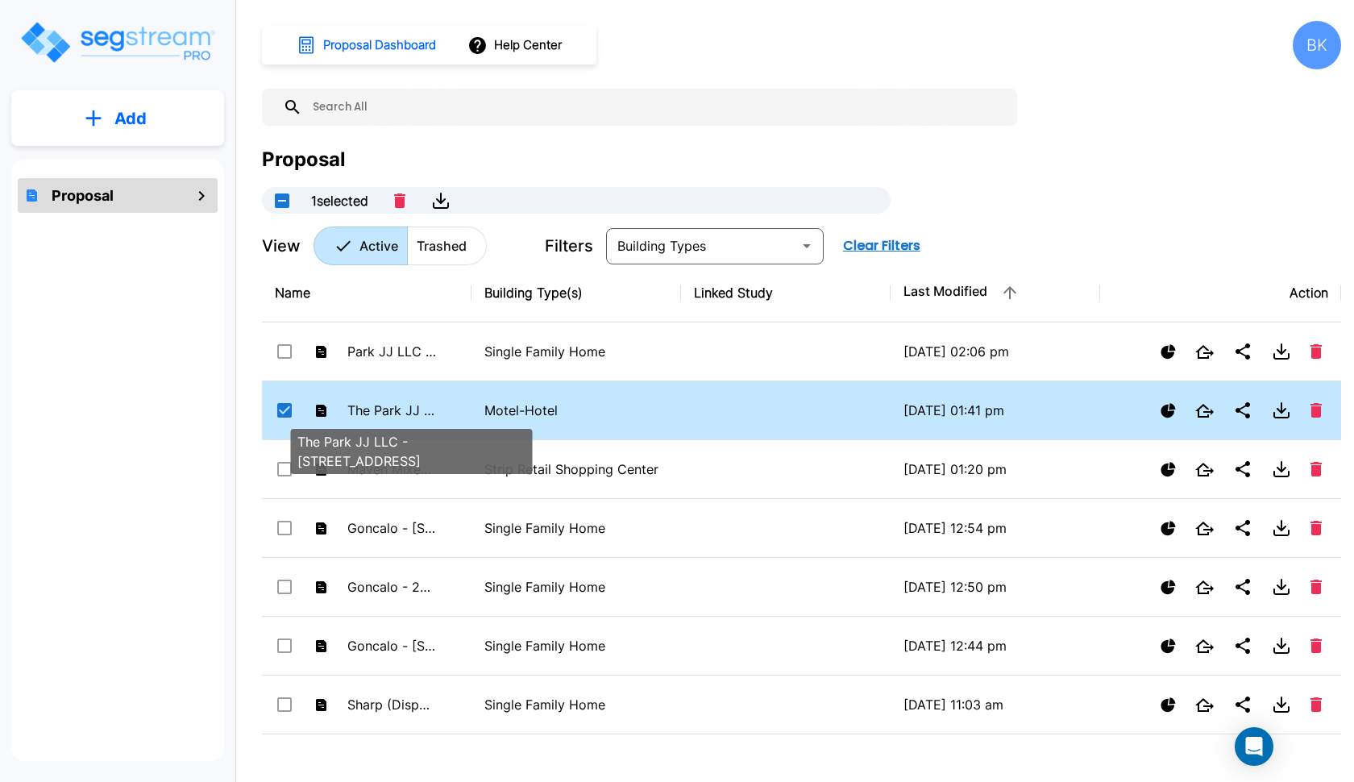
click at [406, 405] on p "The Park JJ LLC - [STREET_ADDRESS]" at bounding box center [391, 410] width 89 height 19
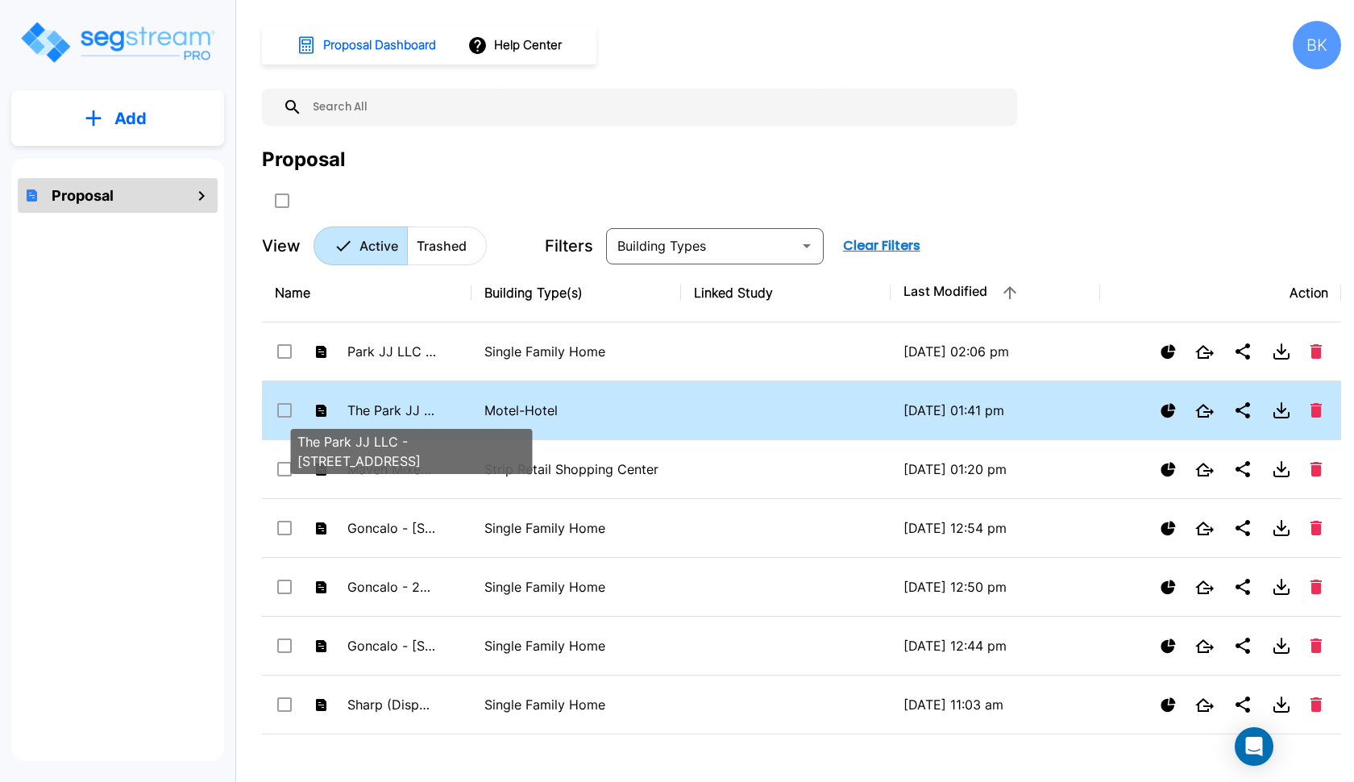
click at [406, 405] on p "The Park JJ LLC - [STREET_ADDRESS]" at bounding box center [391, 410] width 89 height 19
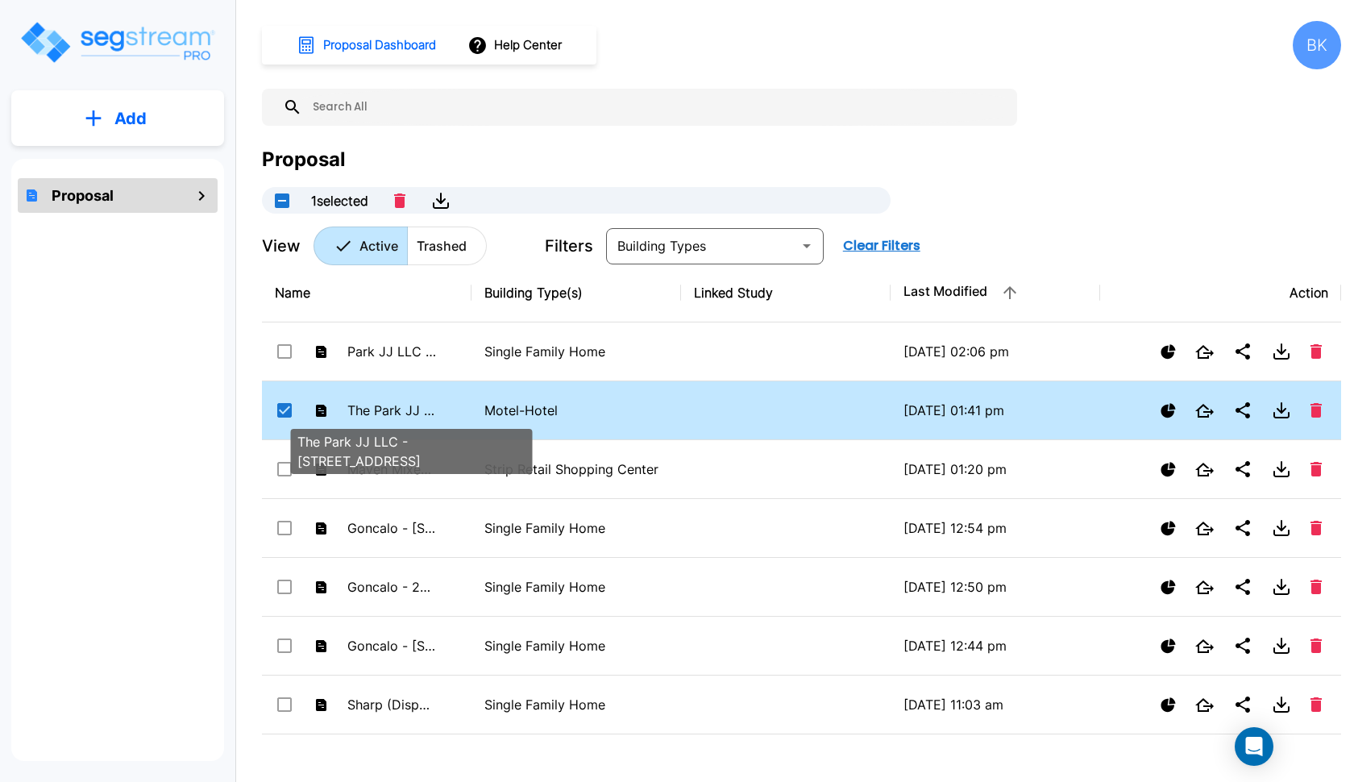
checkbox input "true"
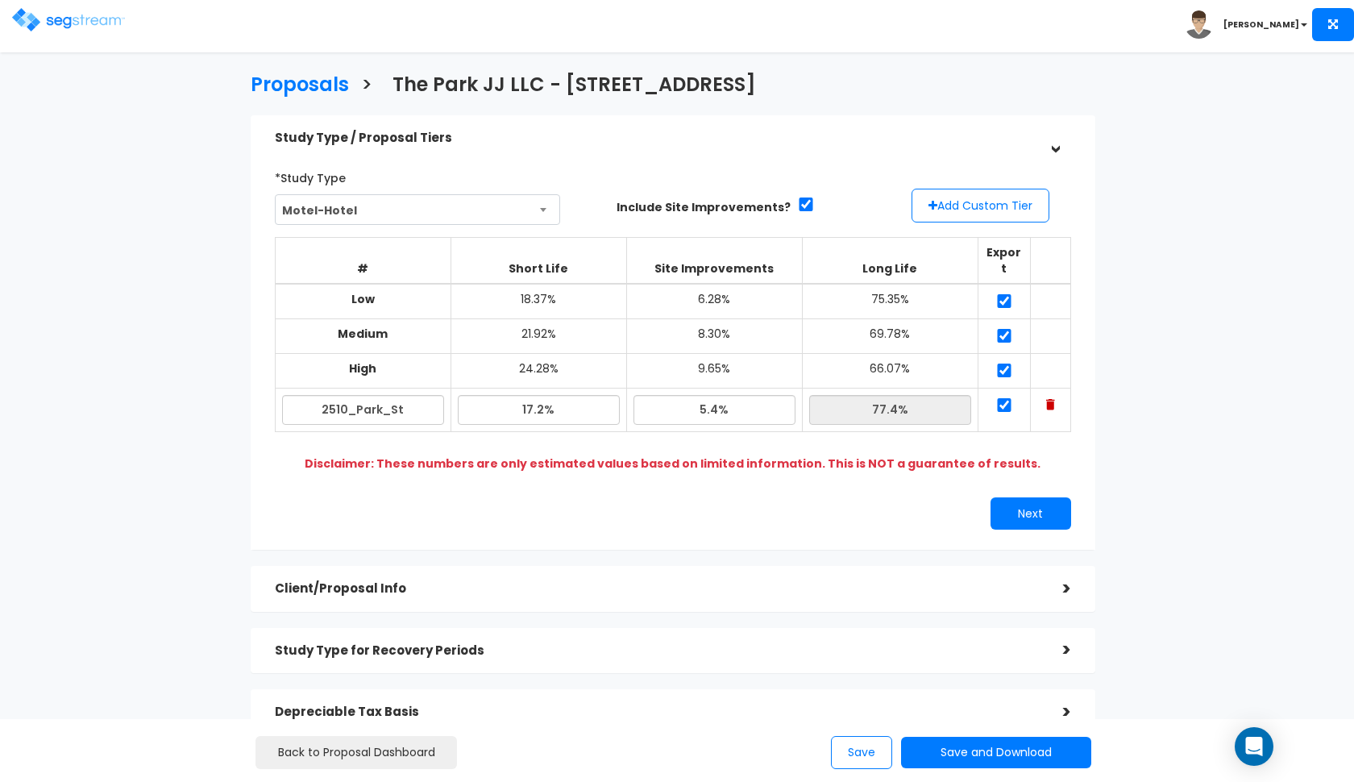
click at [401, 582] on h5 "Client/Proposal Info" at bounding box center [657, 589] width 764 height 14
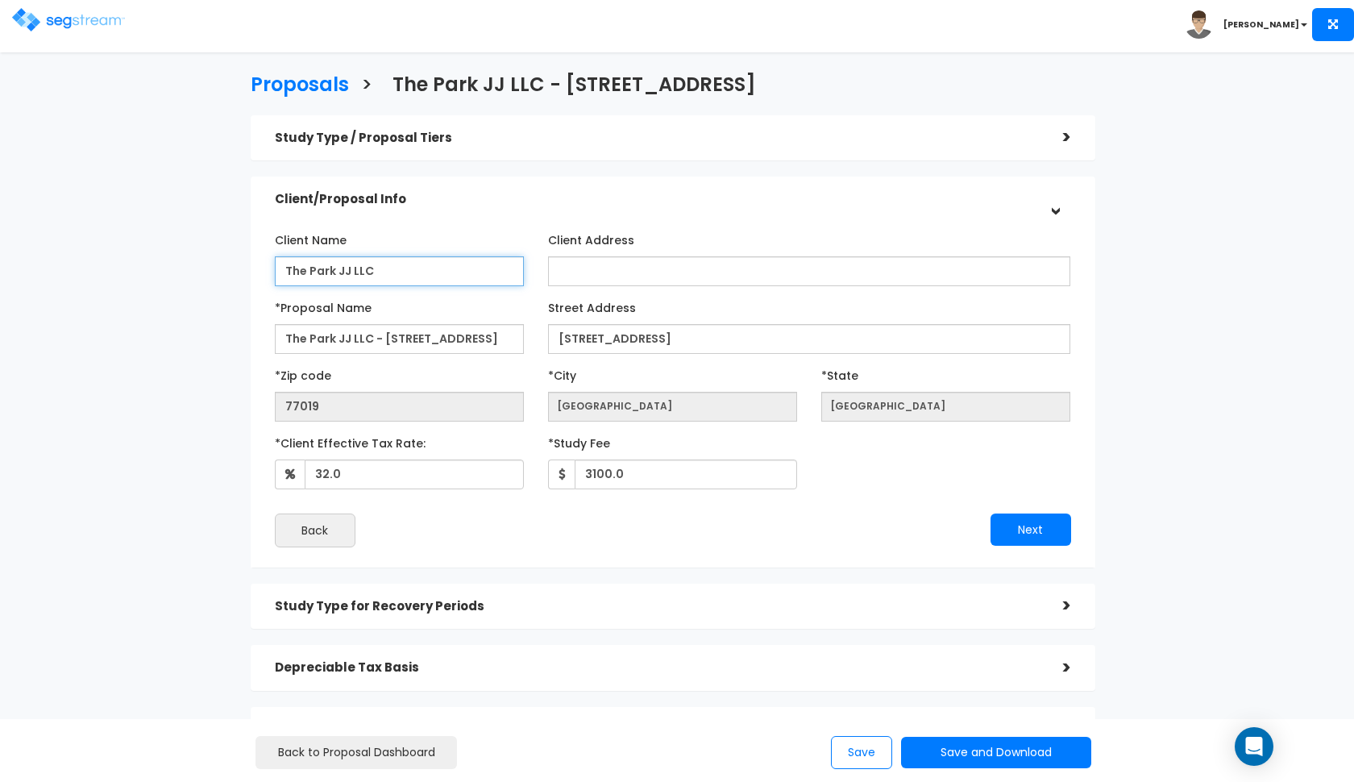
drag, startPoint x: 308, startPoint y: 267, endPoint x: 222, endPoint y: 273, distance: 86.5
type input "Park JJ LLC"
drag, startPoint x: 310, startPoint y: 336, endPoint x: 32, endPoint y: 385, distance: 282.4
type input "Park JJ LLC - [STREET_ADDRESS]"
click at [861, 754] on button "Save" at bounding box center [861, 752] width 61 height 33
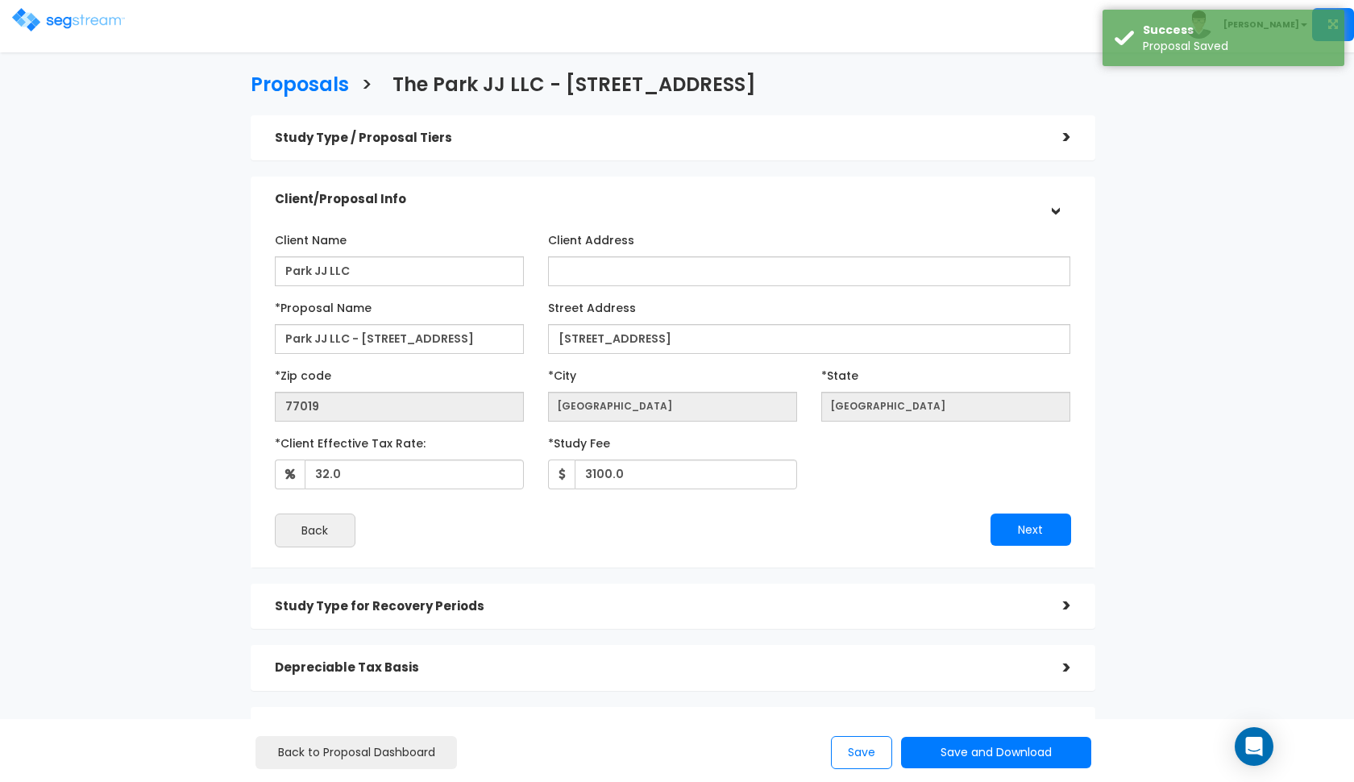
click at [23, 10] on img at bounding box center [68, 19] width 113 height 23
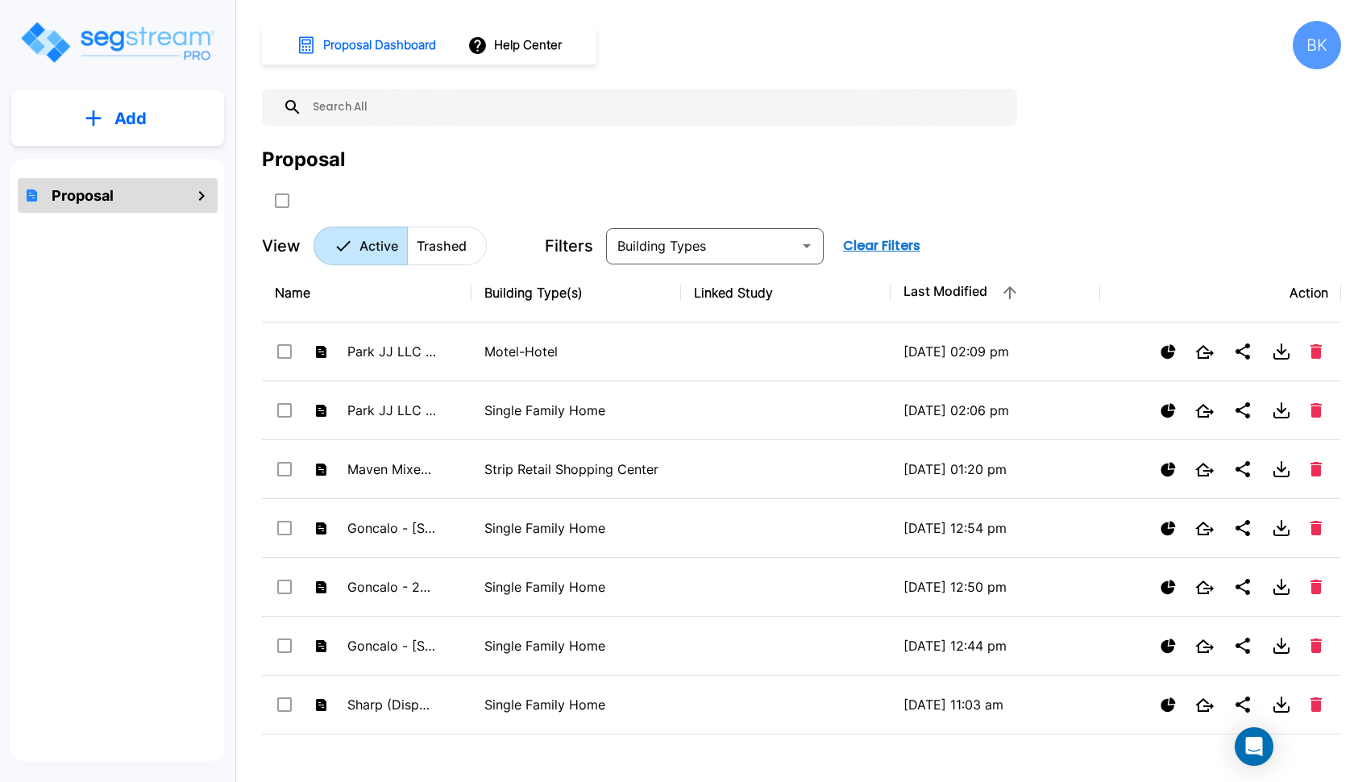
click at [132, 119] on p "Add" at bounding box center [130, 118] width 32 height 24
click at [94, 155] on p "Add Proposal" at bounding box center [127, 162] width 83 height 19
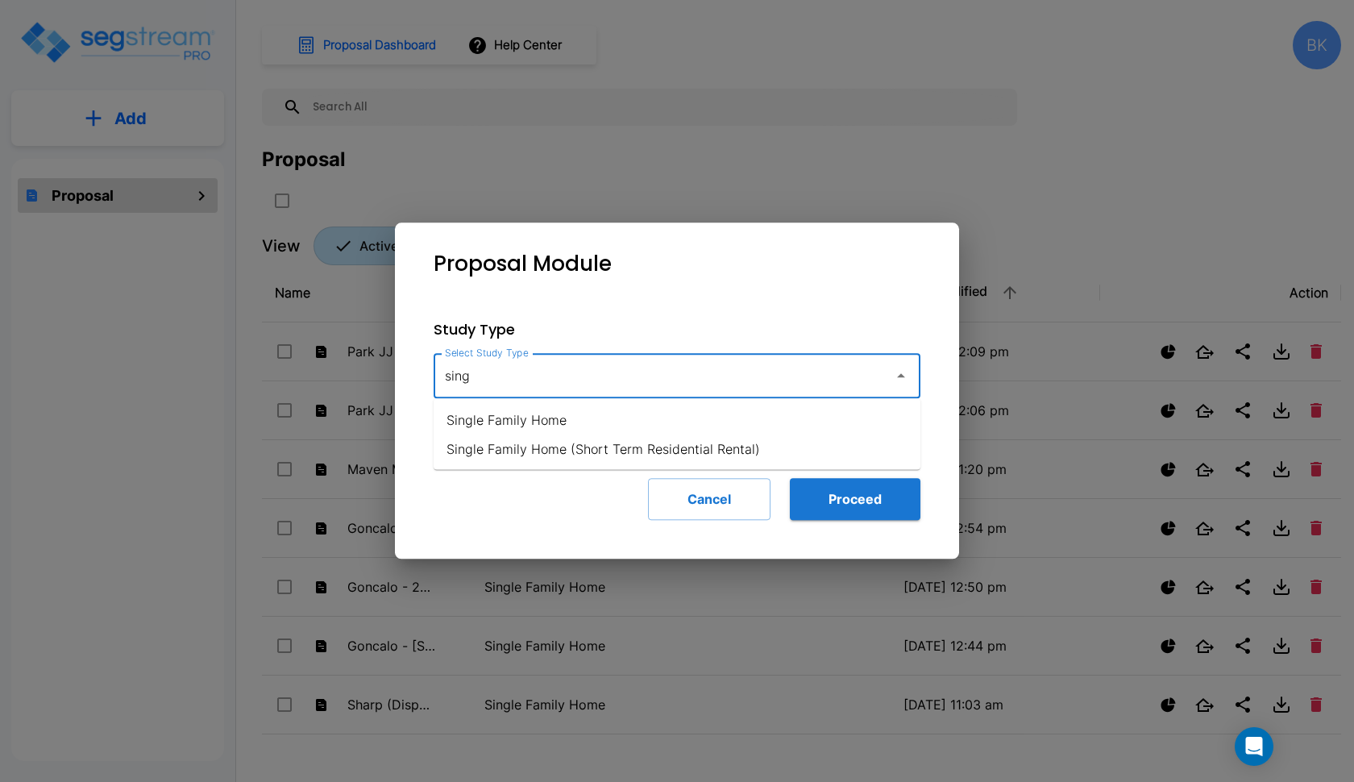
click at [496, 422] on li "Single Family Home" at bounding box center [677, 419] width 487 height 29
type input "Single Family Home"
click at [866, 508] on button "Proceed" at bounding box center [855, 499] width 131 height 42
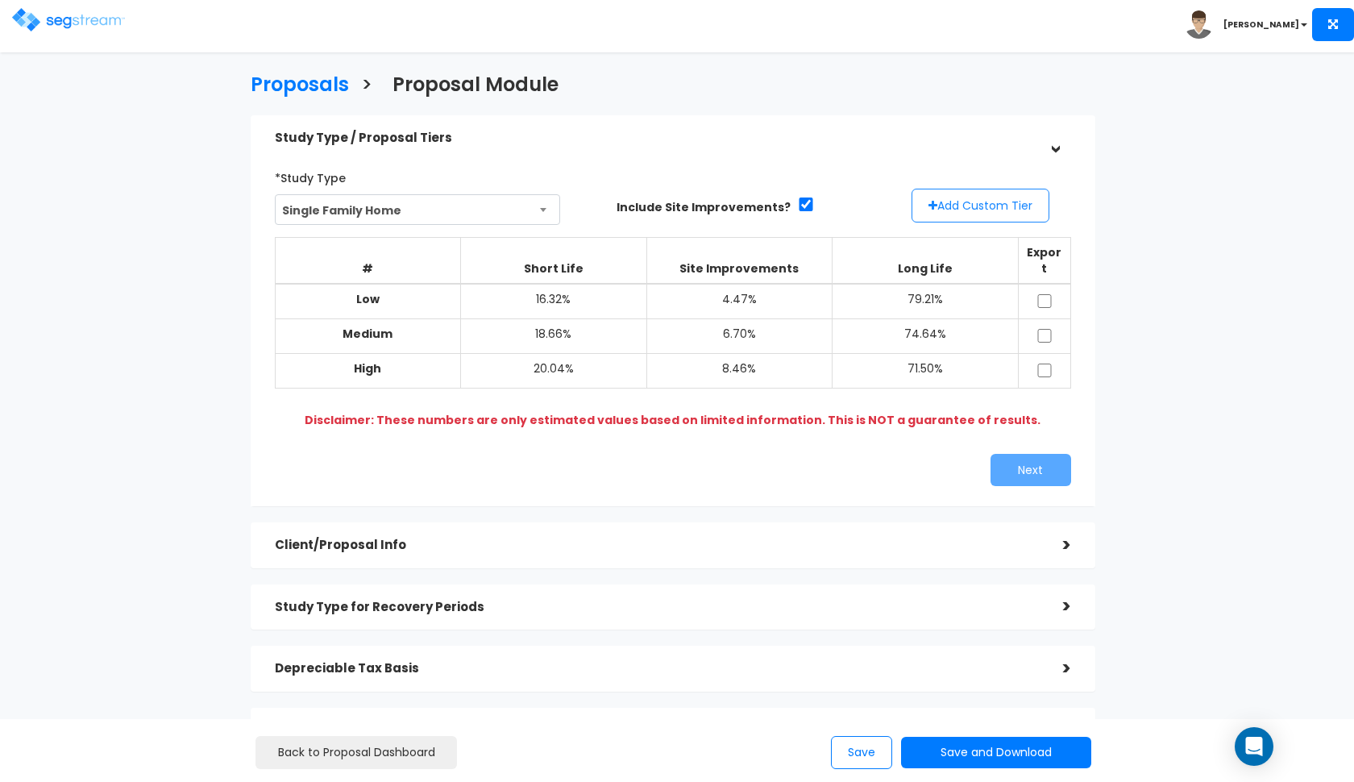
click at [950, 203] on button "Add Custom Tier" at bounding box center [981, 206] width 138 height 34
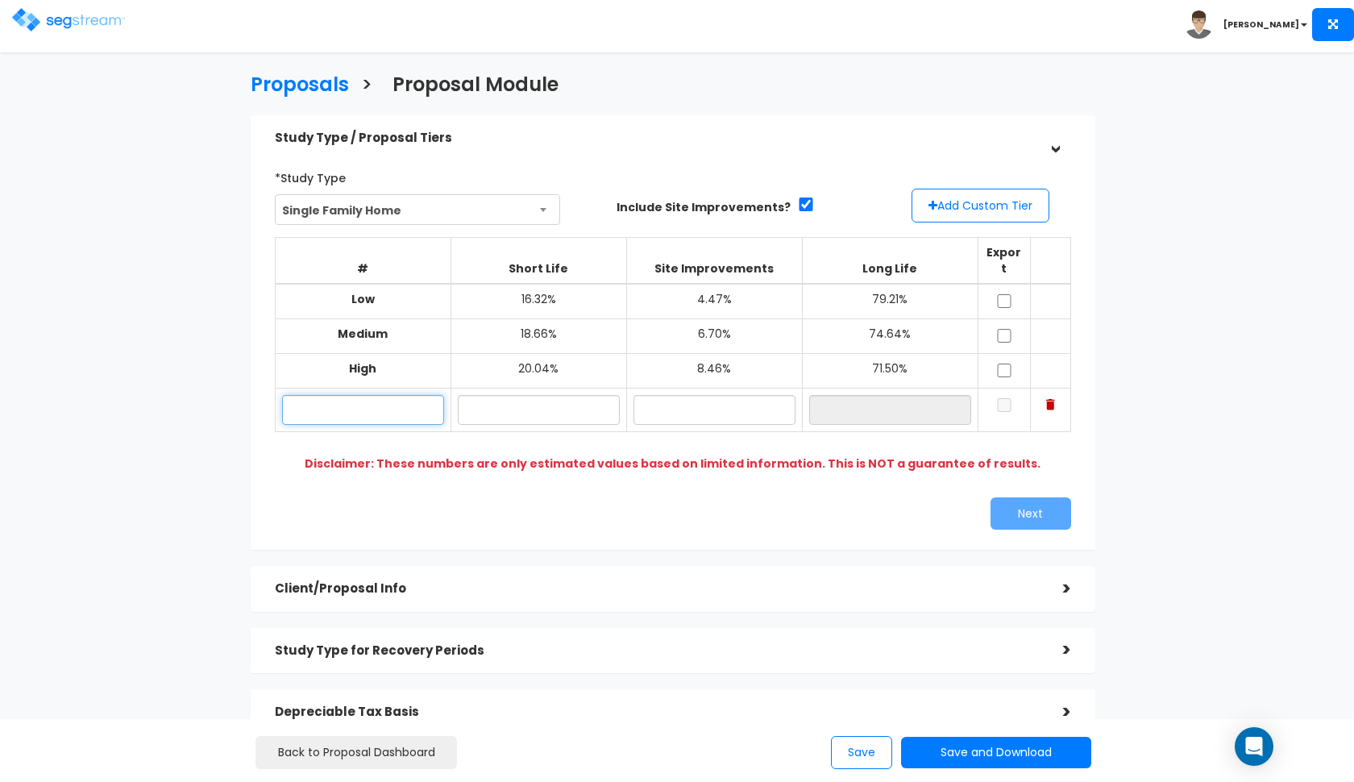
click at [401, 395] on input "text" at bounding box center [363, 410] width 162 height 30
type input "P"
type input "[STREET_ADDRESS]"
type input "16.50%"
type input "4.90%"
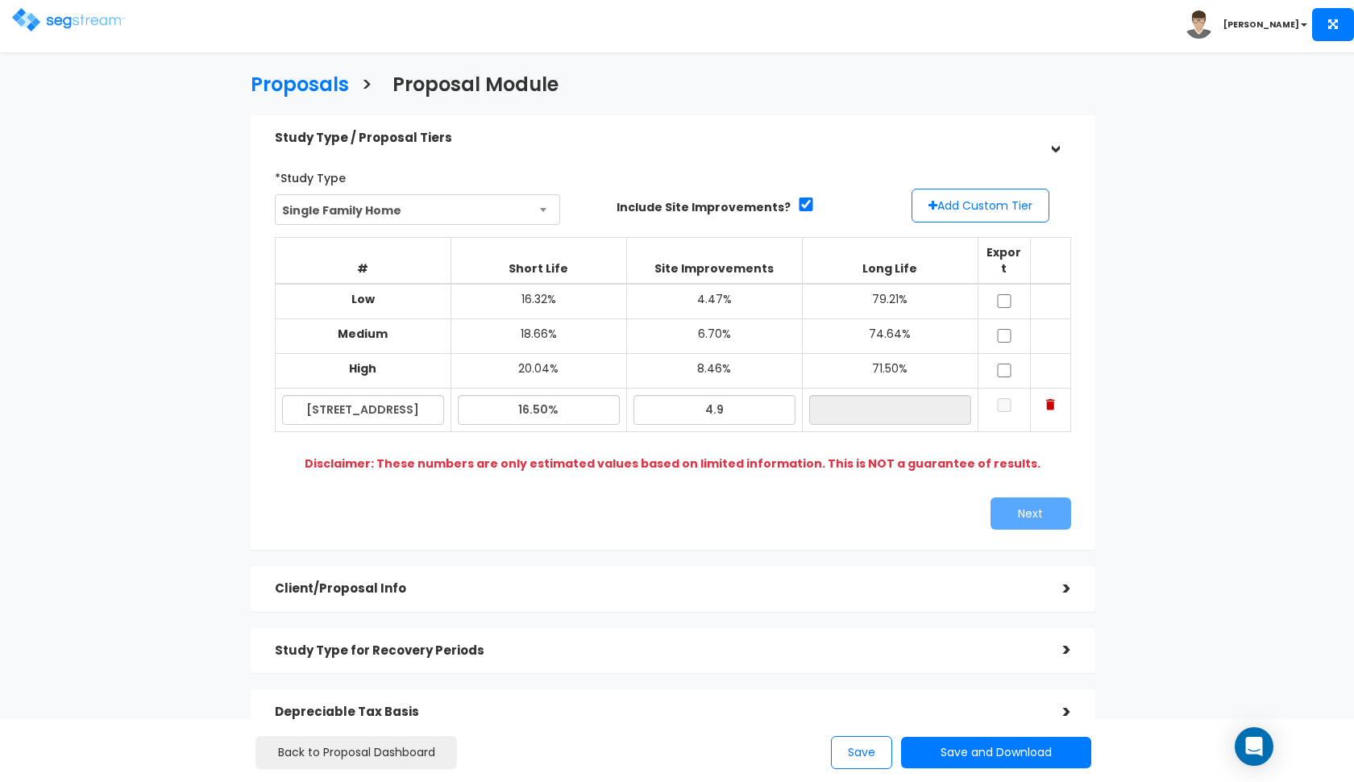
type input "78.60%"
click at [760, 415] on div "# Short Life Site Improvements Long Life Export Low 16.32% 4.47% 79.21% Medium …" at bounding box center [672, 342] width 809 height 225
click at [1007, 294] on input "checkbox" at bounding box center [1004, 301] width 16 height 14
checkbox input "true"
click at [1004, 329] on input "checkbox" at bounding box center [1004, 336] width 16 height 14
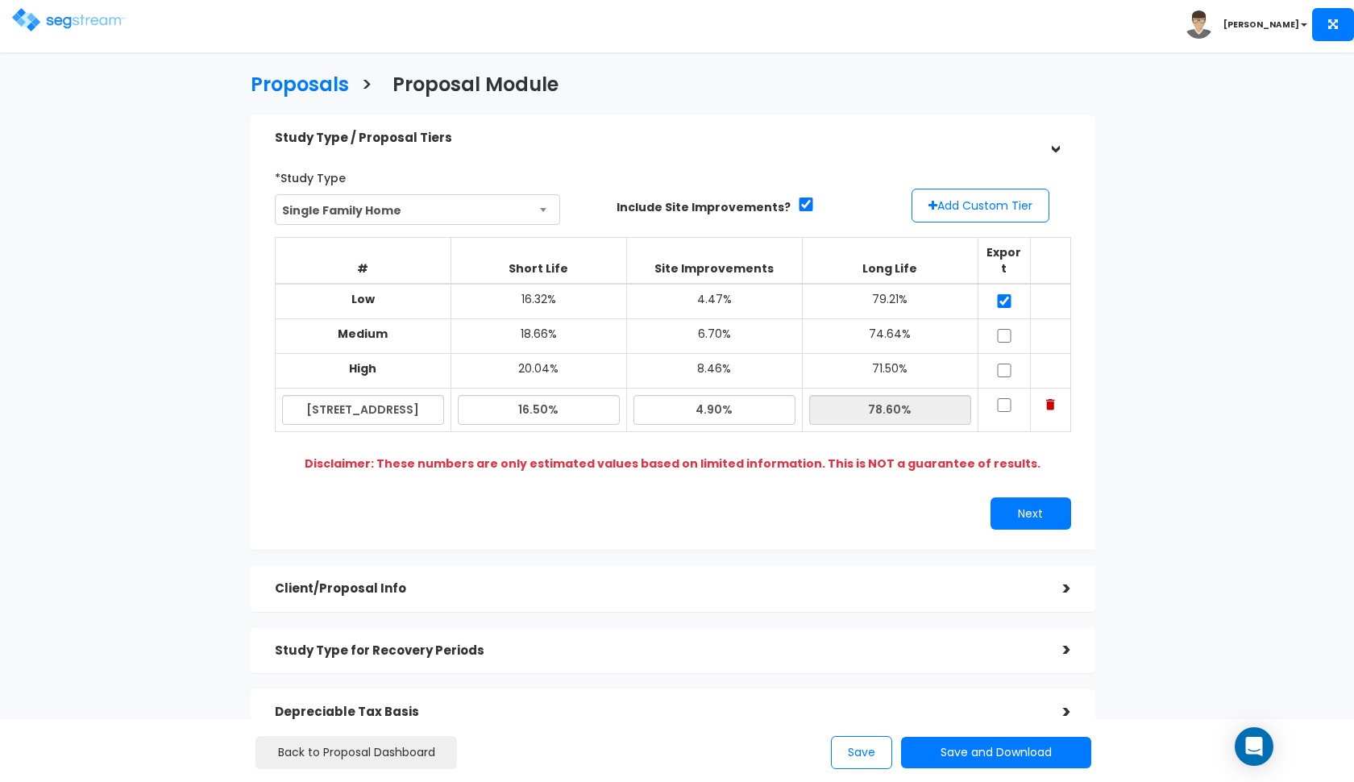
checkbox input "true"
click at [1004, 363] on input "checkbox" at bounding box center [1004, 370] width 16 height 14
checkbox input "true"
click at [1003, 398] on input "checkbox" at bounding box center [1004, 405] width 16 height 14
checkbox input "true"
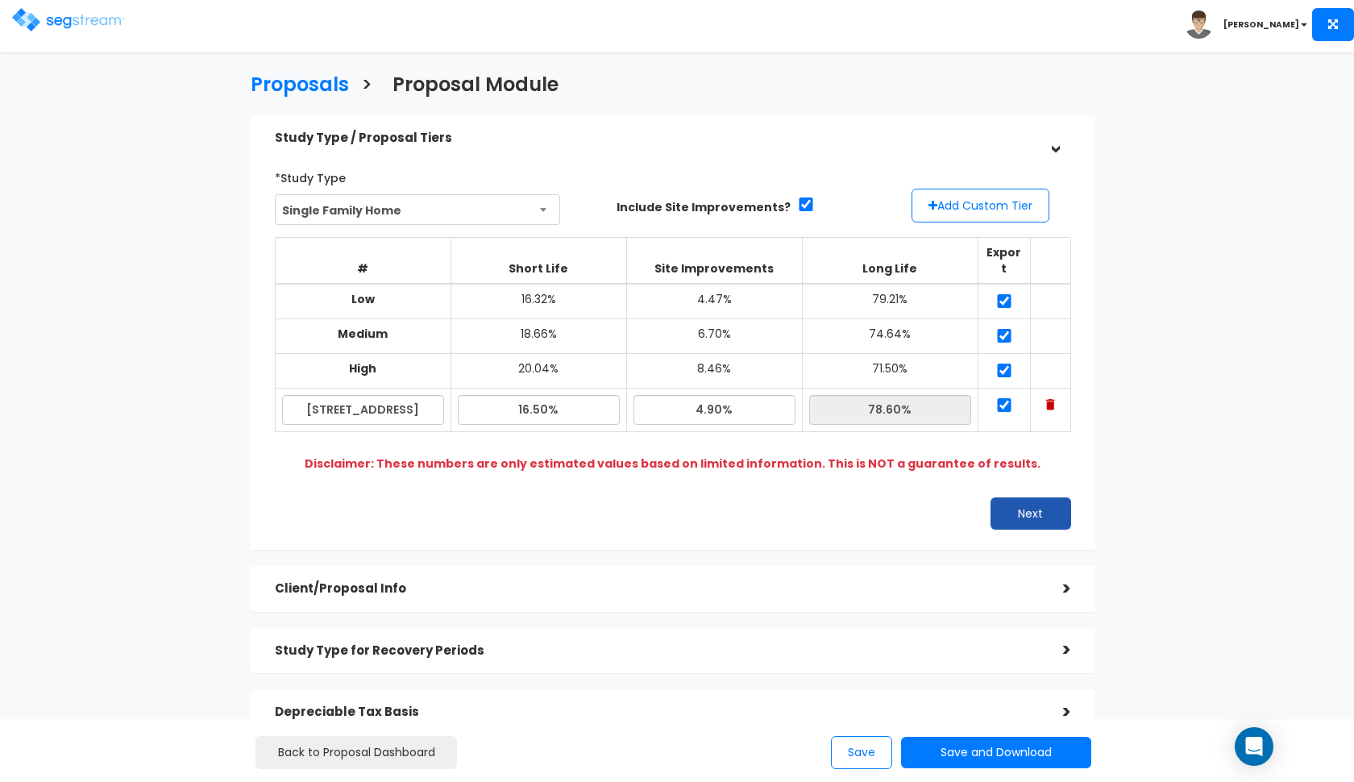
click at [1000, 497] on button "Next" at bounding box center [1031, 513] width 81 height 32
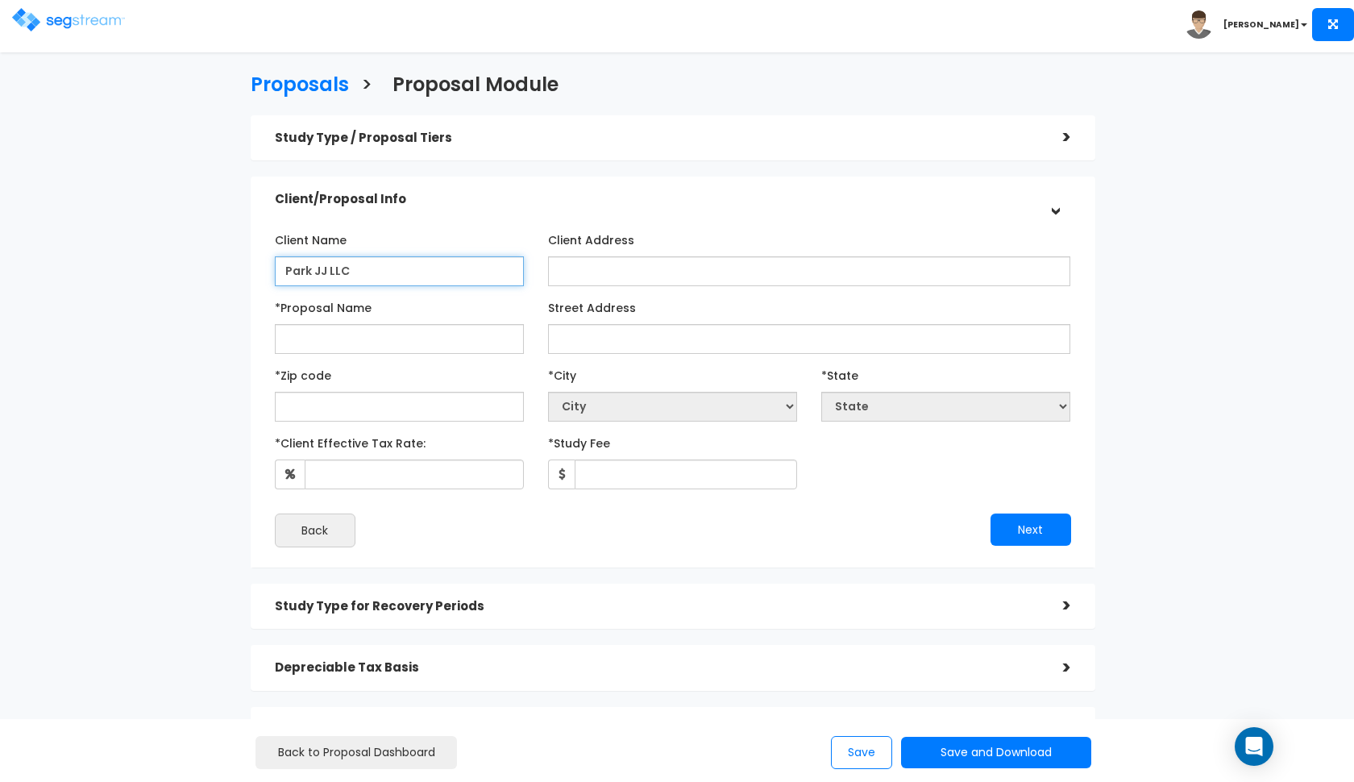
type input "Park JJ LLC"
type input "p"
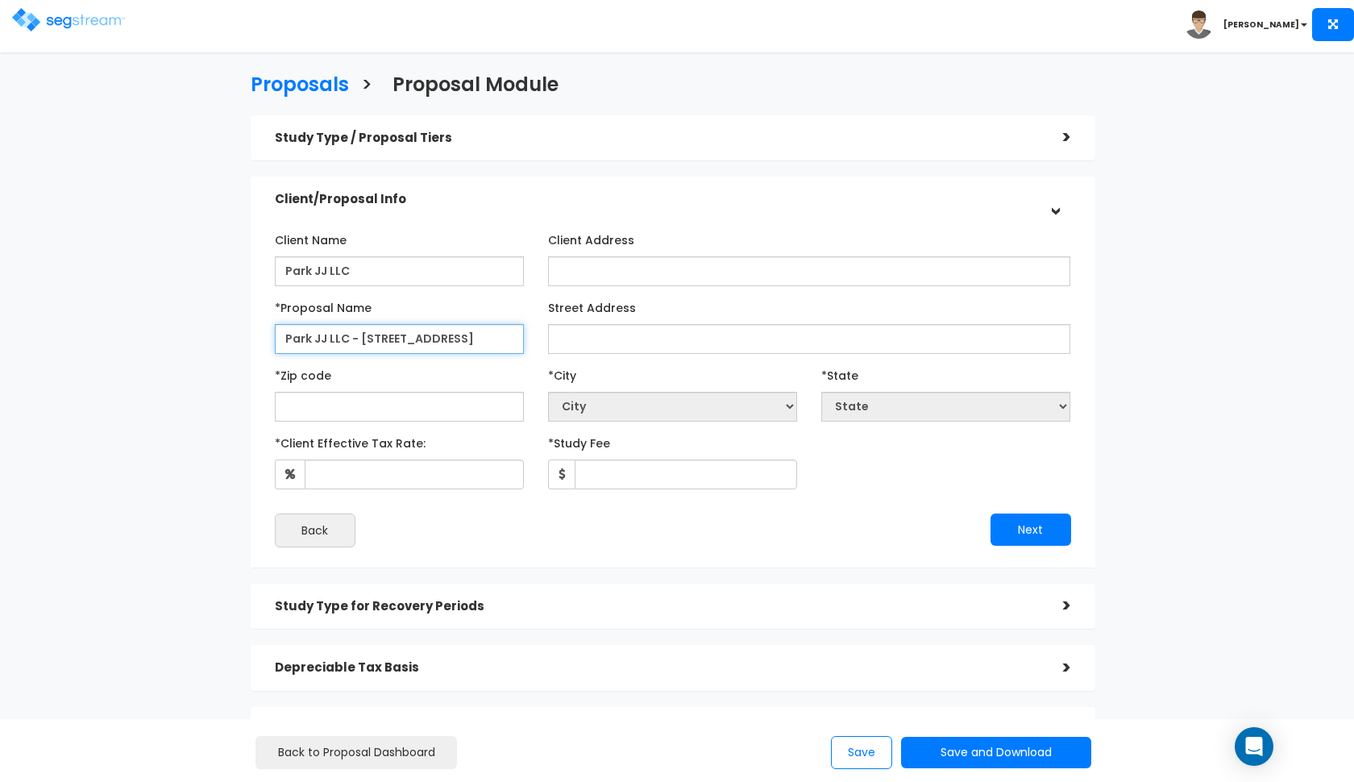
type input "Park JJ LLC - [STREET_ADDRESS]"
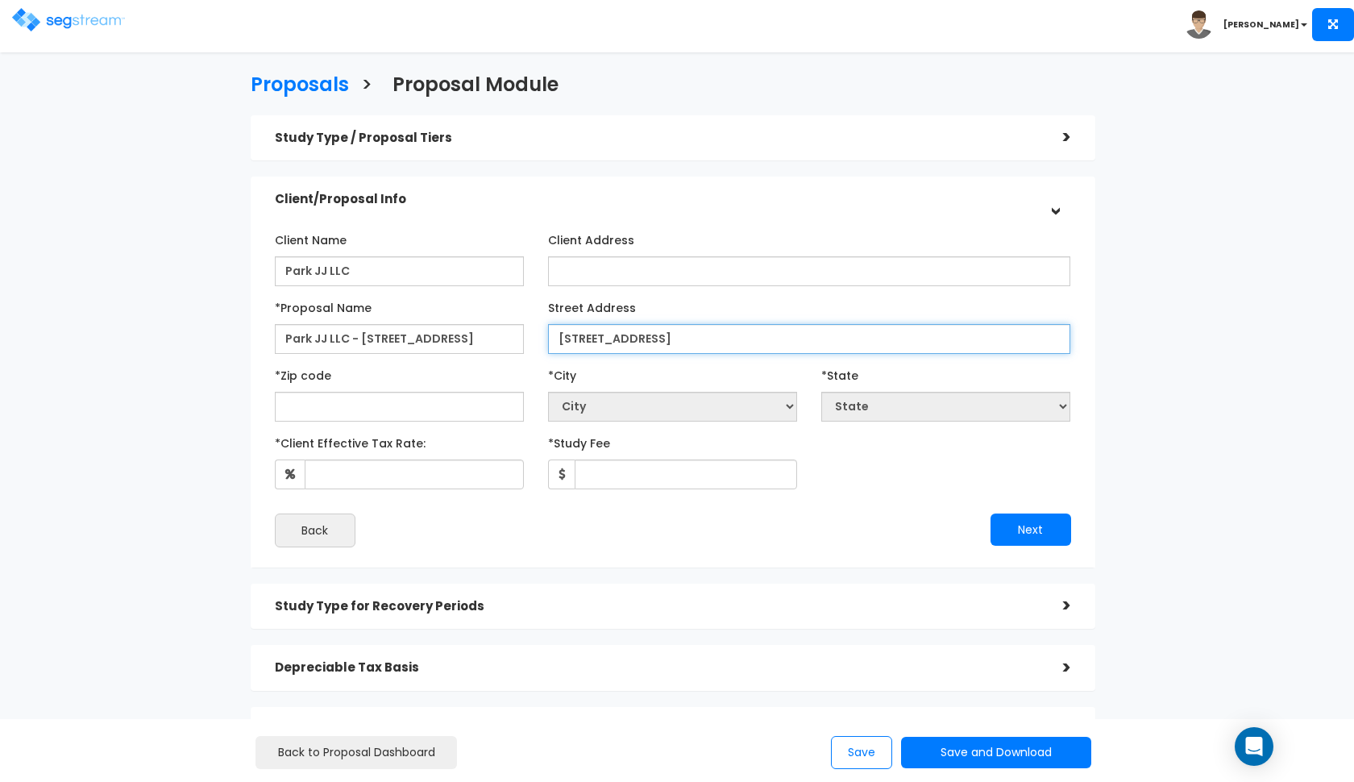
type input "[STREET_ADDRESS]"
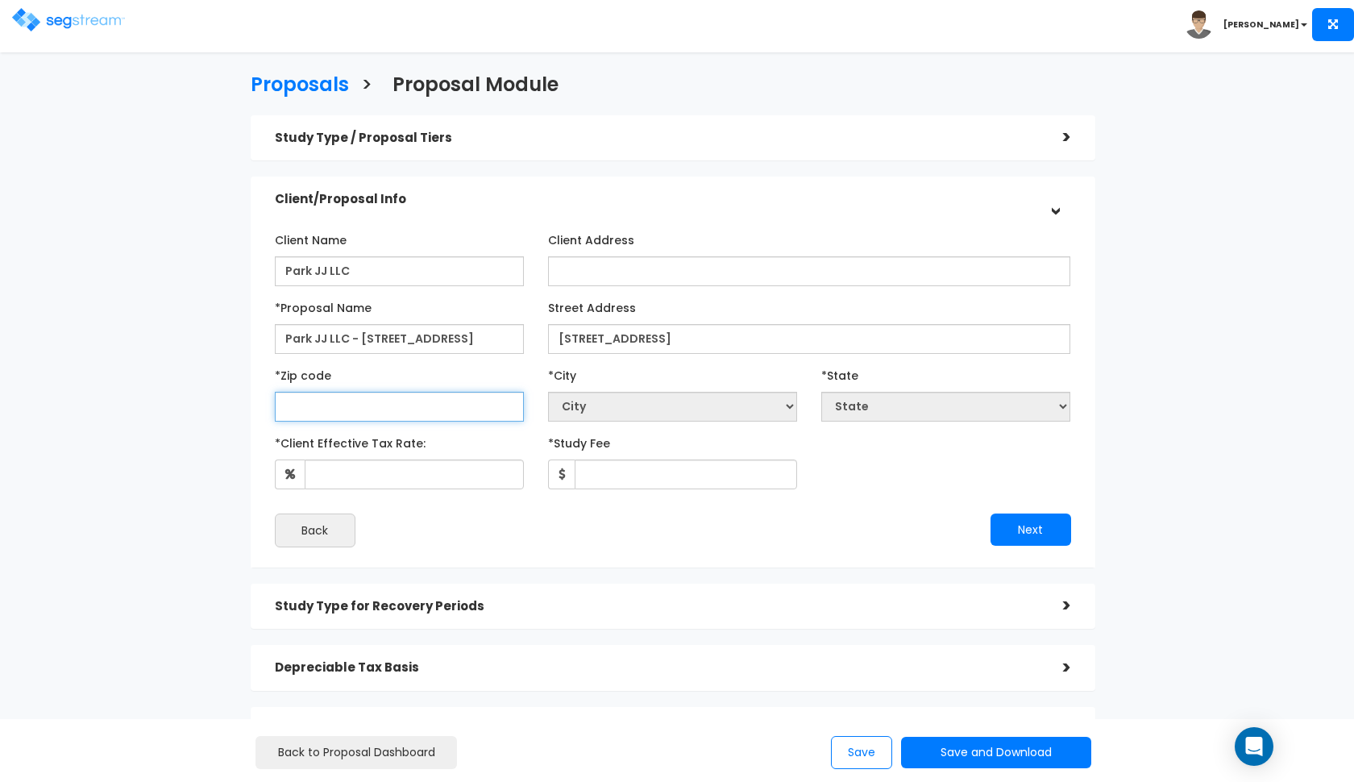
select select "National Average"
type input "77"
select select "LA"
type input "770"
select select "[GEOGRAPHIC_DATA]"
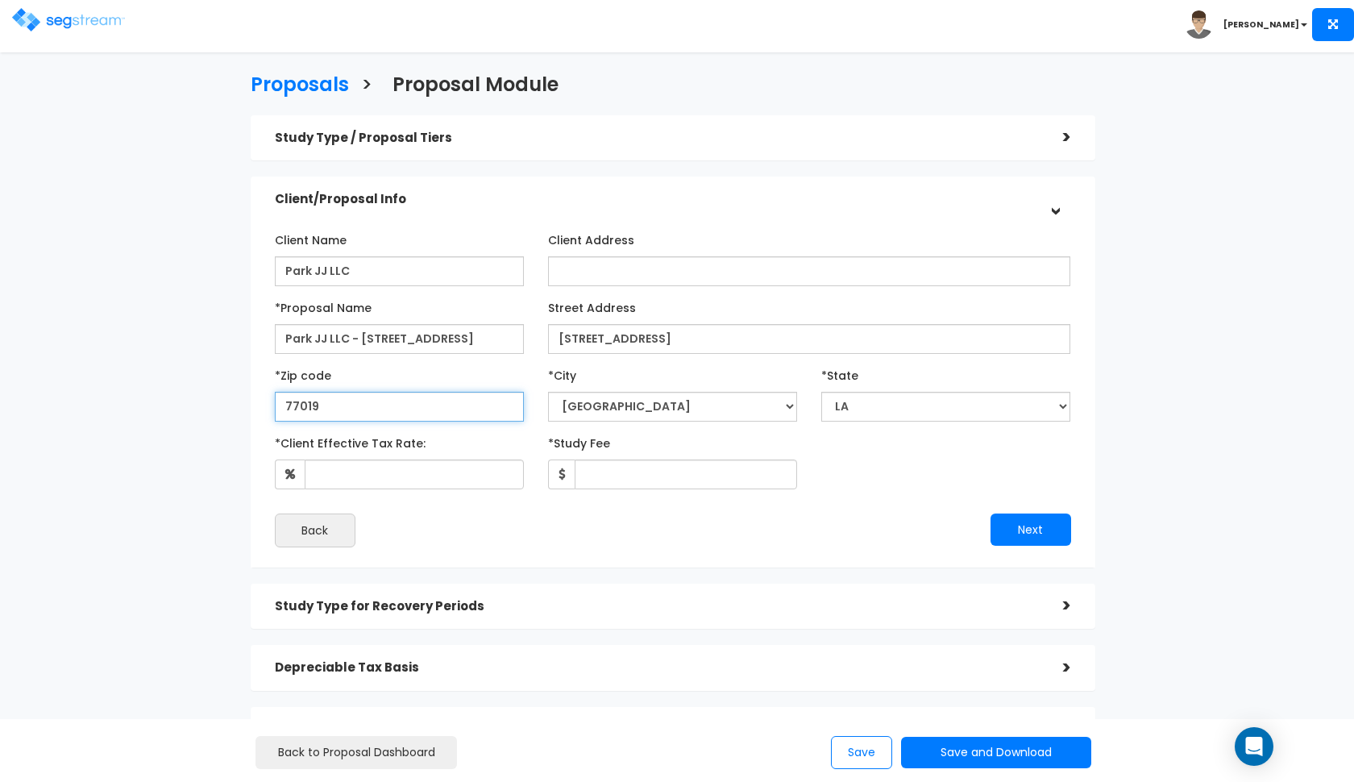
type input "77019"
click at [351, 488] on input "*Client Effective Tax Rate:" at bounding box center [414, 474] width 219 height 30
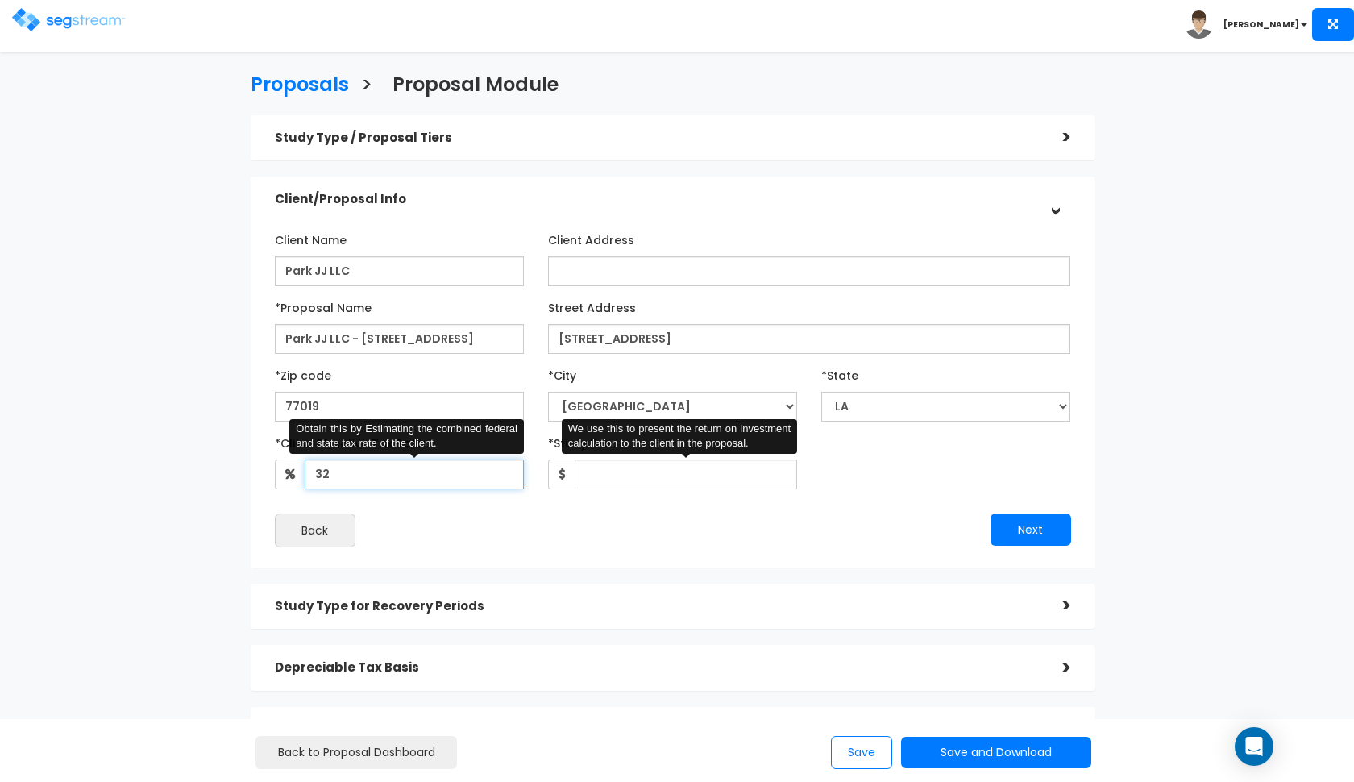
type input "32"
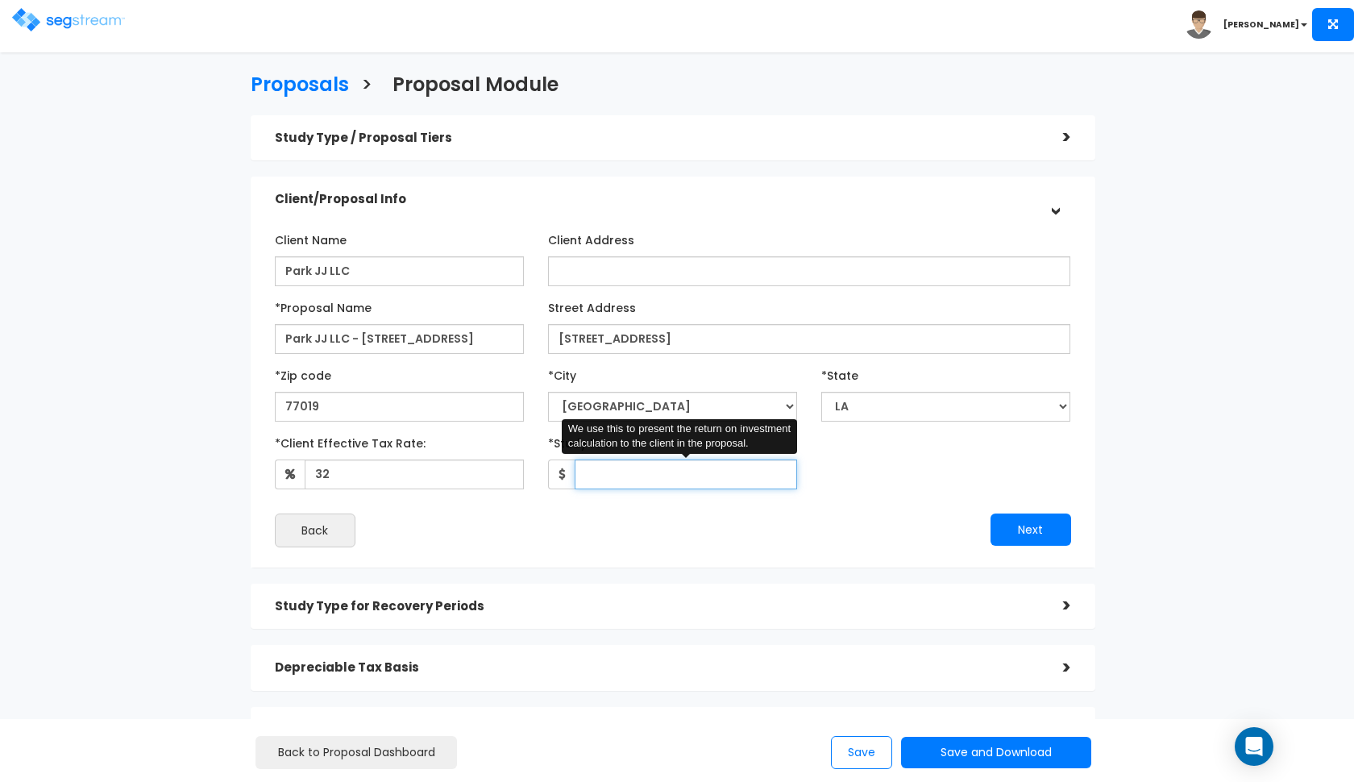
click at [590, 483] on input "*Study Fee" at bounding box center [686, 474] width 222 height 30
type input "2,750"
click at [988, 521] on div "Next" at bounding box center [878, 529] width 410 height 32
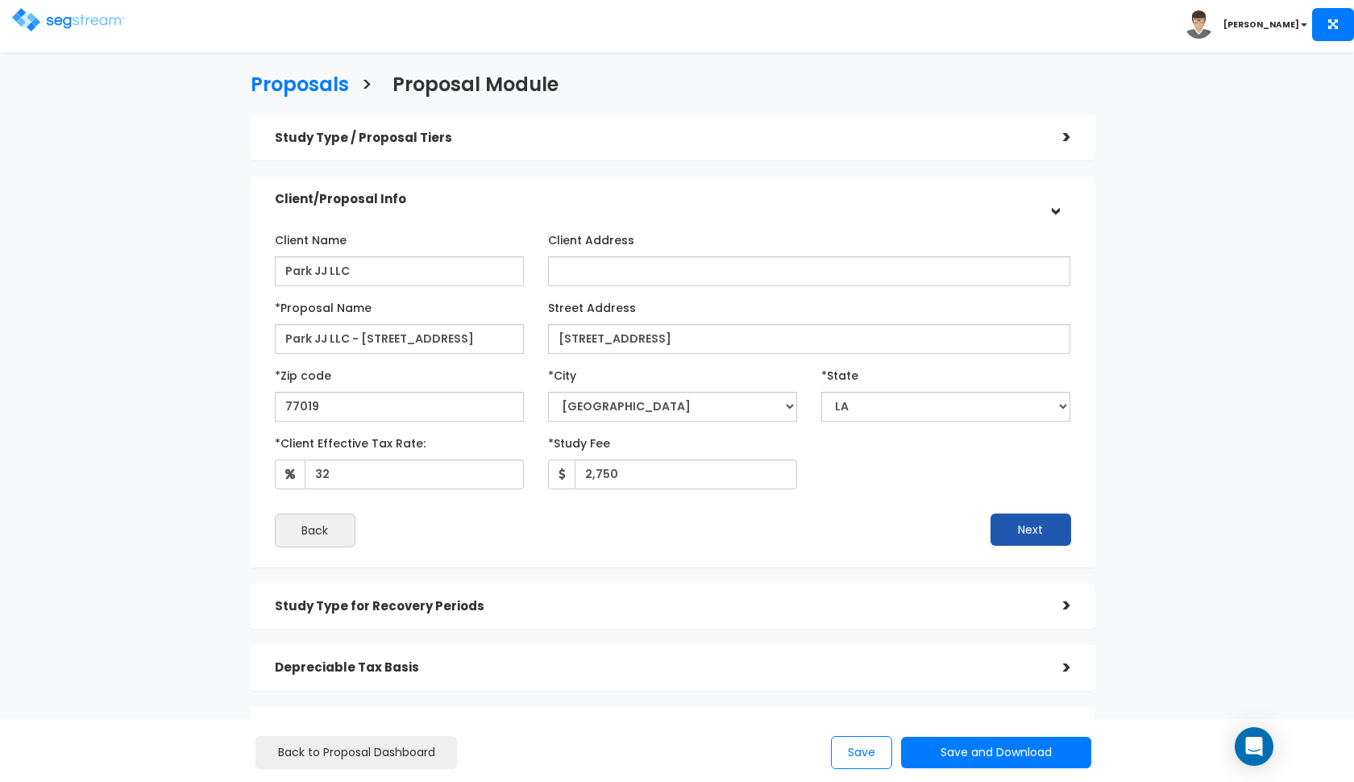
click at [1011, 525] on button "Next" at bounding box center [1031, 529] width 81 height 32
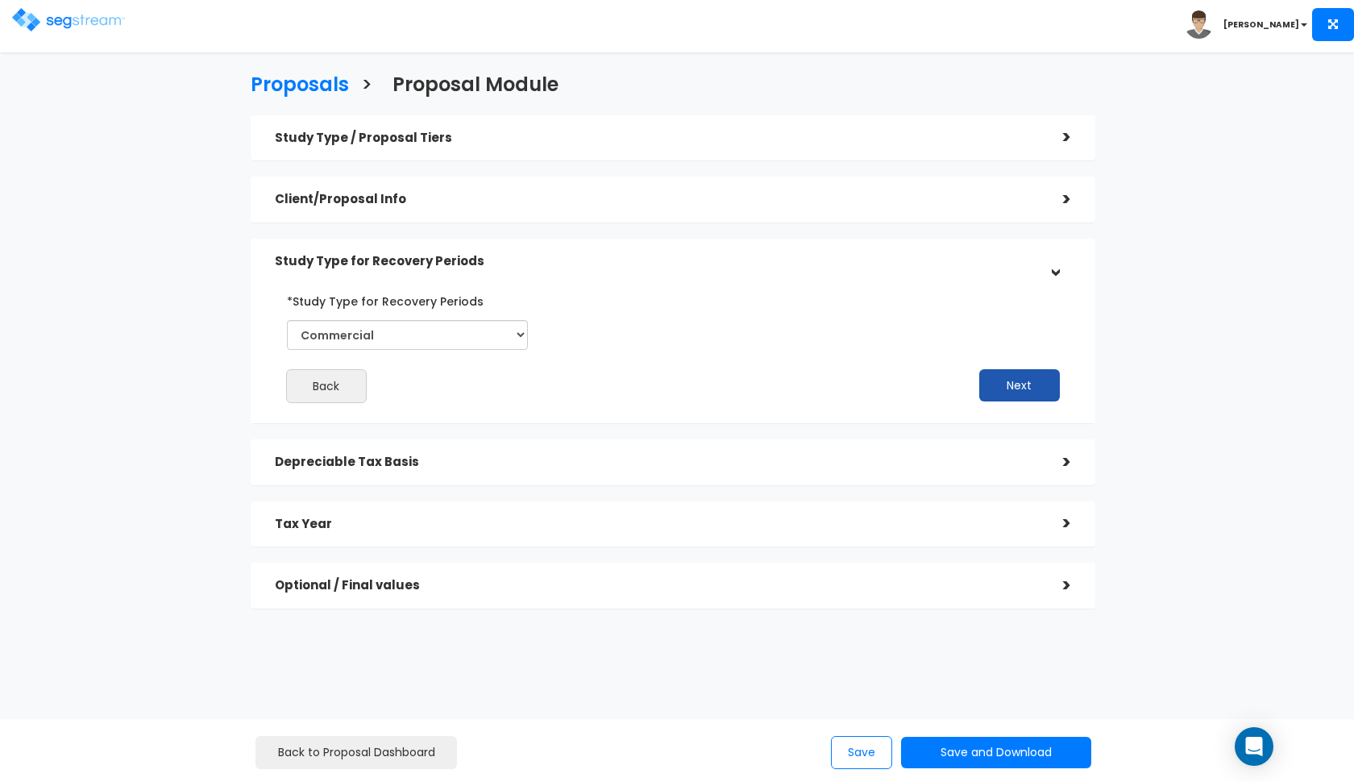
click at [1007, 384] on button "Next" at bounding box center [1019, 385] width 81 height 32
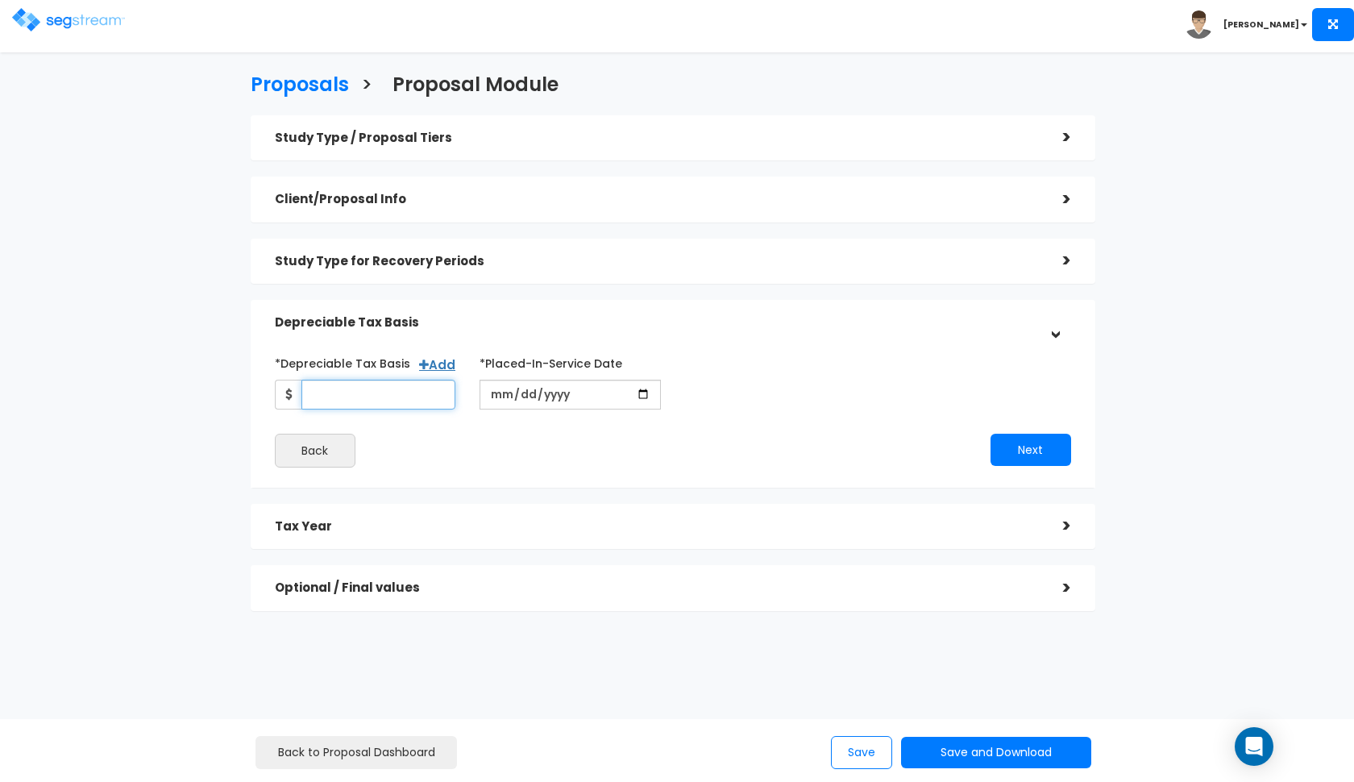
click at [341, 394] on input "*Depreciable Tax Basis" at bounding box center [378, 395] width 155 height 30
type input "65,507"
click at [498, 392] on input "date" at bounding box center [570, 395] width 181 height 30
type input "[DATE]"
click at [1042, 442] on button "Next" at bounding box center [1031, 450] width 81 height 32
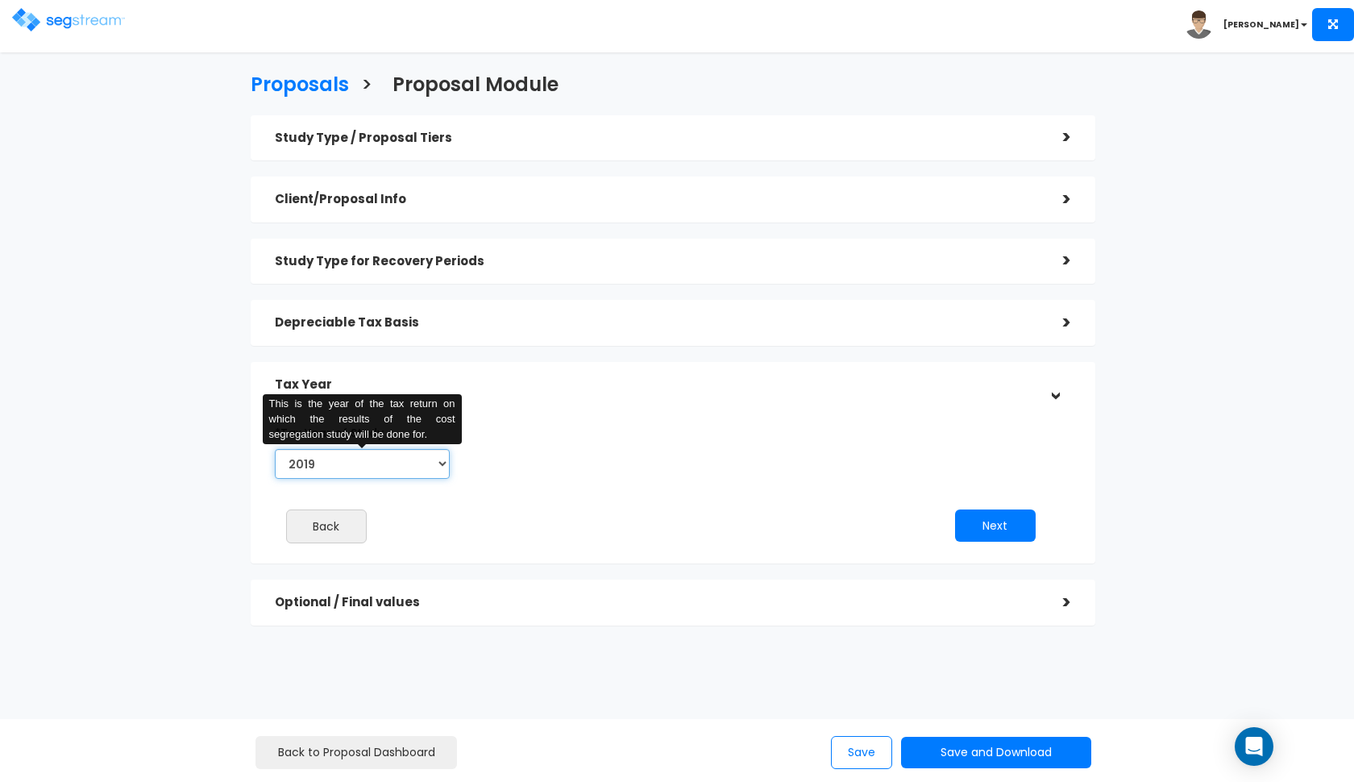
select select "2025"
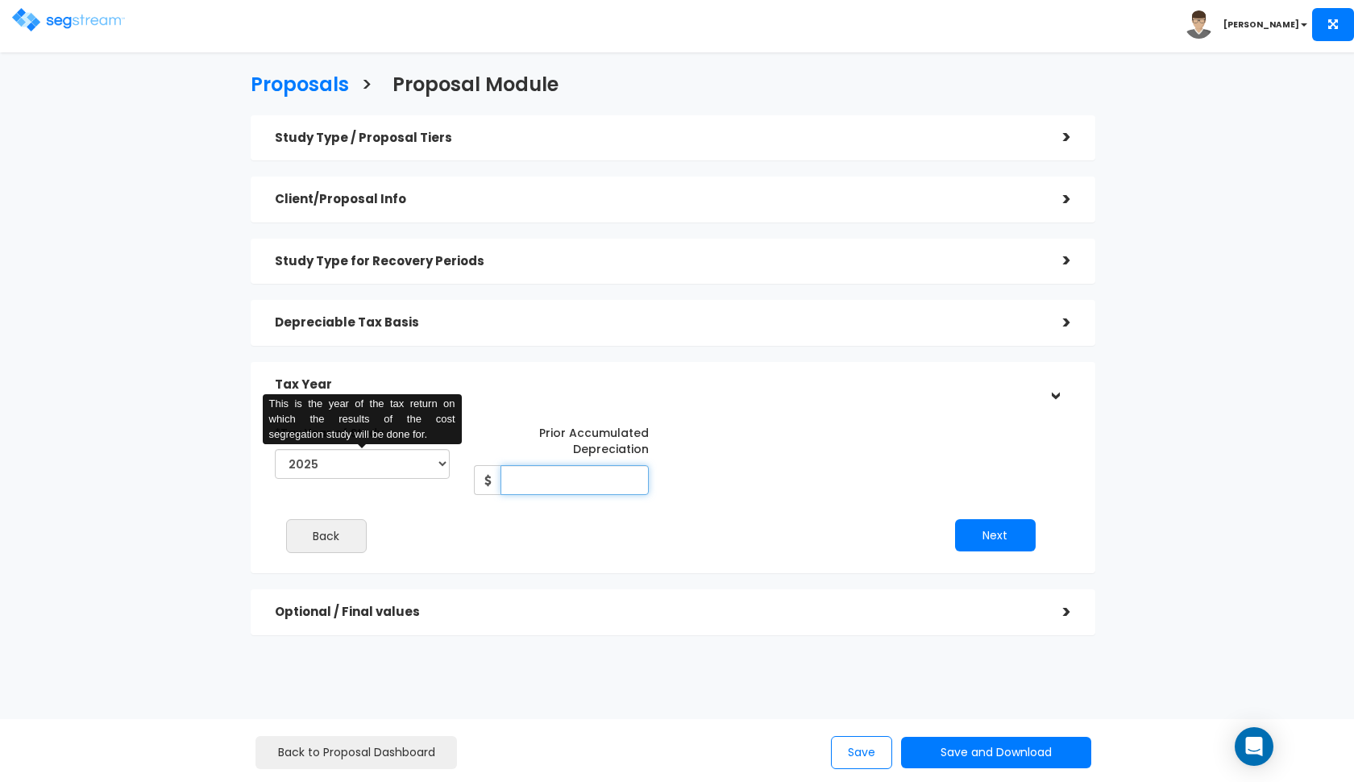
click at [586, 467] on input "Prior Accumulated Depreciation" at bounding box center [574, 480] width 148 height 30
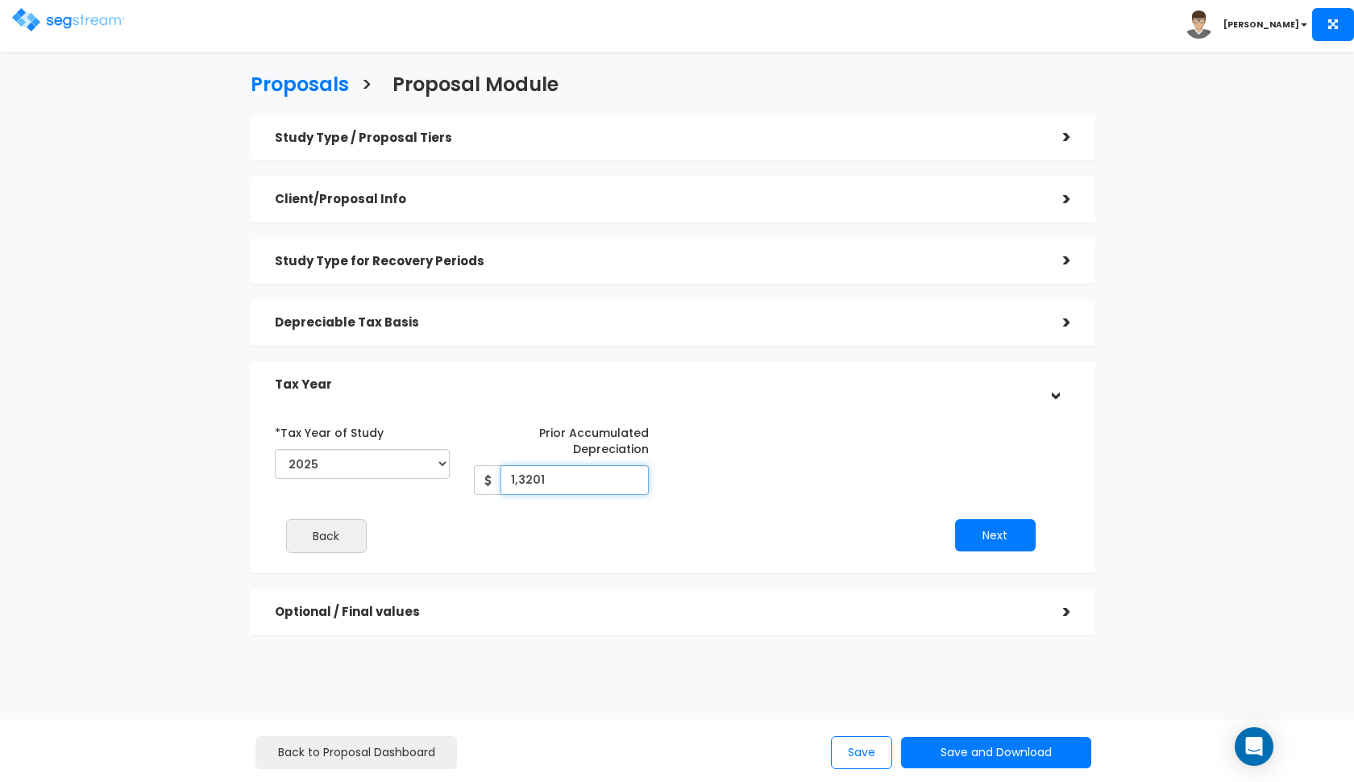
type input "13,201"
click at [984, 525] on button "Next" at bounding box center [995, 535] width 81 height 32
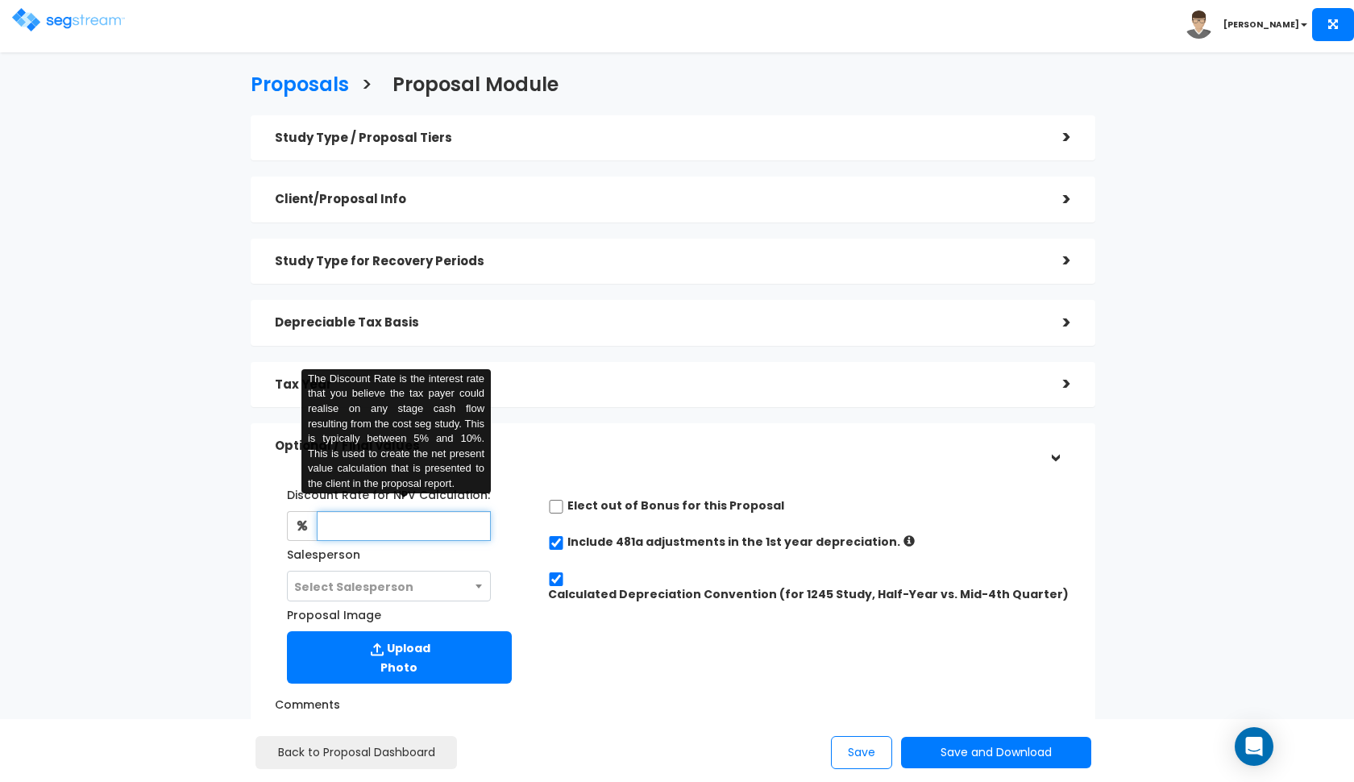
click at [380, 521] on input "text" at bounding box center [404, 526] width 175 height 30
type input "8"
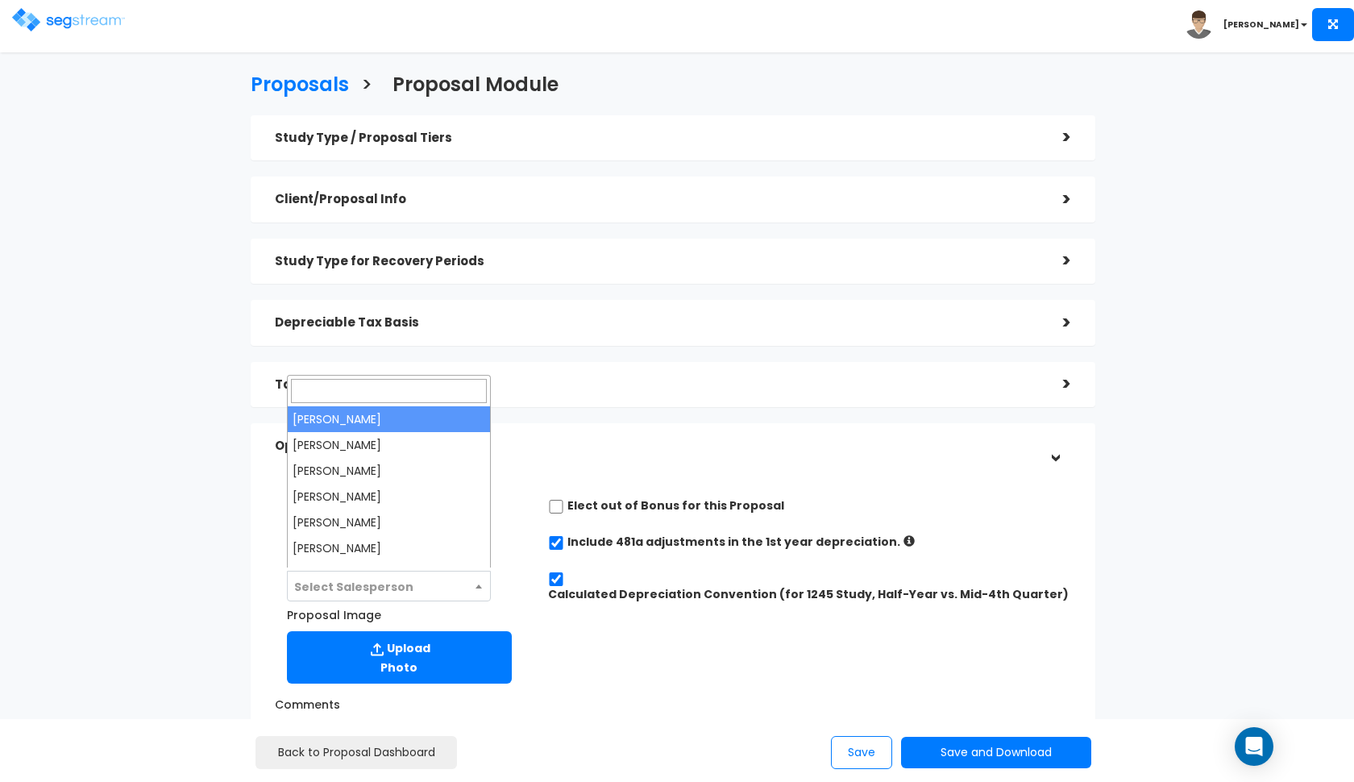
click at [389, 585] on span "Select Salesperson" at bounding box center [353, 587] width 119 height 16
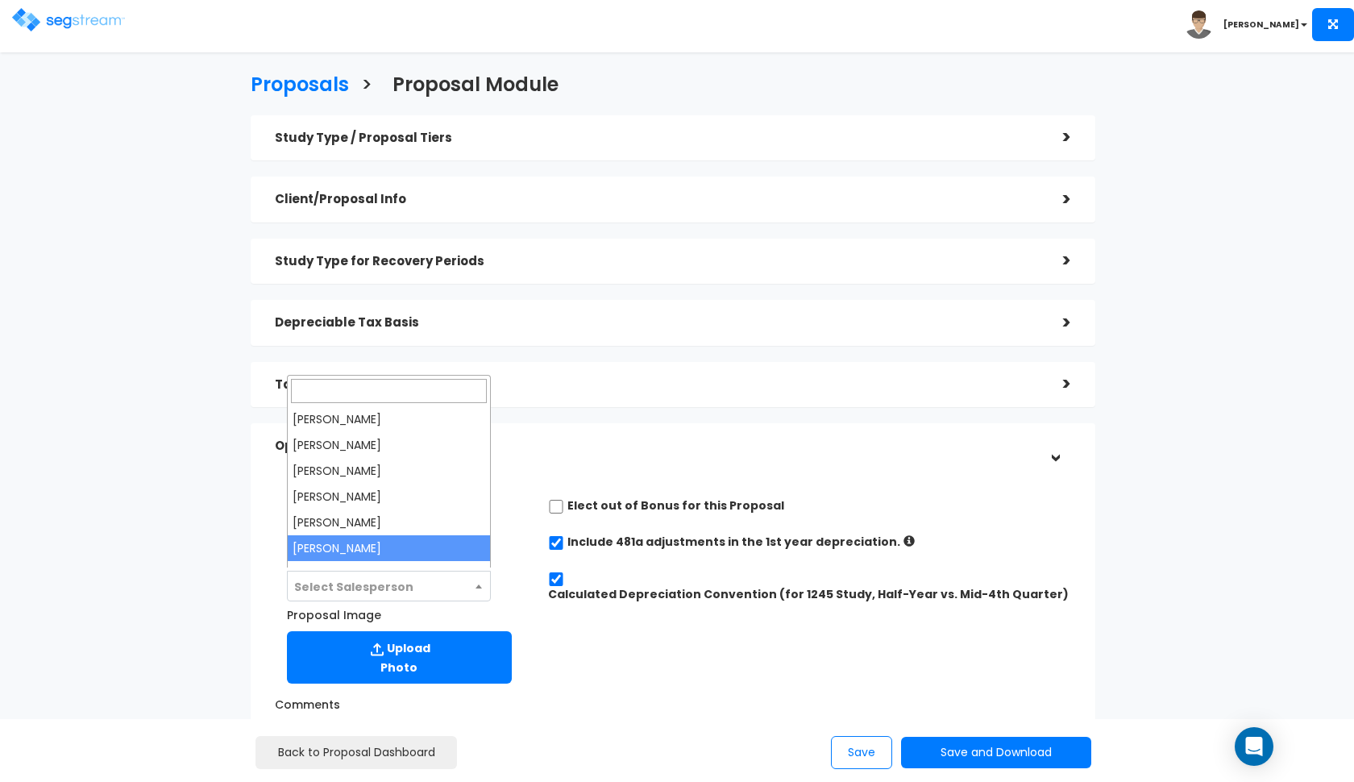
select select "190"
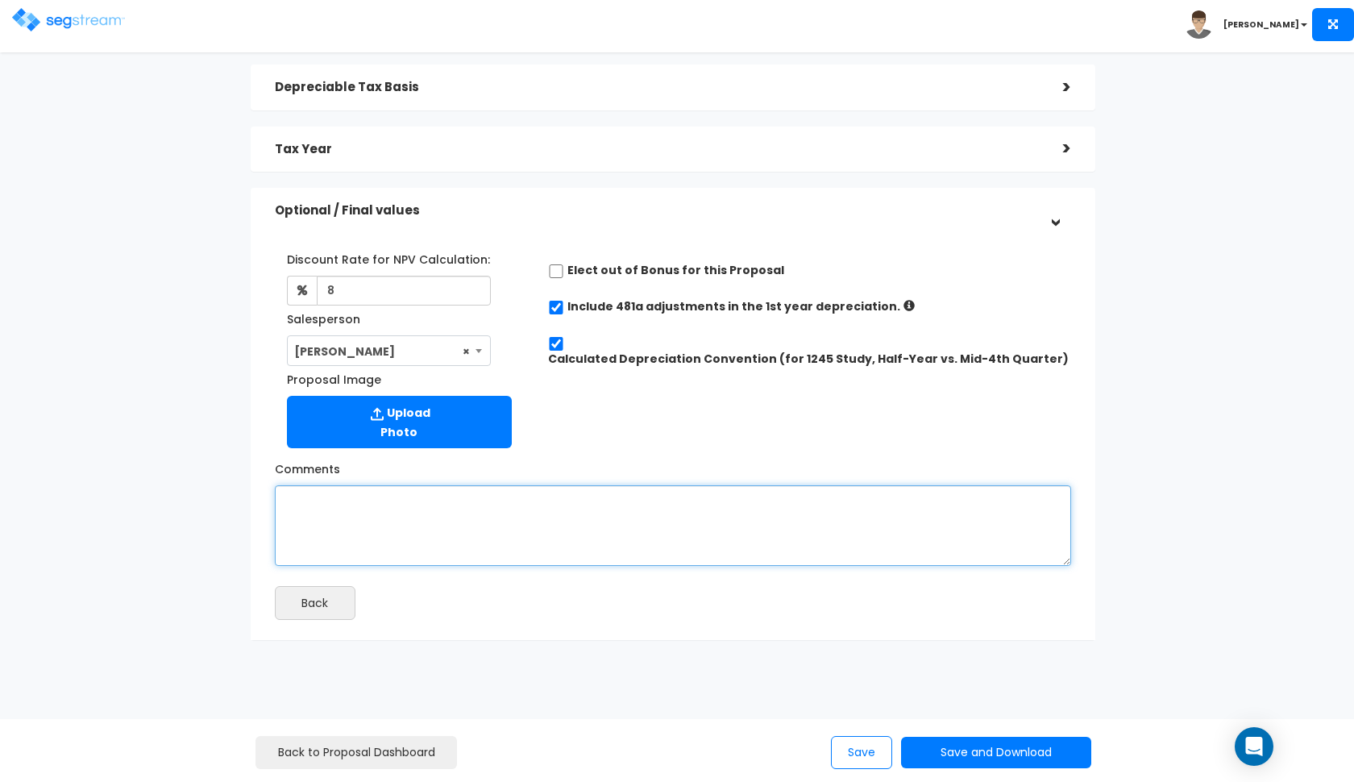
click at [559, 533] on textarea "Comments" at bounding box center [673, 525] width 796 height 81
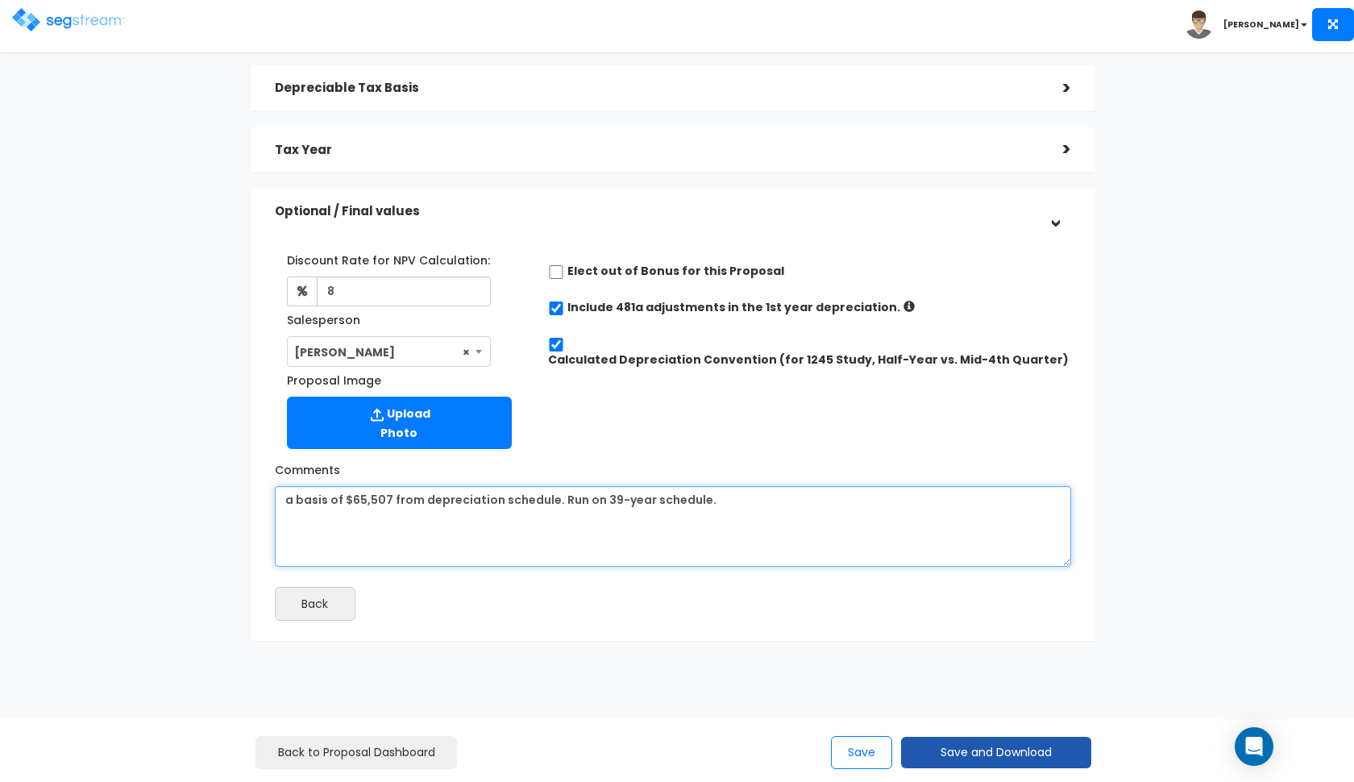
type textarea "a basis of $65,507 from depreciation schedule. Run on 39-year schedule."
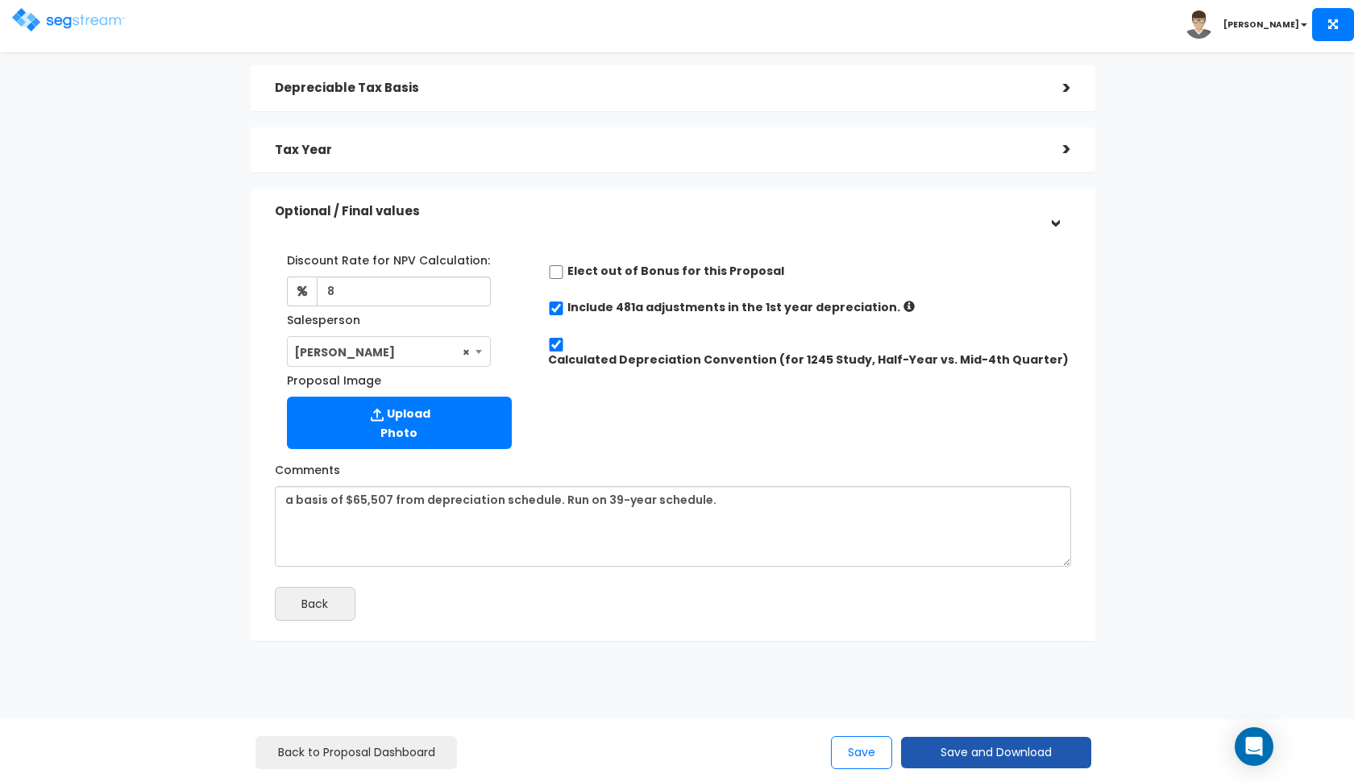
click at [921, 753] on button "Save and Download" at bounding box center [996, 752] width 190 height 31
click at [1014, 675] on link "Custom Proposal" at bounding box center [1037, 669] width 252 height 37
